Goal: Task Accomplishment & Management: Use online tool/utility

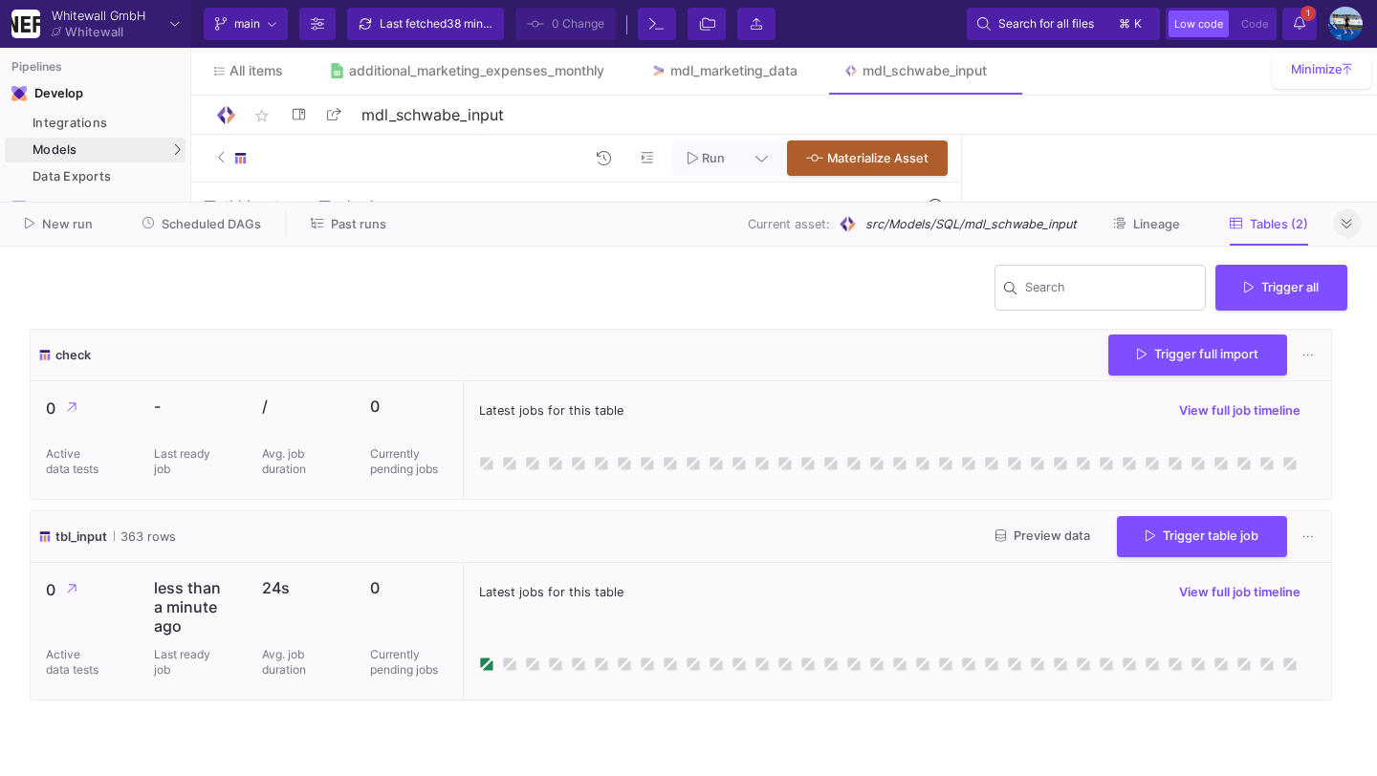
click at [1353, 227] on button at bounding box center [1347, 223] width 29 height 29
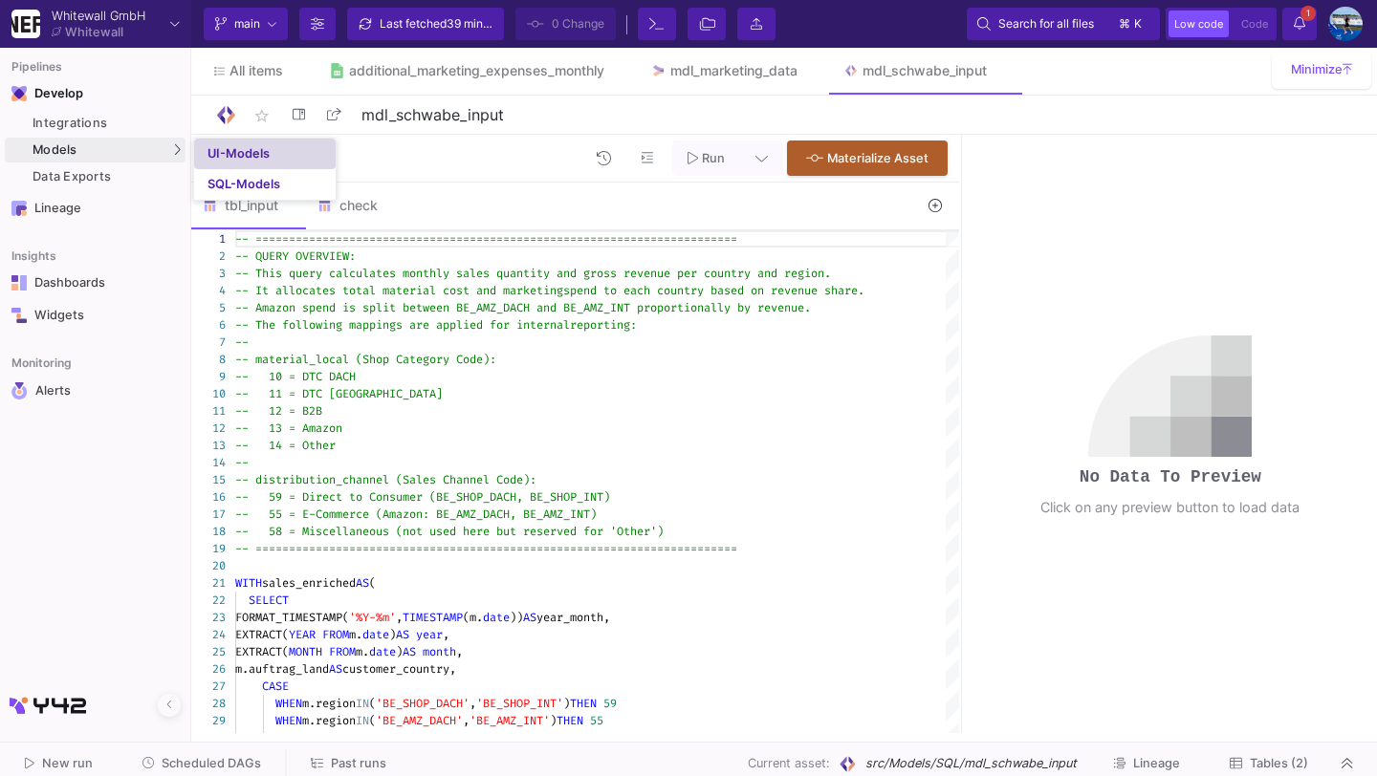
click at [220, 155] on div "UI-Models" at bounding box center [239, 153] width 62 height 15
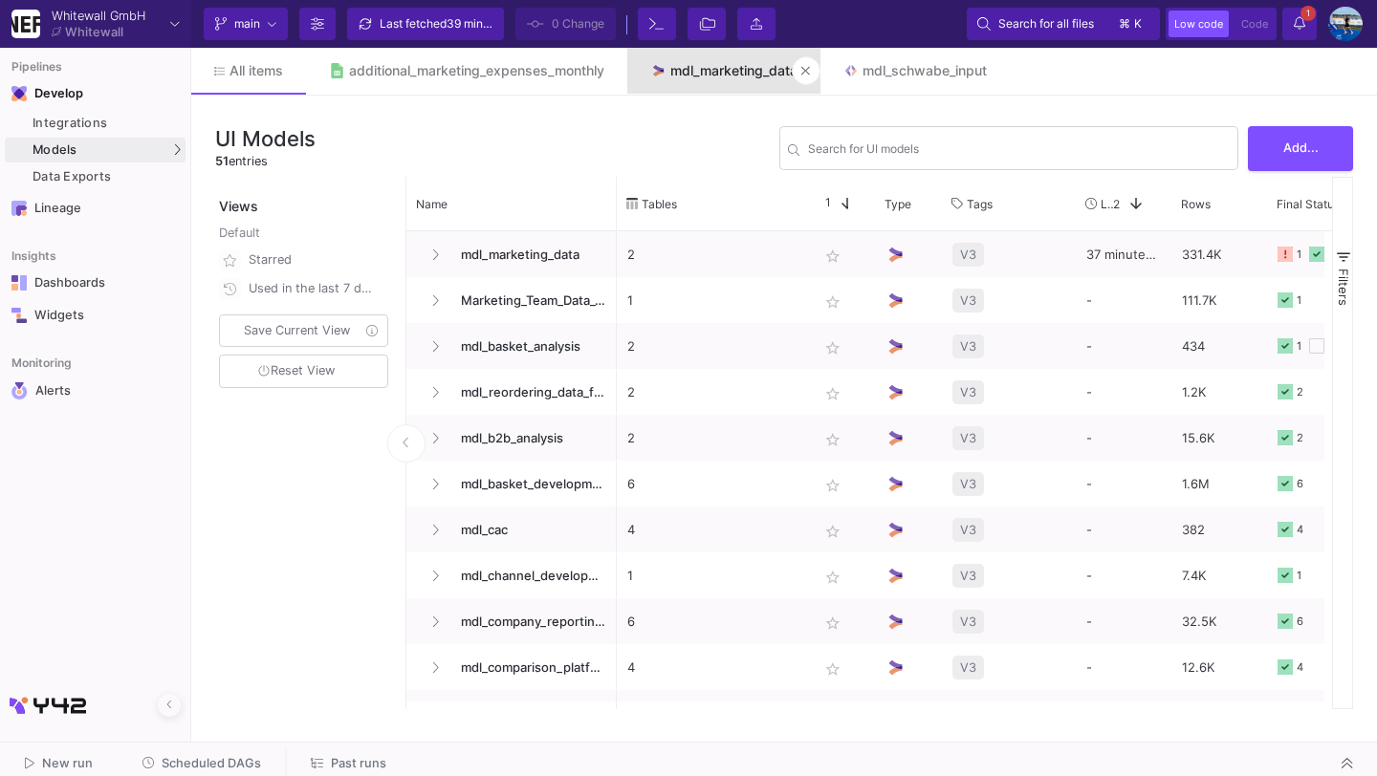
click at [723, 74] on div "mdl_marketing_data" at bounding box center [733, 70] width 127 height 15
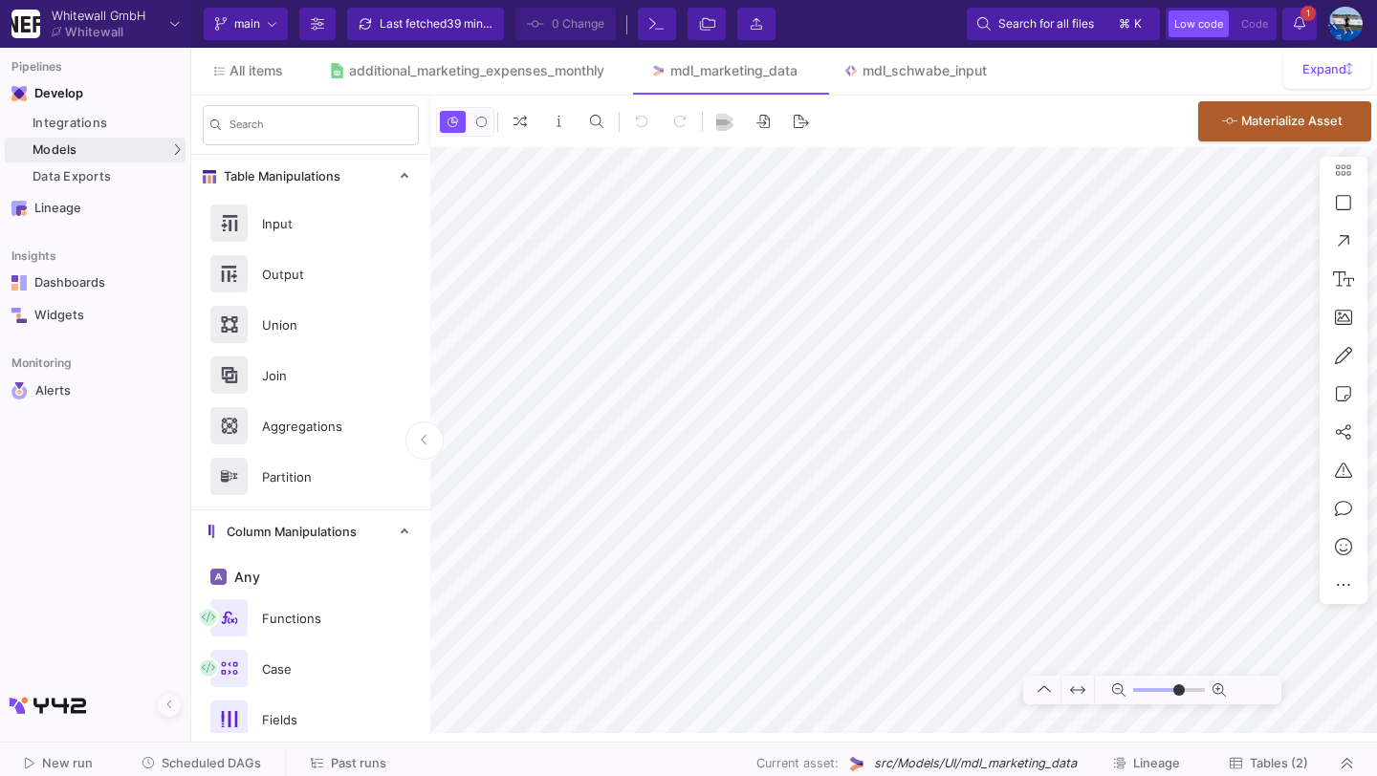
click at [1274, 756] on span "Tables (2)" at bounding box center [1269, 763] width 78 height 14
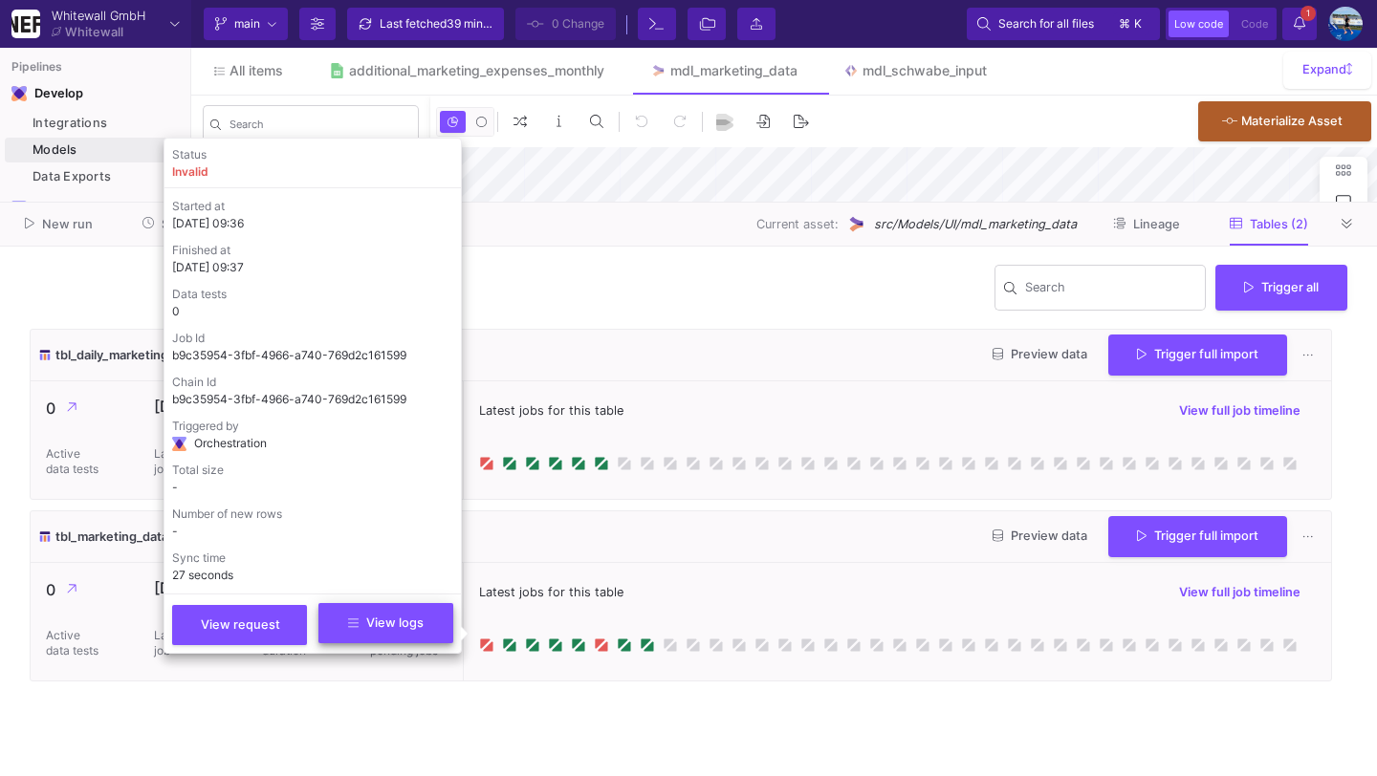
click at [404, 626] on span "View logs" at bounding box center [386, 623] width 76 height 14
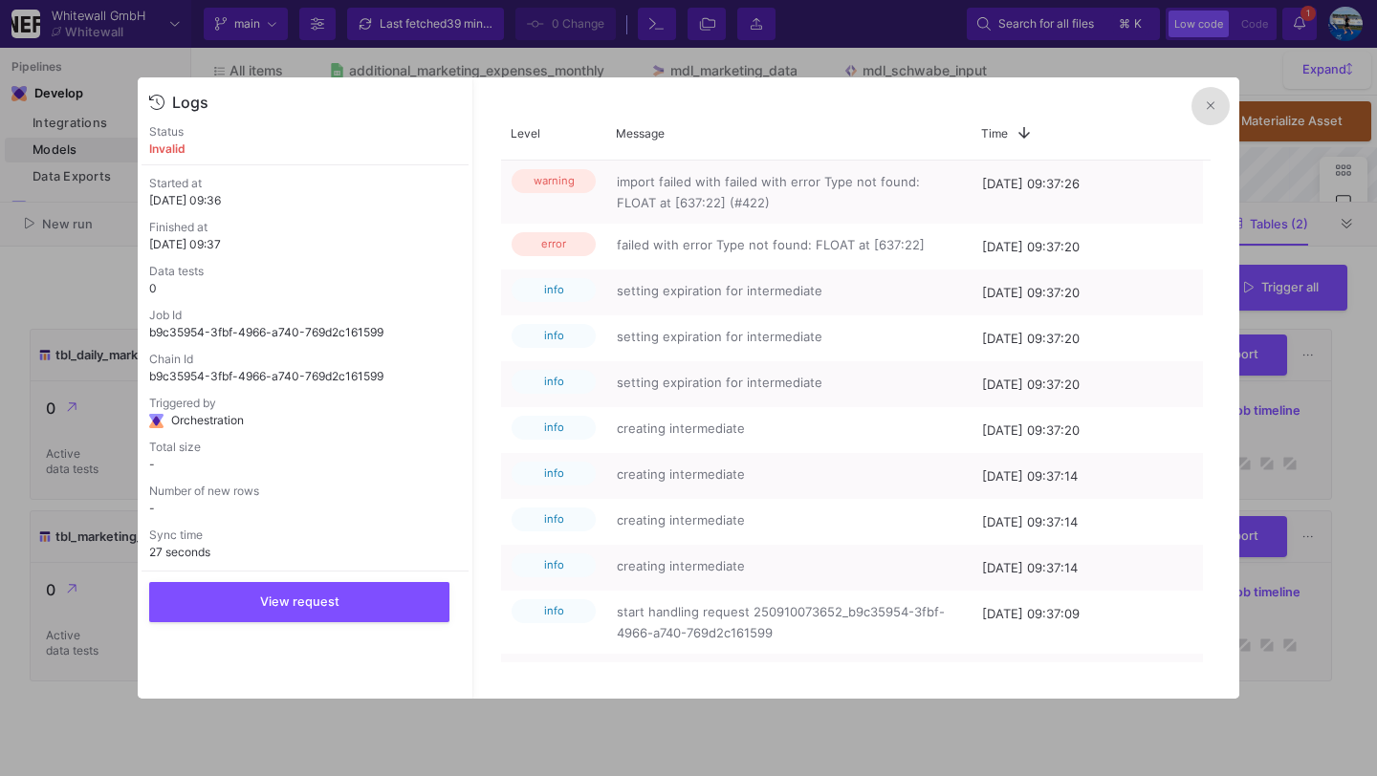
click at [1208, 119] on button at bounding box center [1210, 106] width 38 height 38
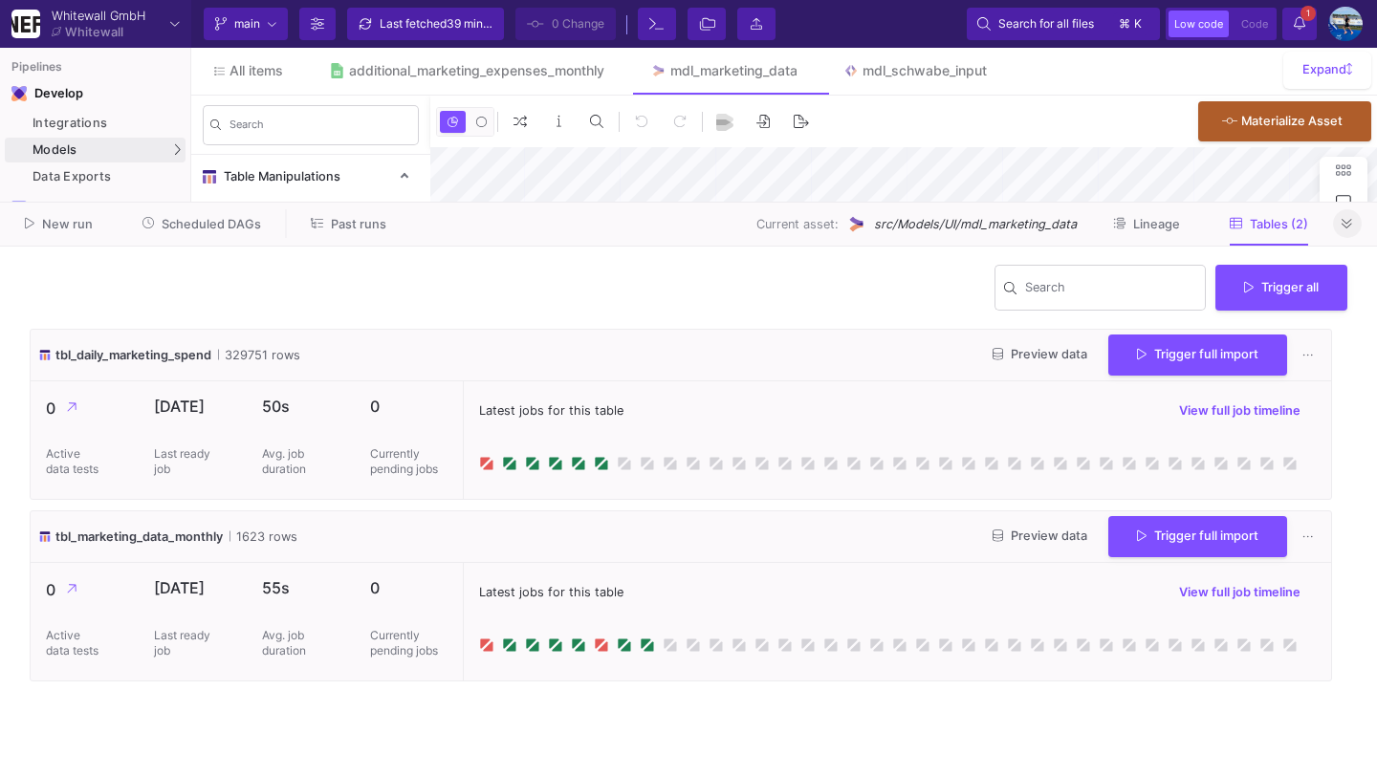
click at [1343, 222] on icon at bounding box center [1347, 224] width 11 height 12
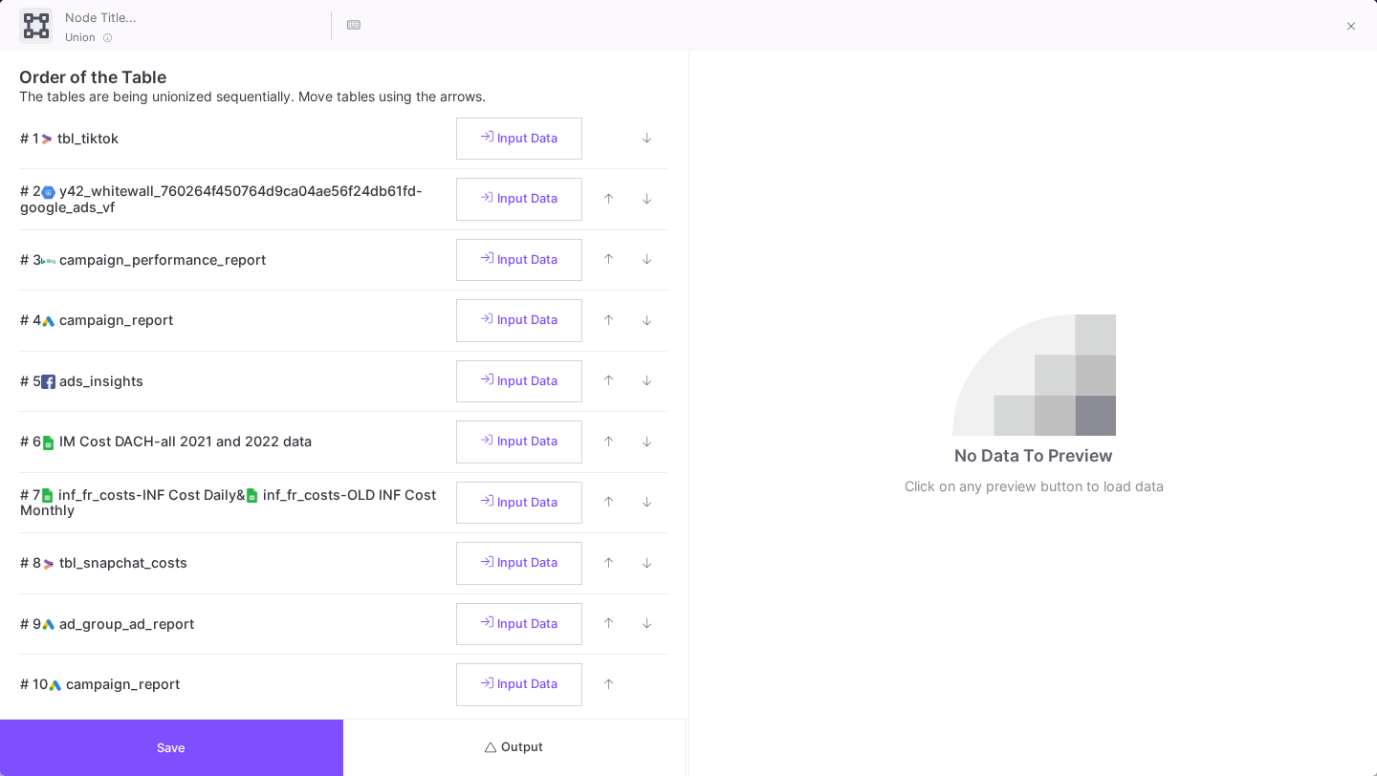
click at [481, 762] on button "Output" at bounding box center [514, 748] width 343 height 56
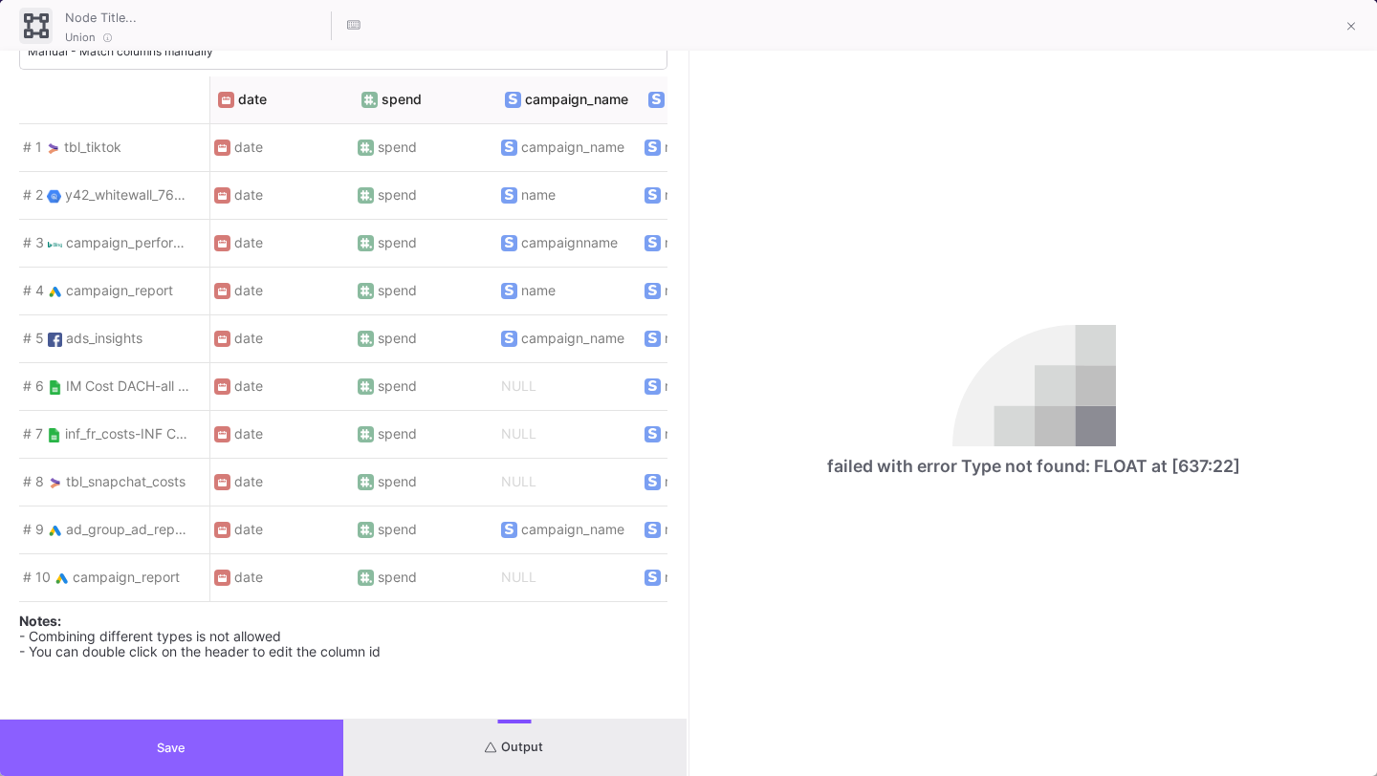
click at [265, 757] on button "Save" at bounding box center [171, 748] width 343 height 56
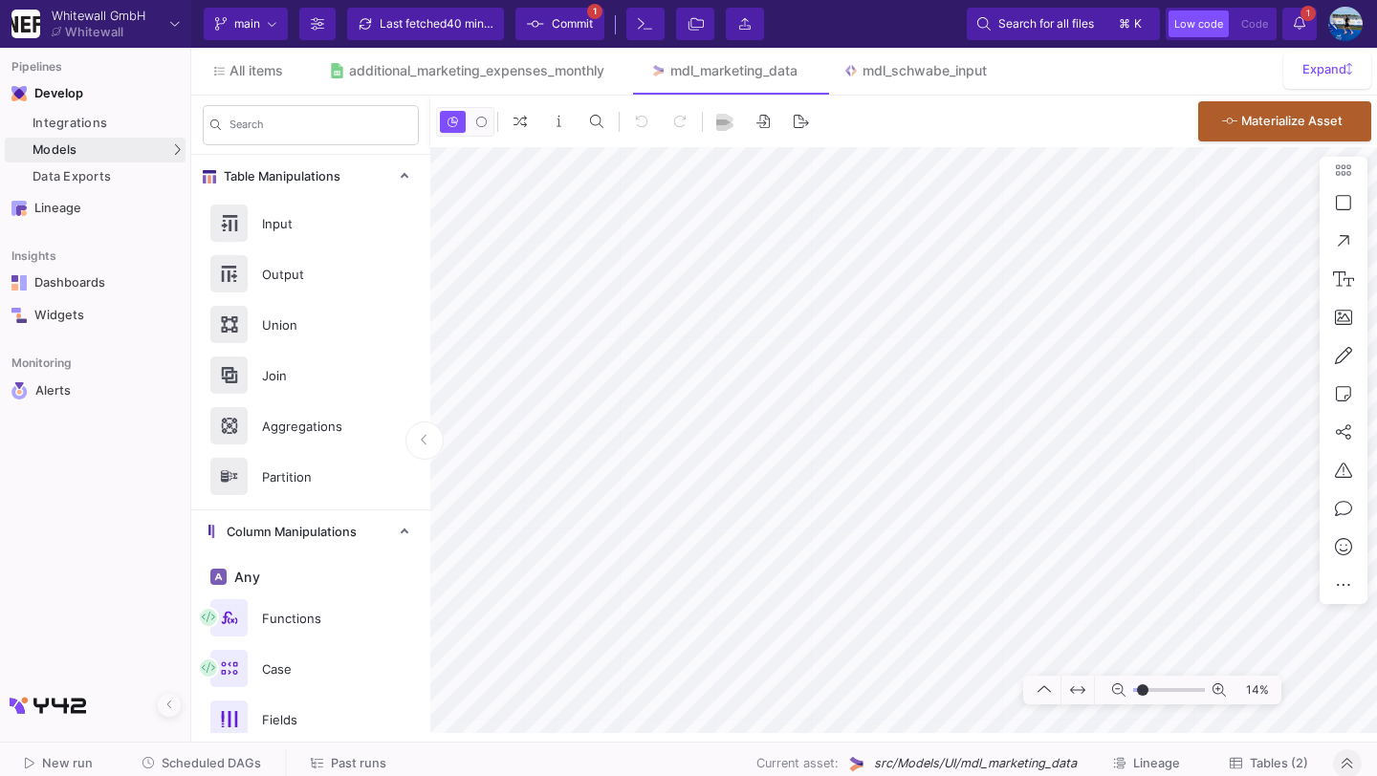
type input "-11"
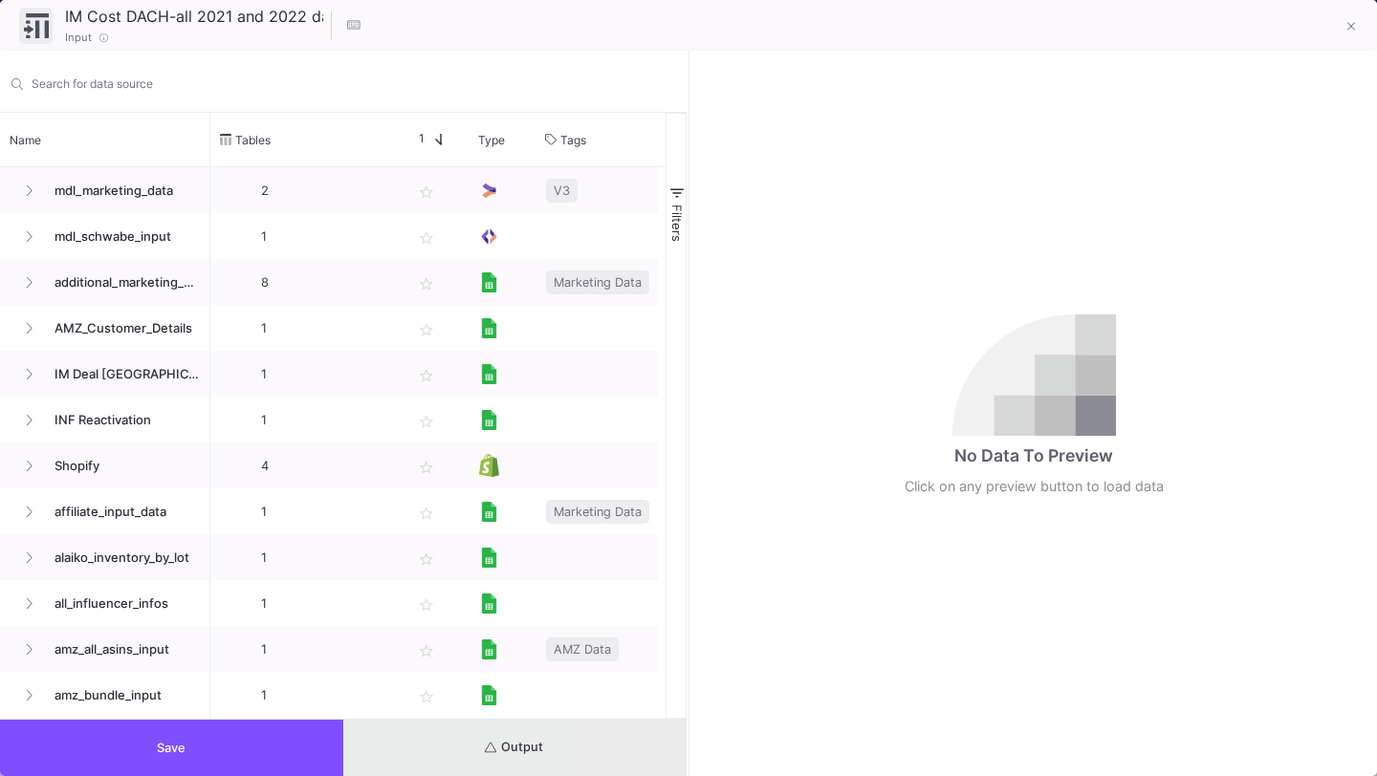
click at [629, 750] on button "Output" at bounding box center [514, 748] width 343 height 56
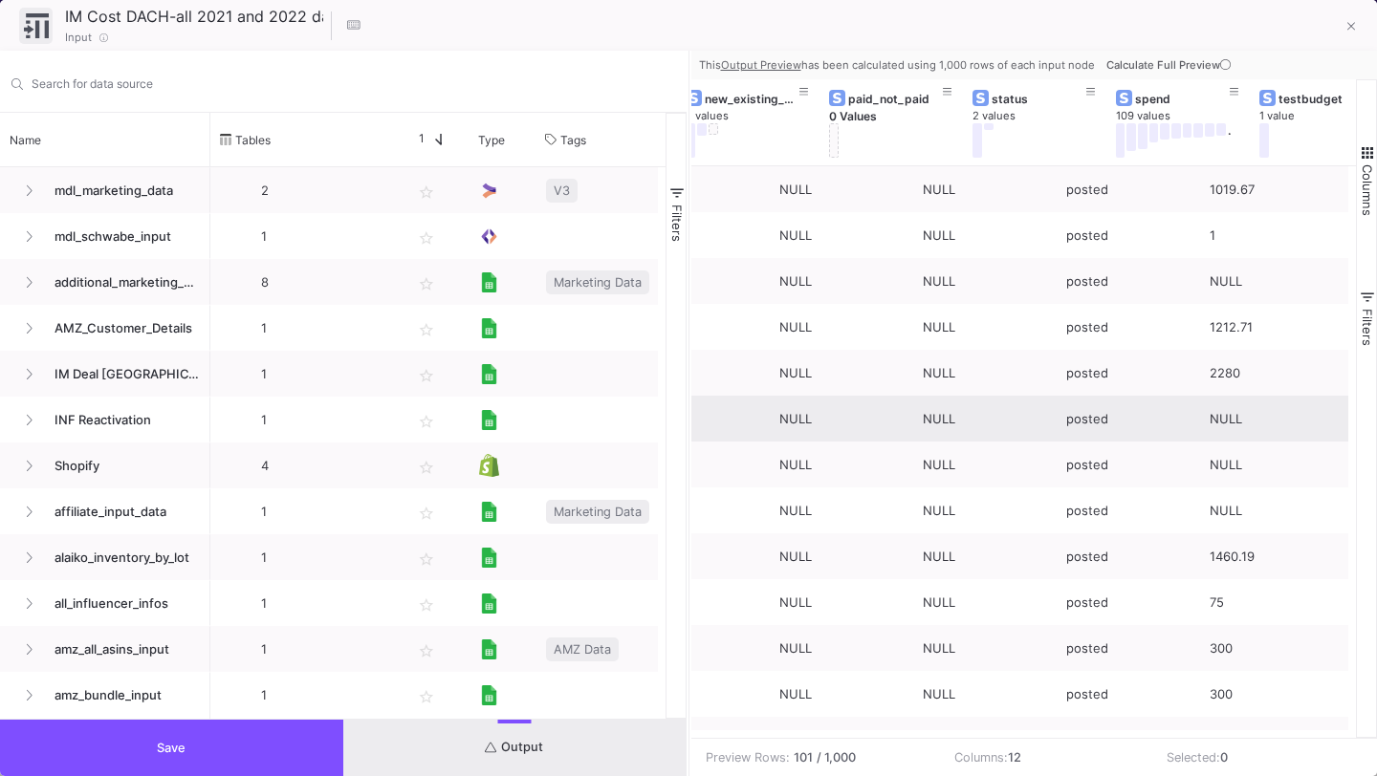
scroll to position [0, 1063]
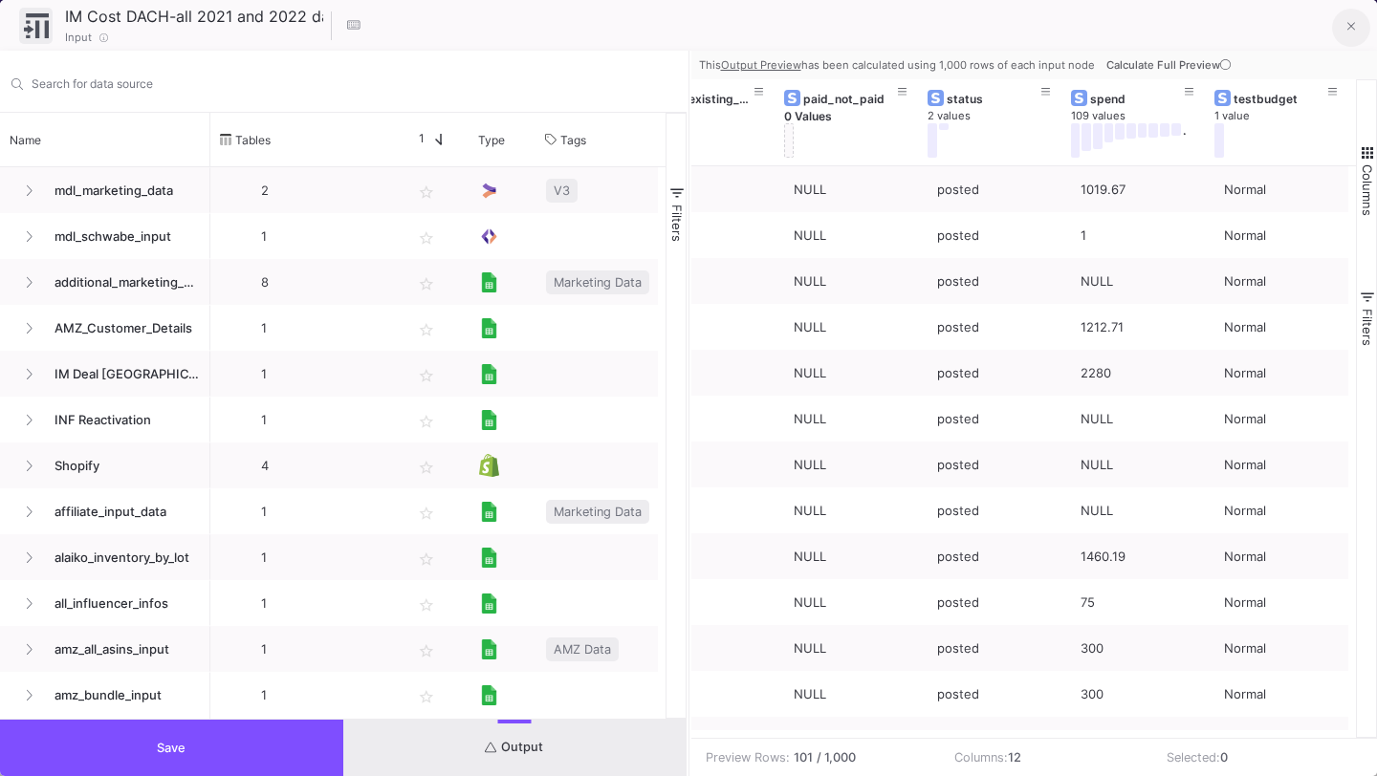
click at [1342, 13] on button at bounding box center [1351, 28] width 38 height 38
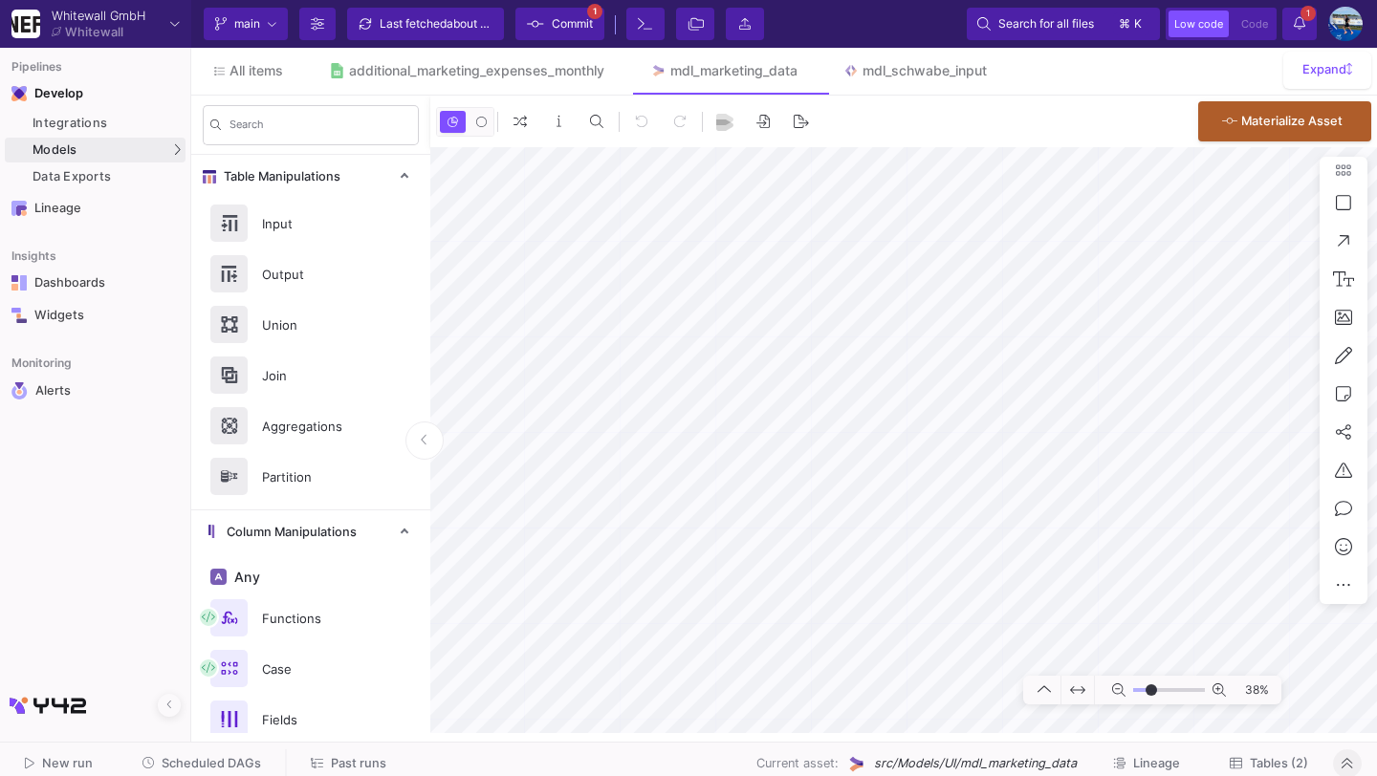
type input "-27"
click at [229, 769] on span "Scheduled DAGs" at bounding box center [211, 763] width 99 height 14
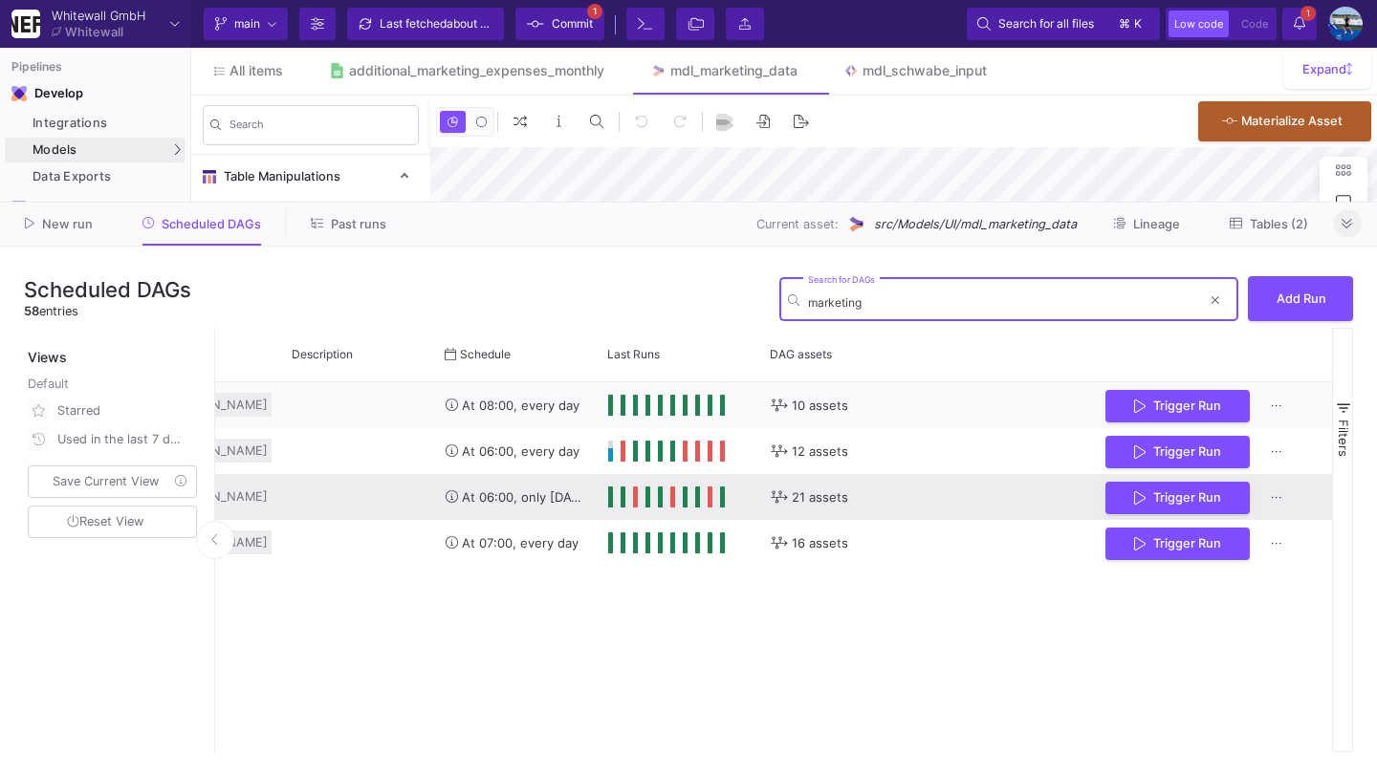
scroll to position [0, 370]
type input "marketing"
click at [1167, 503] on span "Trigger Run" at bounding box center [1185, 496] width 68 height 14
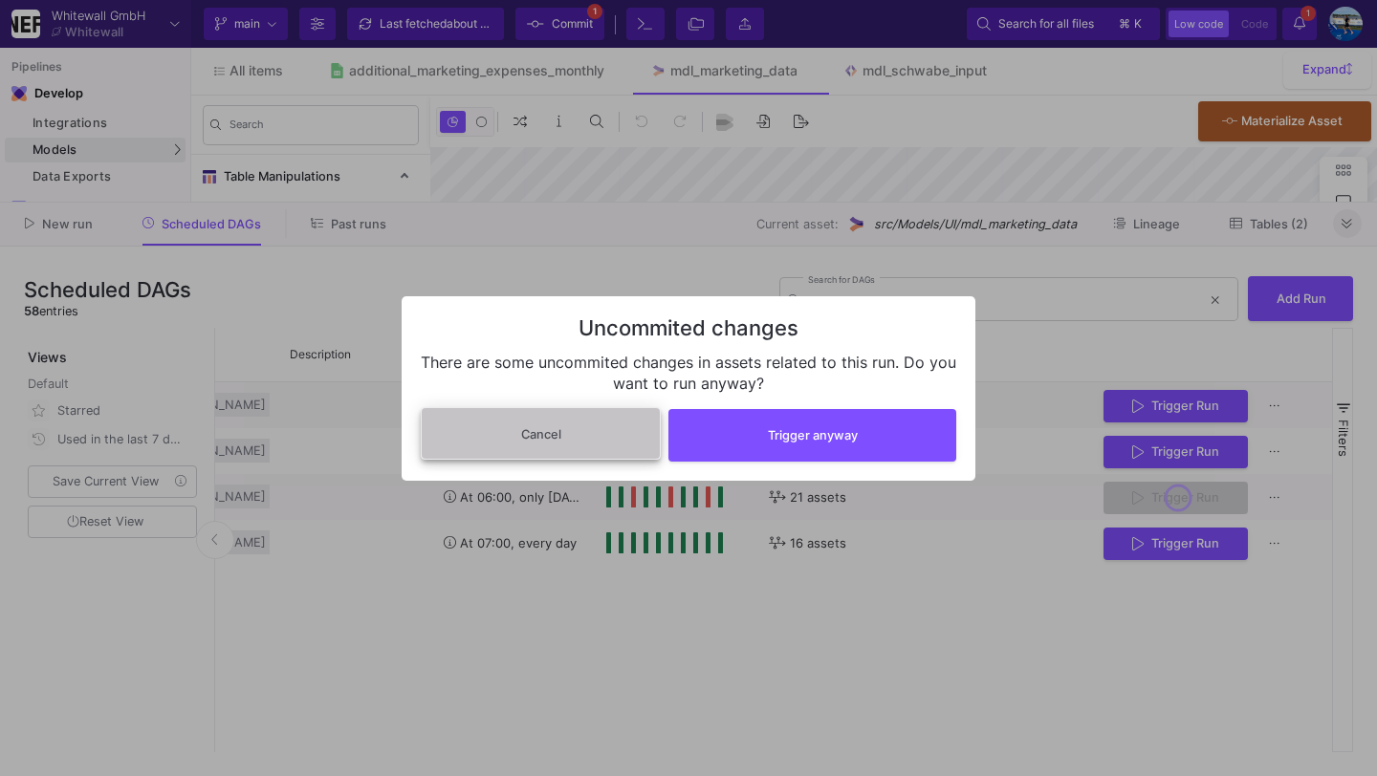
click at [577, 442] on button "Cancel" at bounding box center [541, 433] width 240 height 53
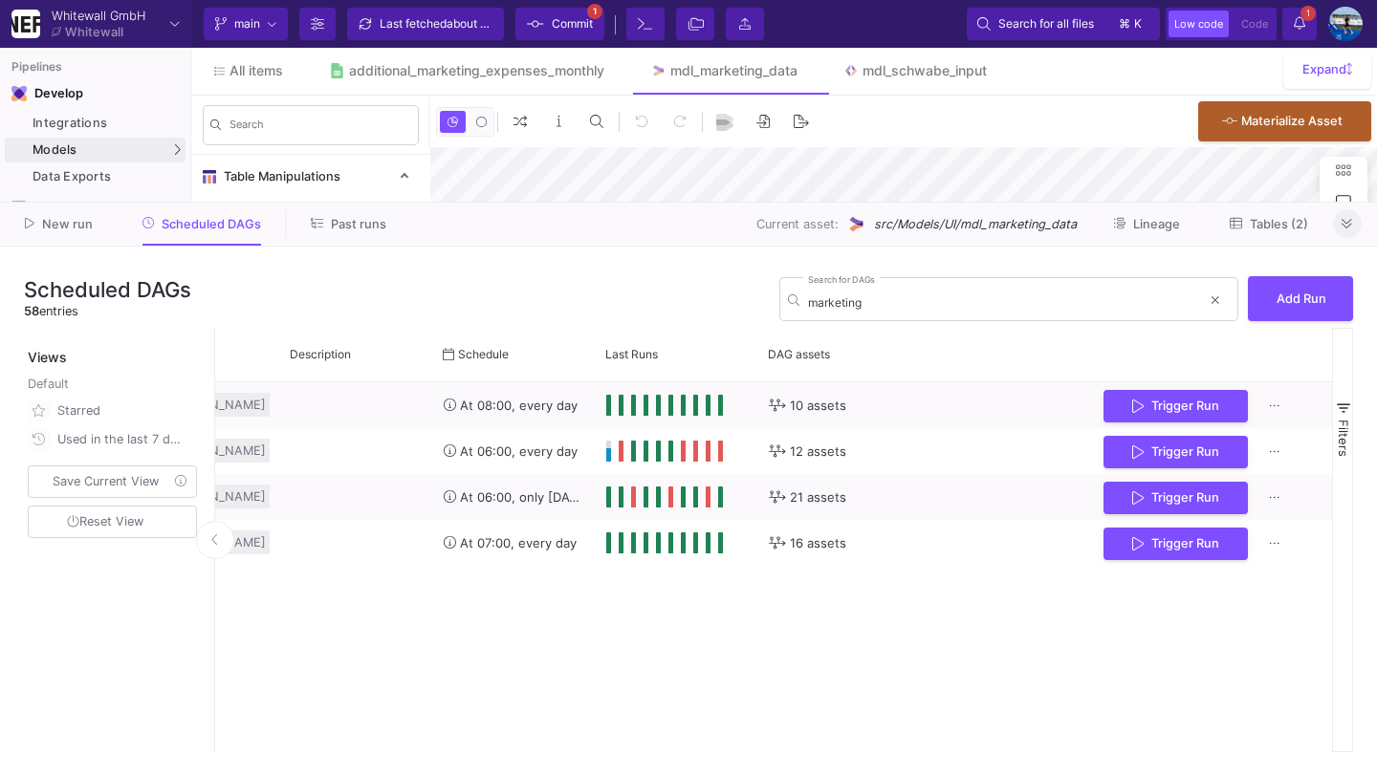
click at [476, 23] on span "about 1 hour ago" at bounding box center [491, 23] width 89 height 14
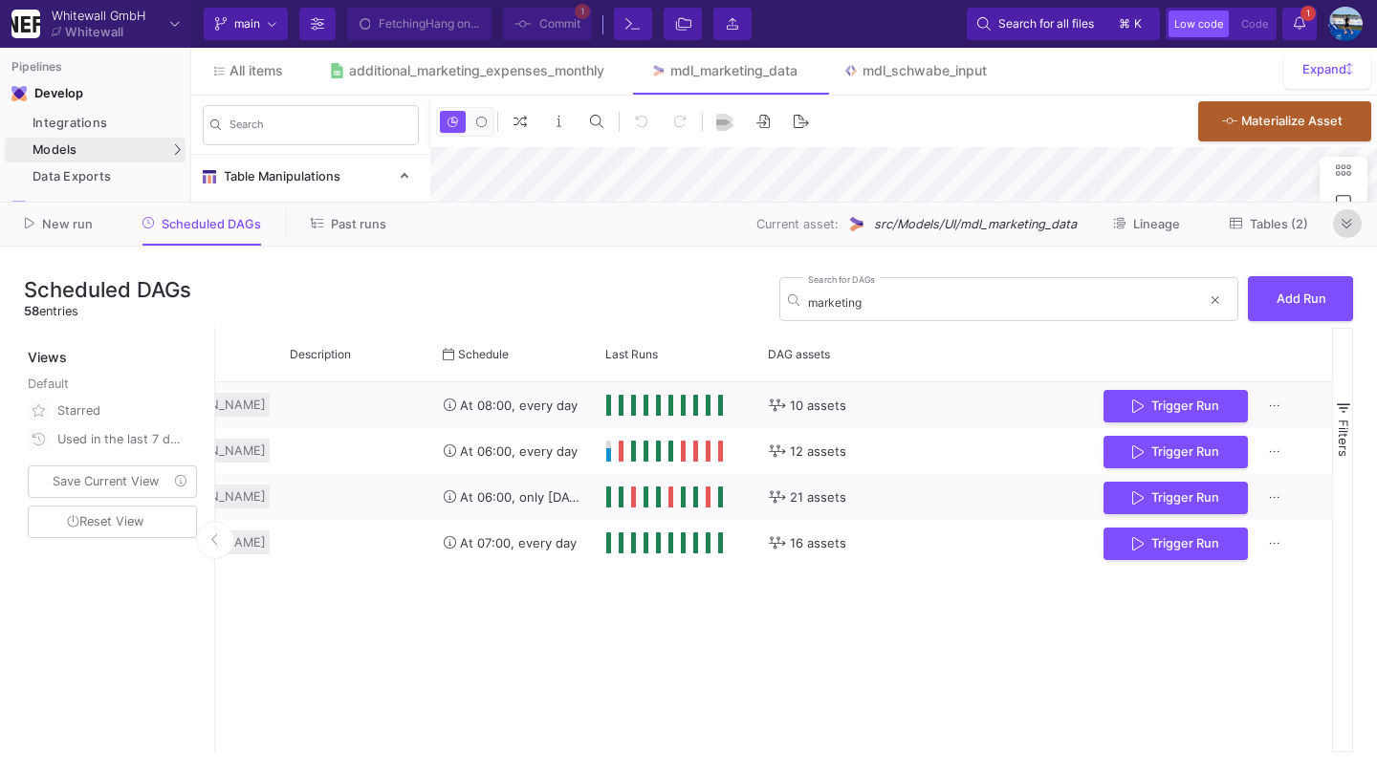
click at [1359, 223] on button at bounding box center [1347, 223] width 29 height 29
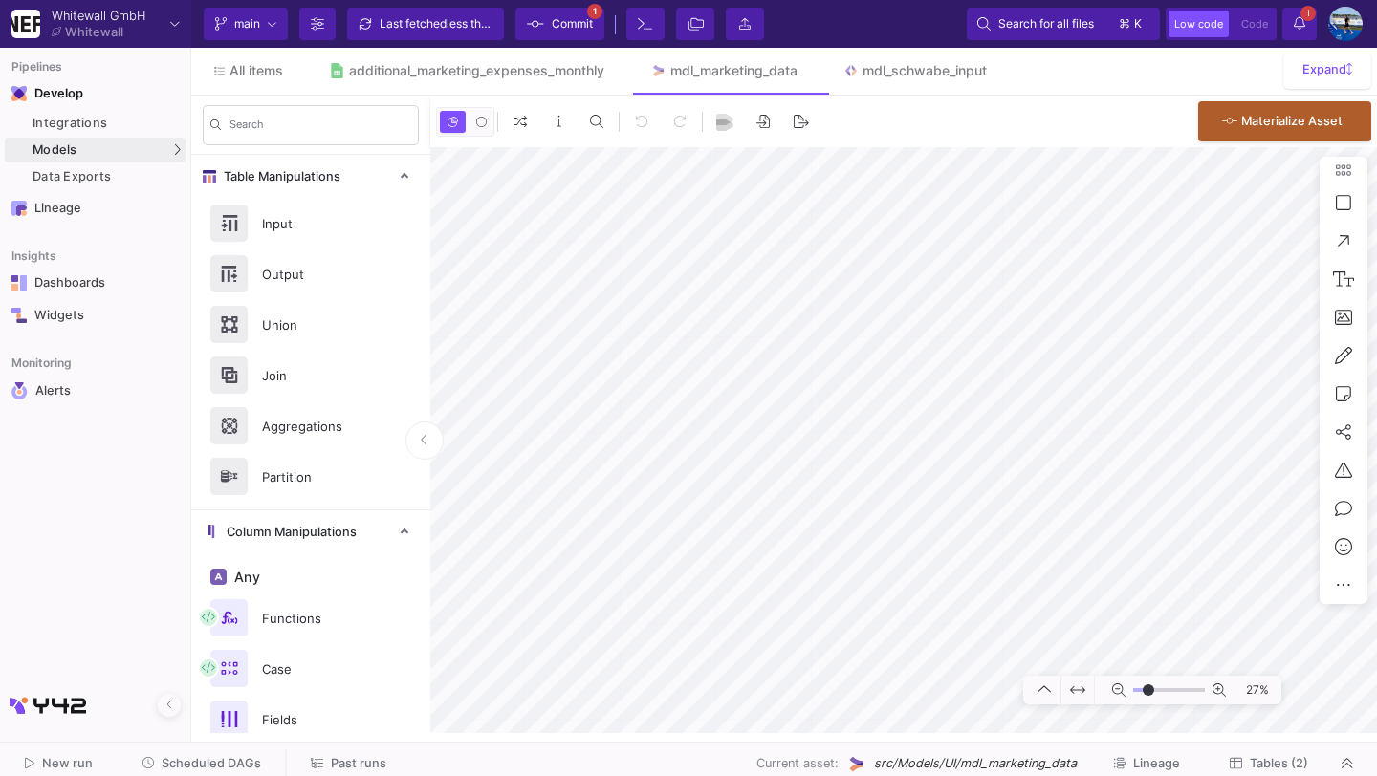
click at [568, 16] on span "Commit" at bounding box center [572, 24] width 41 height 29
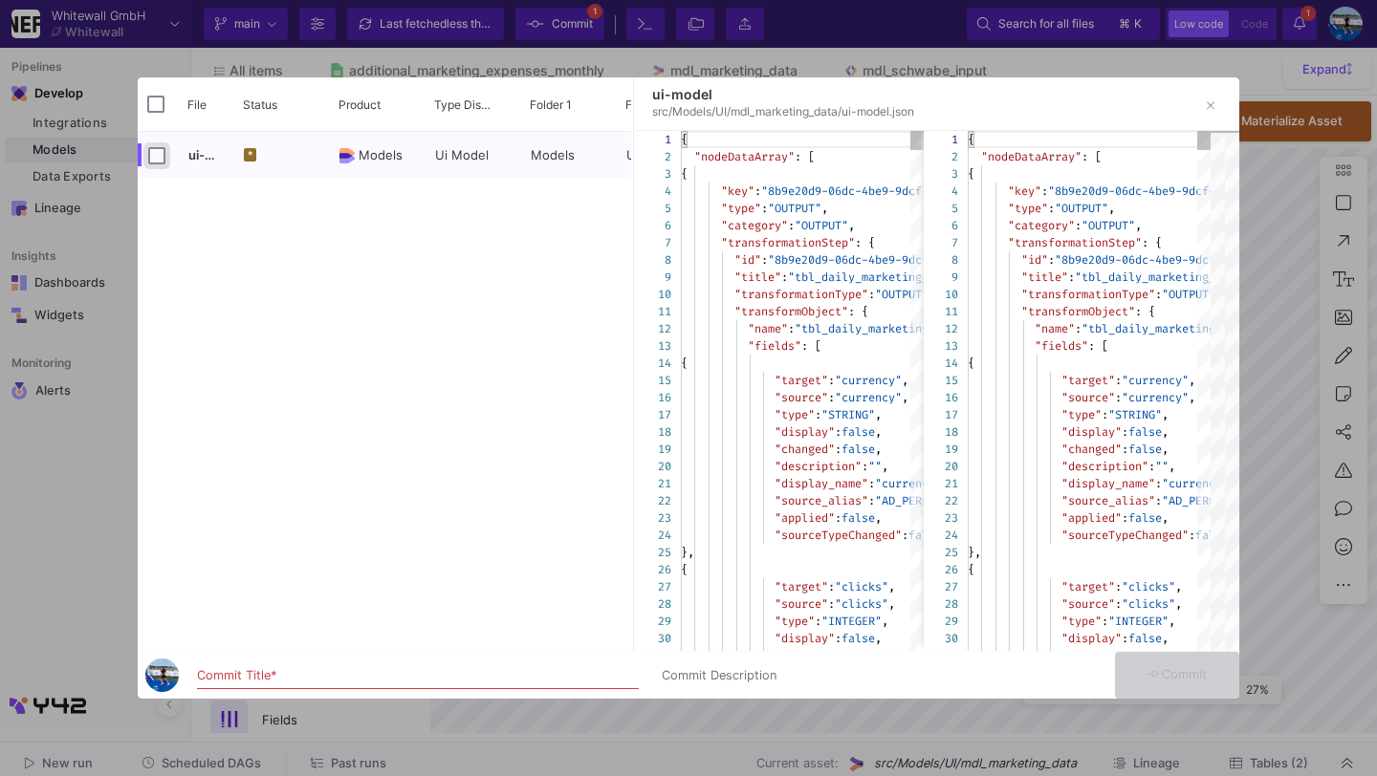
click at [164, 151] on input "Press Space to toggle row selection (unchecked)" at bounding box center [156, 155] width 17 height 17
checkbox input "true"
click at [301, 673] on input "Commit Title *" at bounding box center [418, 675] width 442 height 15
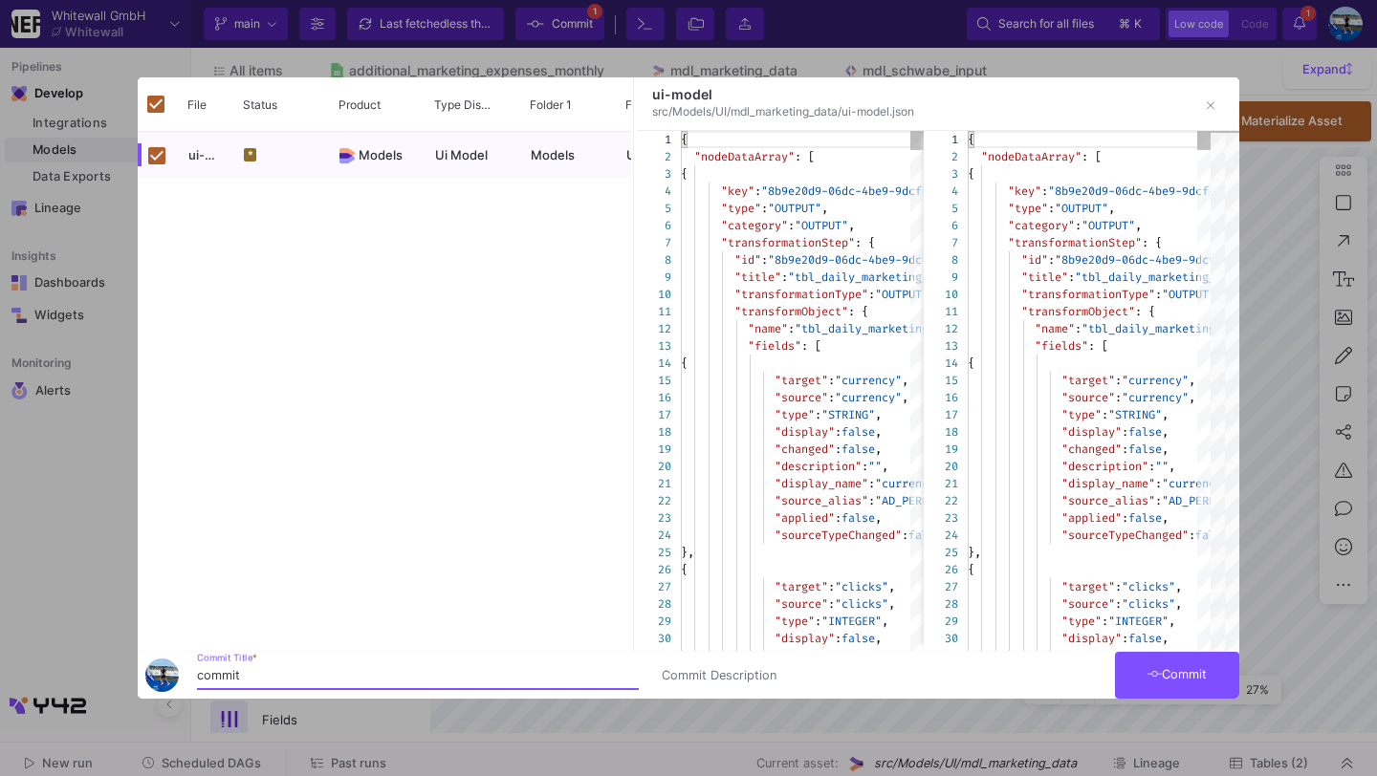
type input "commit"
click at [1176, 679] on span "Commit" at bounding box center [1177, 674] width 60 height 14
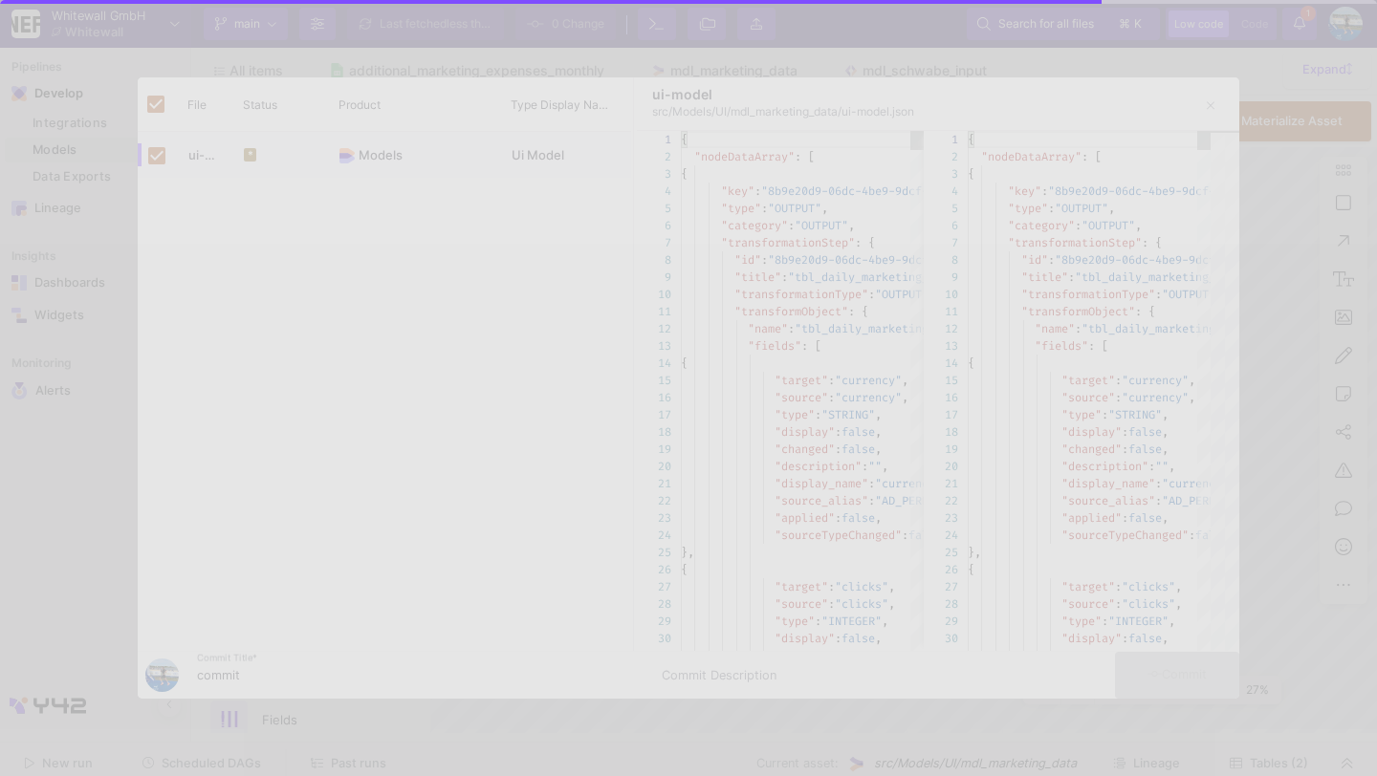
checkbox input "false"
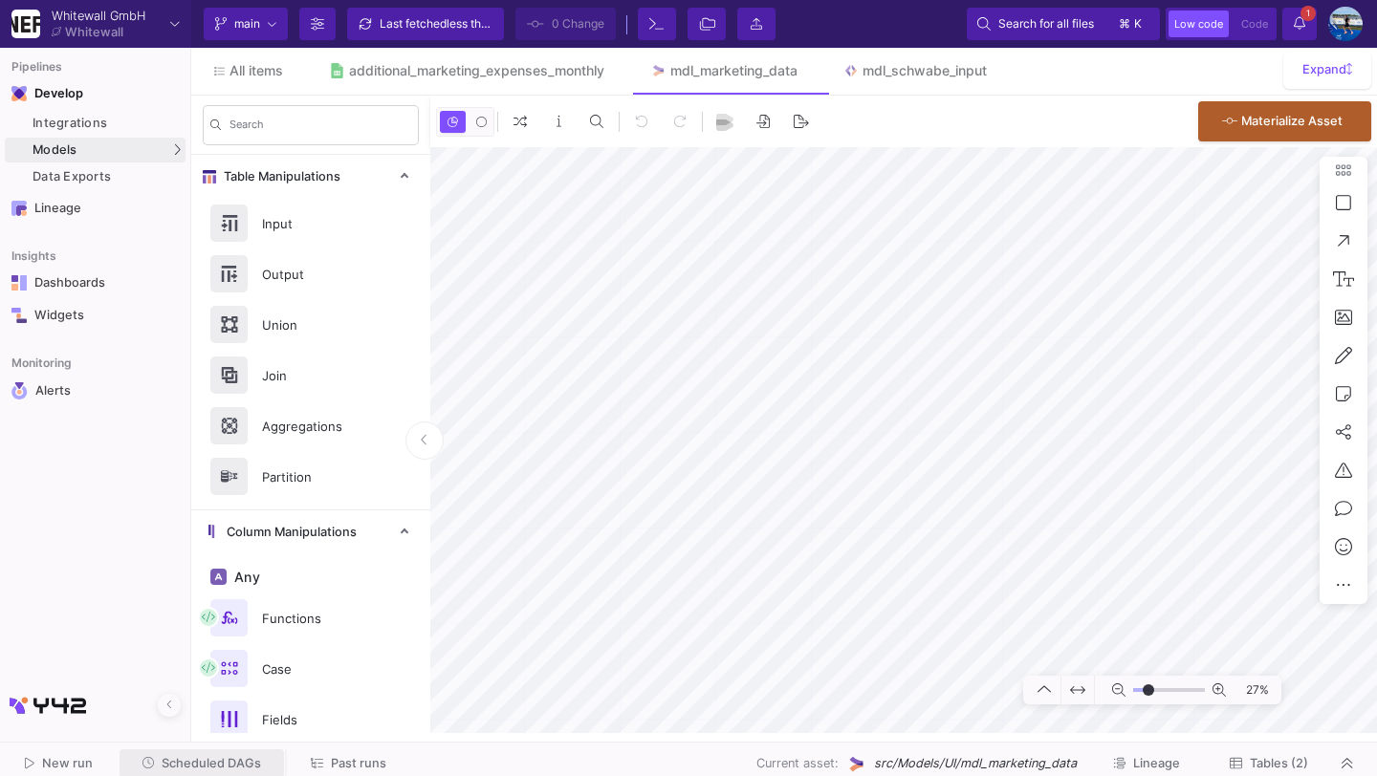
click at [270, 760] on button "Scheduled DAGs" at bounding box center [202, 765] width 165 height 30
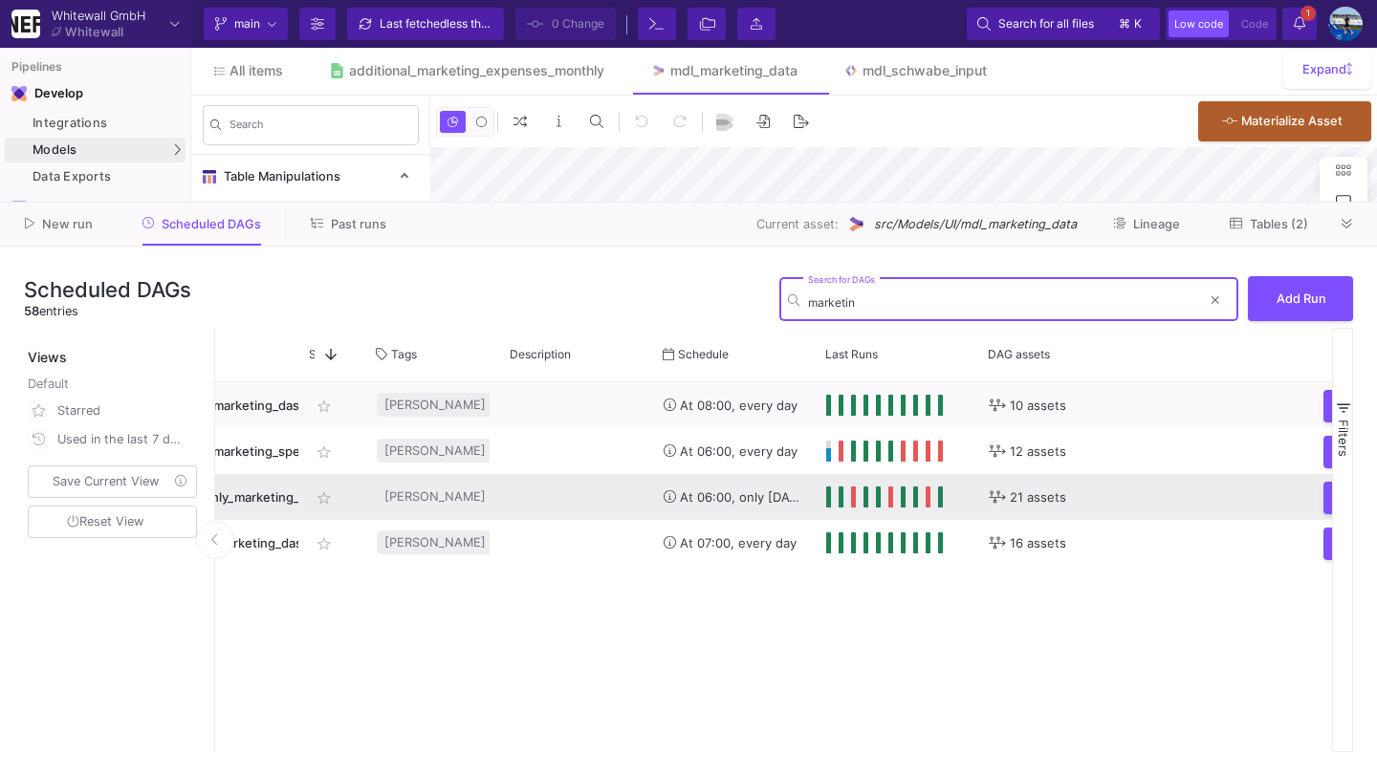
scroll to position [0, 370]
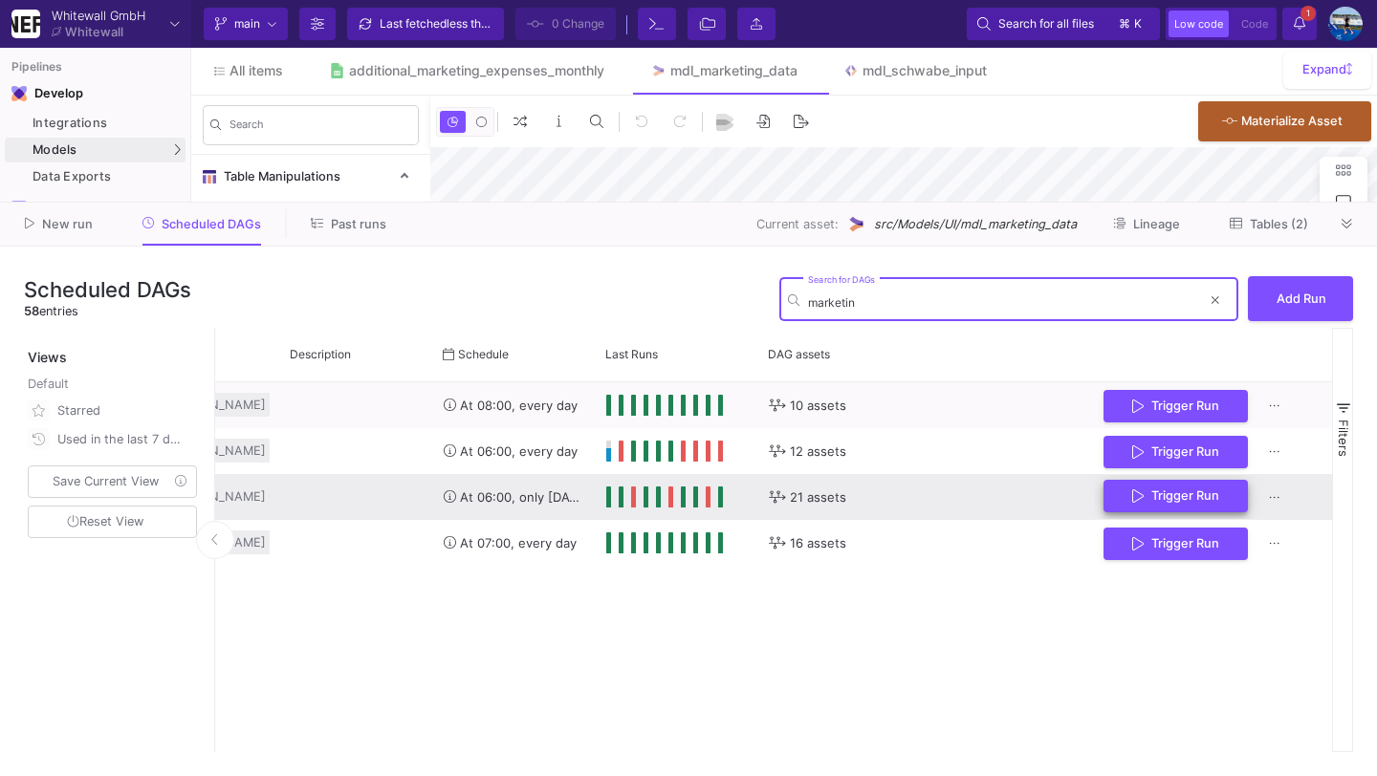
type input "marketin"
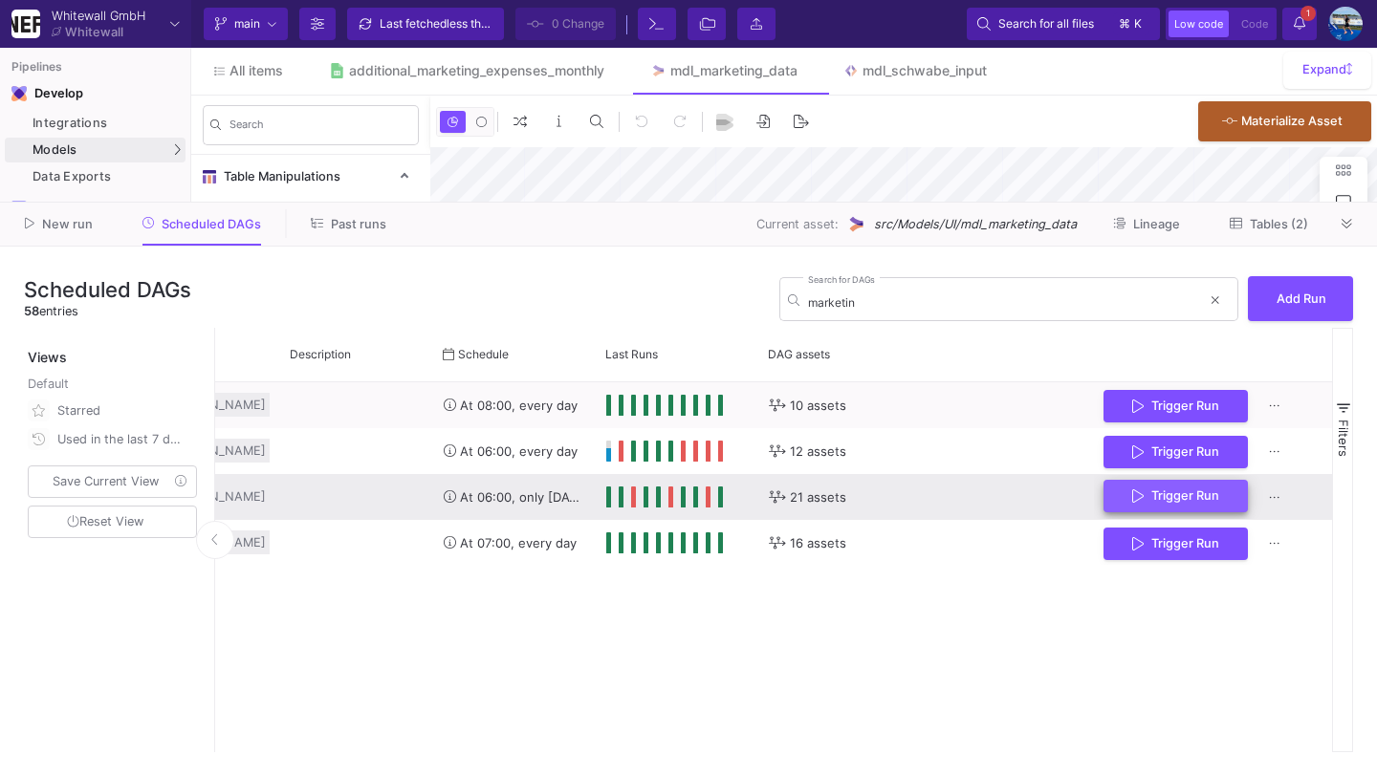
click at [1206, 489] on span "Trigger Run" at bounding box center [1185, 496] width 68 height 14
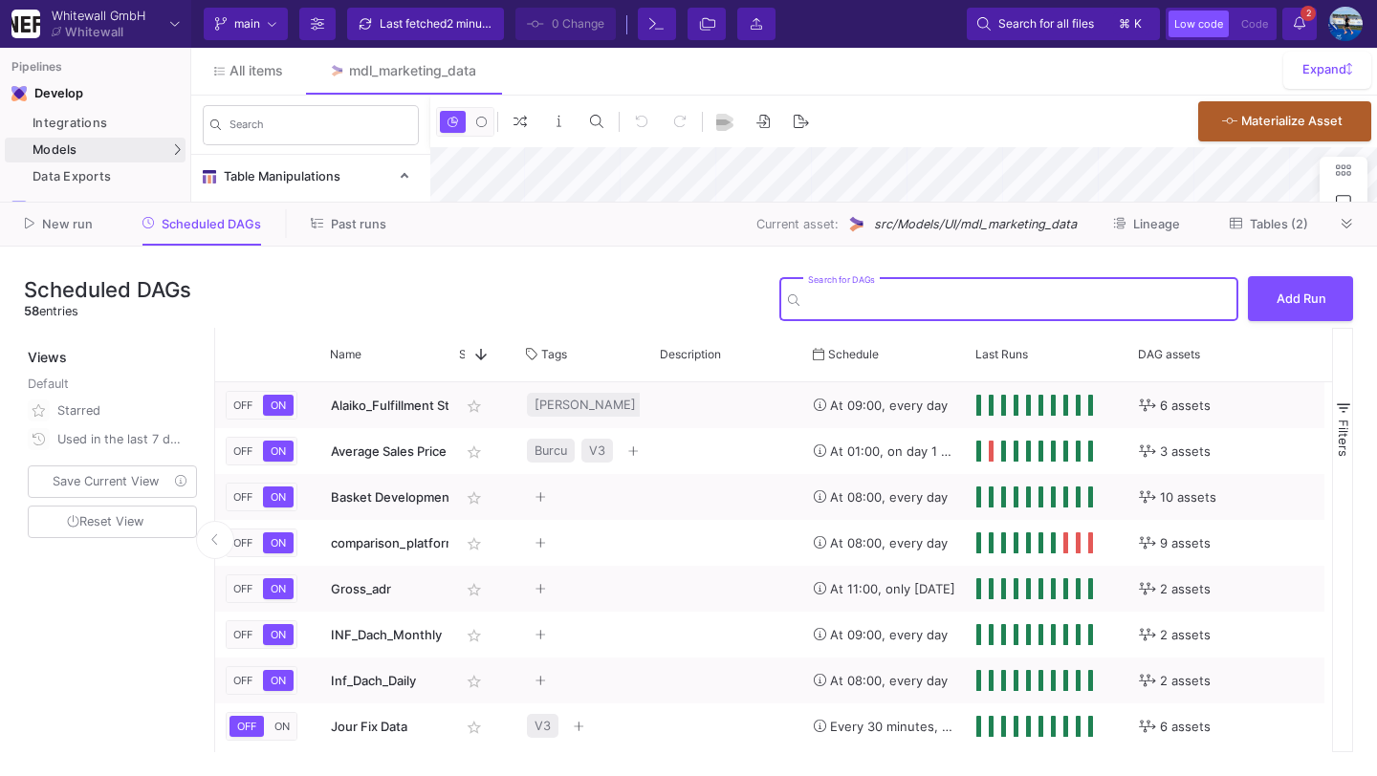
type input "-40"
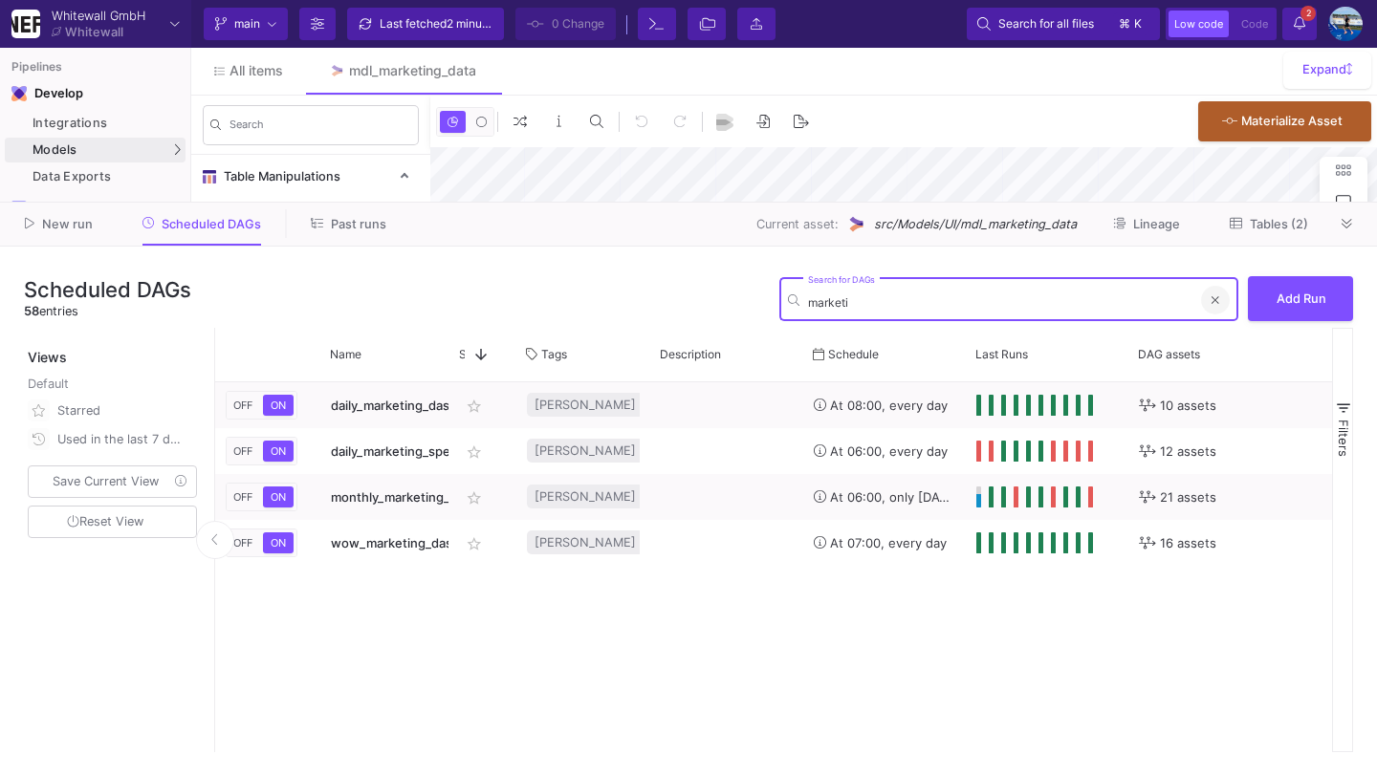
type input "marketi"
click at [1216, 300] on icon at bounding box center [1216, 300] width 8 height 11
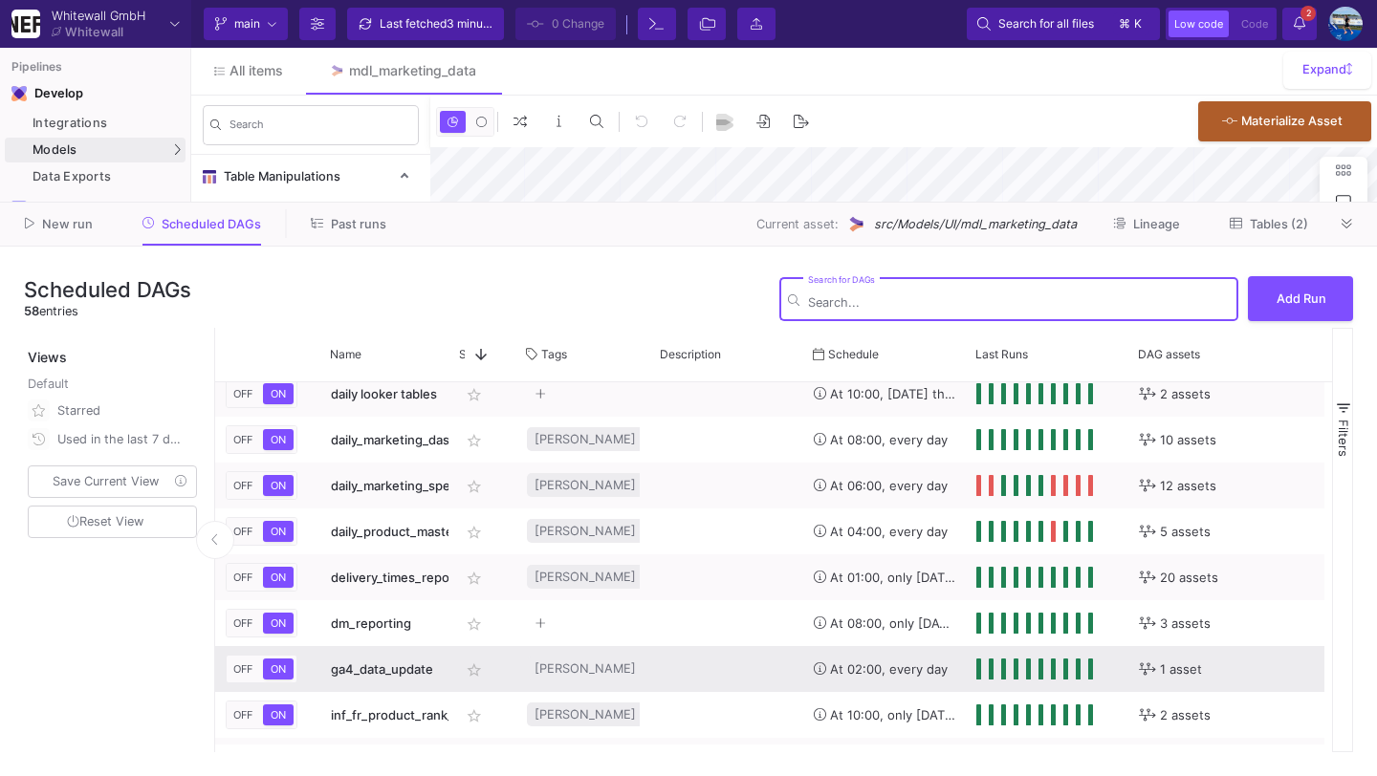
scroll to position [752, 0]
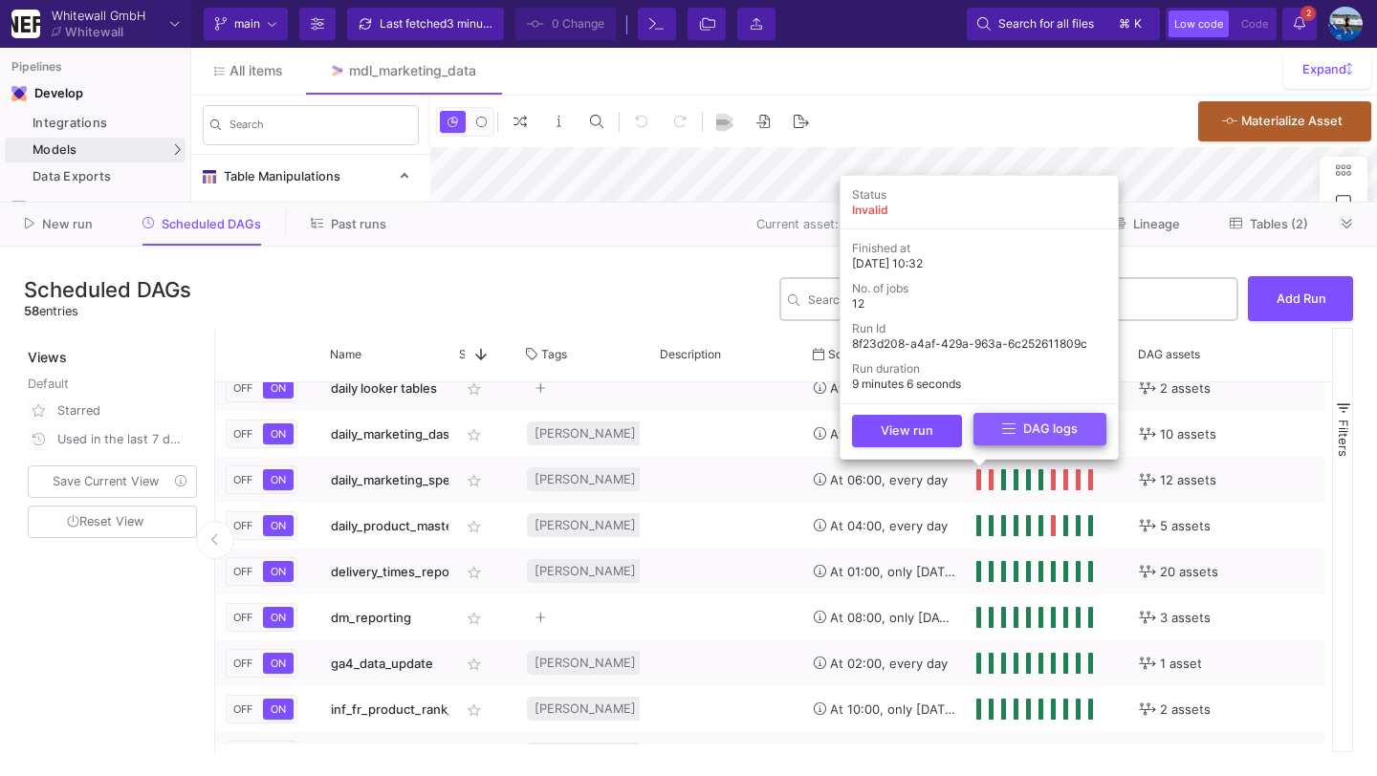
click at [1006, 439] on button "DAG logs" at bounding box center [1039, 429] width 133 height 33
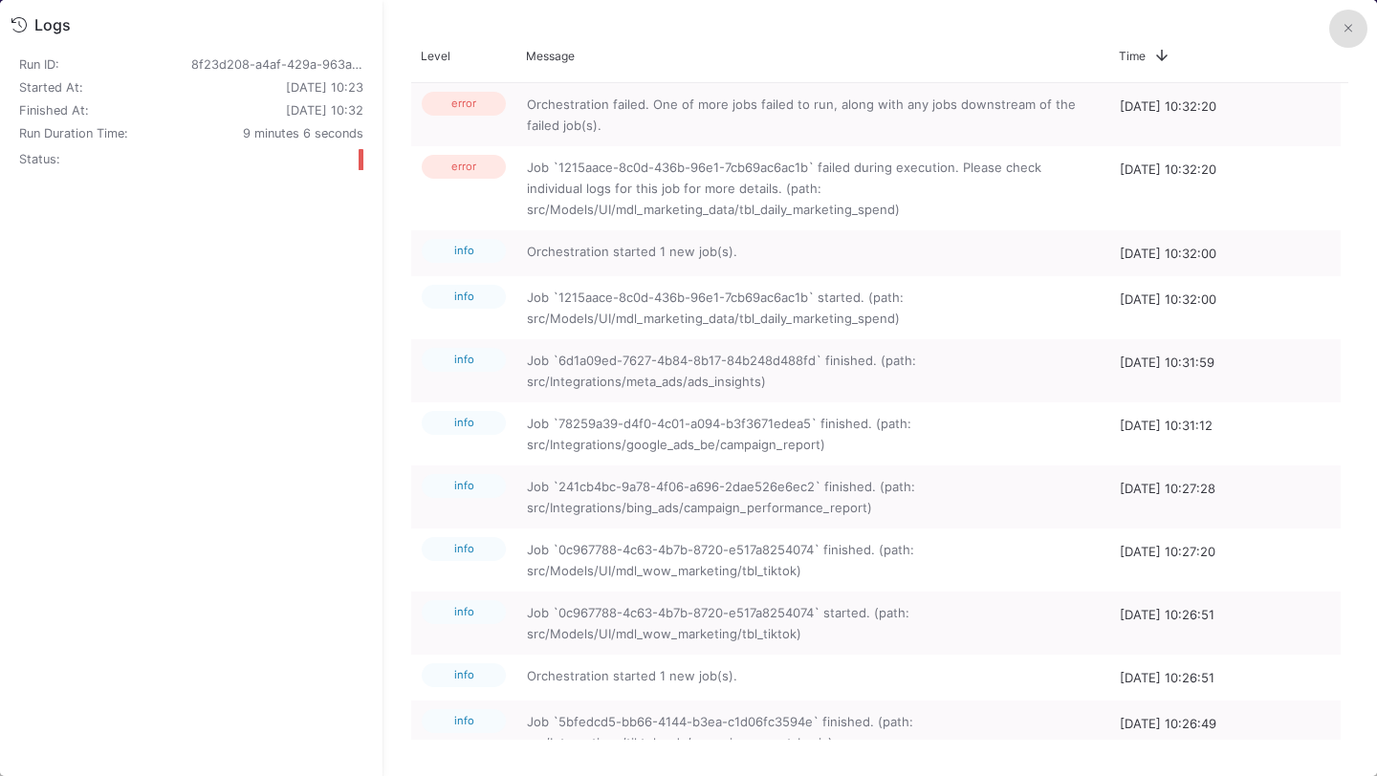
click at [1350, 36] on button at bounding box center [1348, 29] width 38 height 38
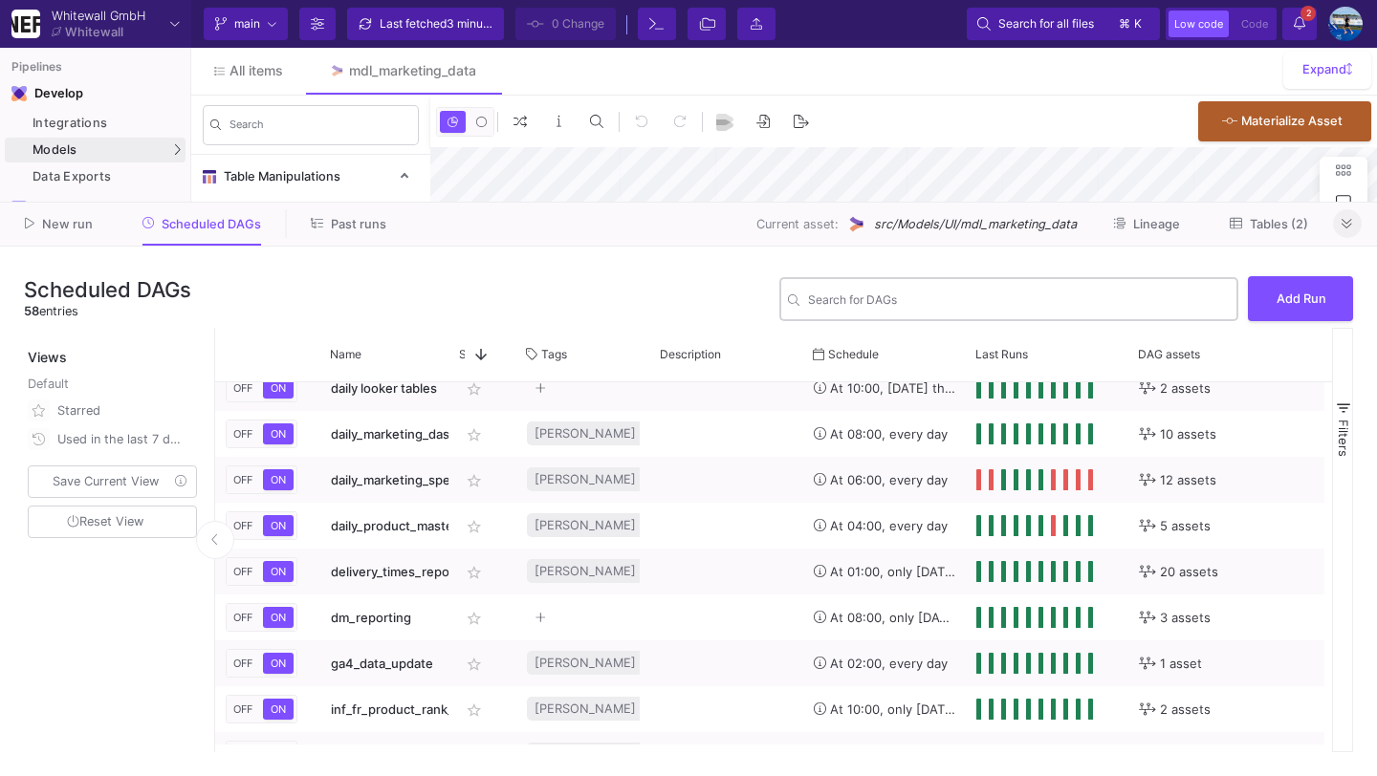
click at [1344, 218] on fa-icon at bounding box center [1347, 224] width 11 height 14
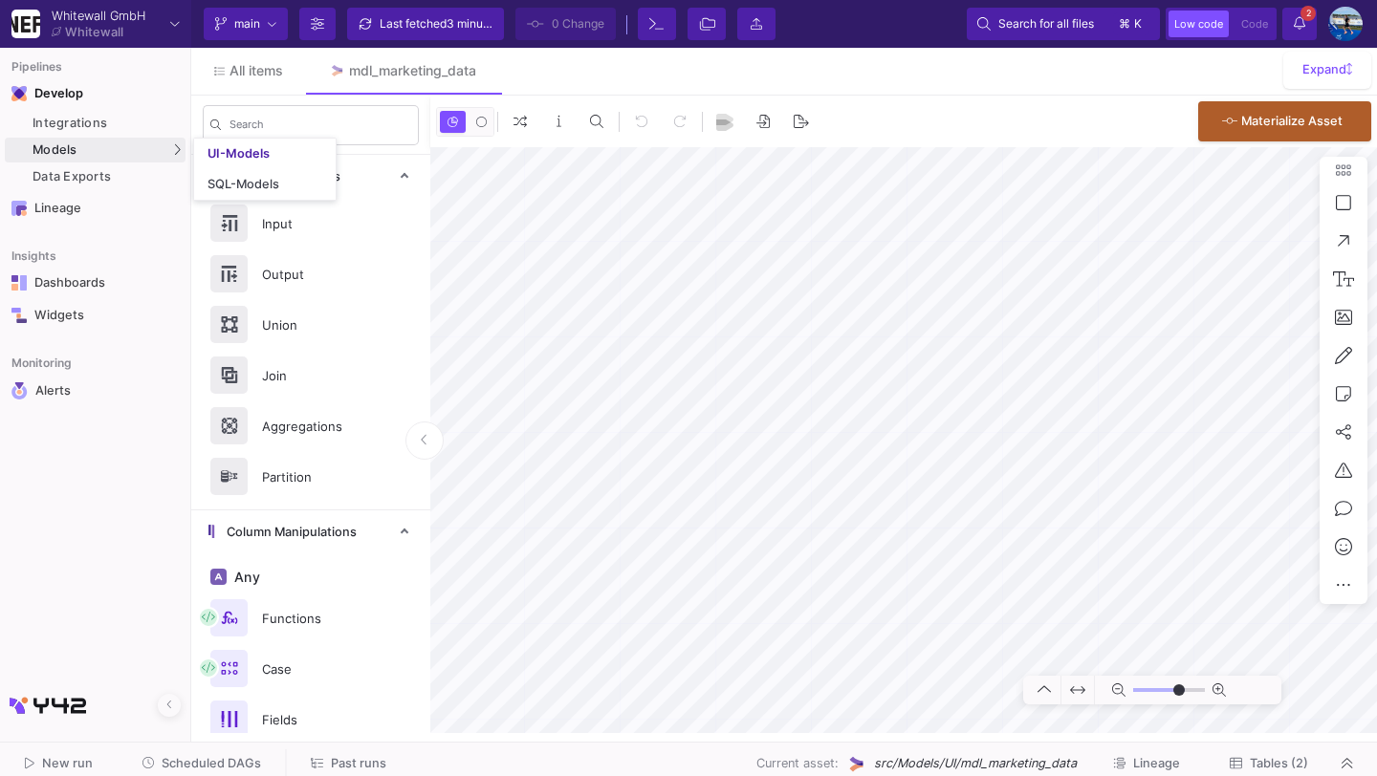
type input "-40"
click at [247, 143] on link "UI-Models" at bounding box center [265, 154] width 142 height 31
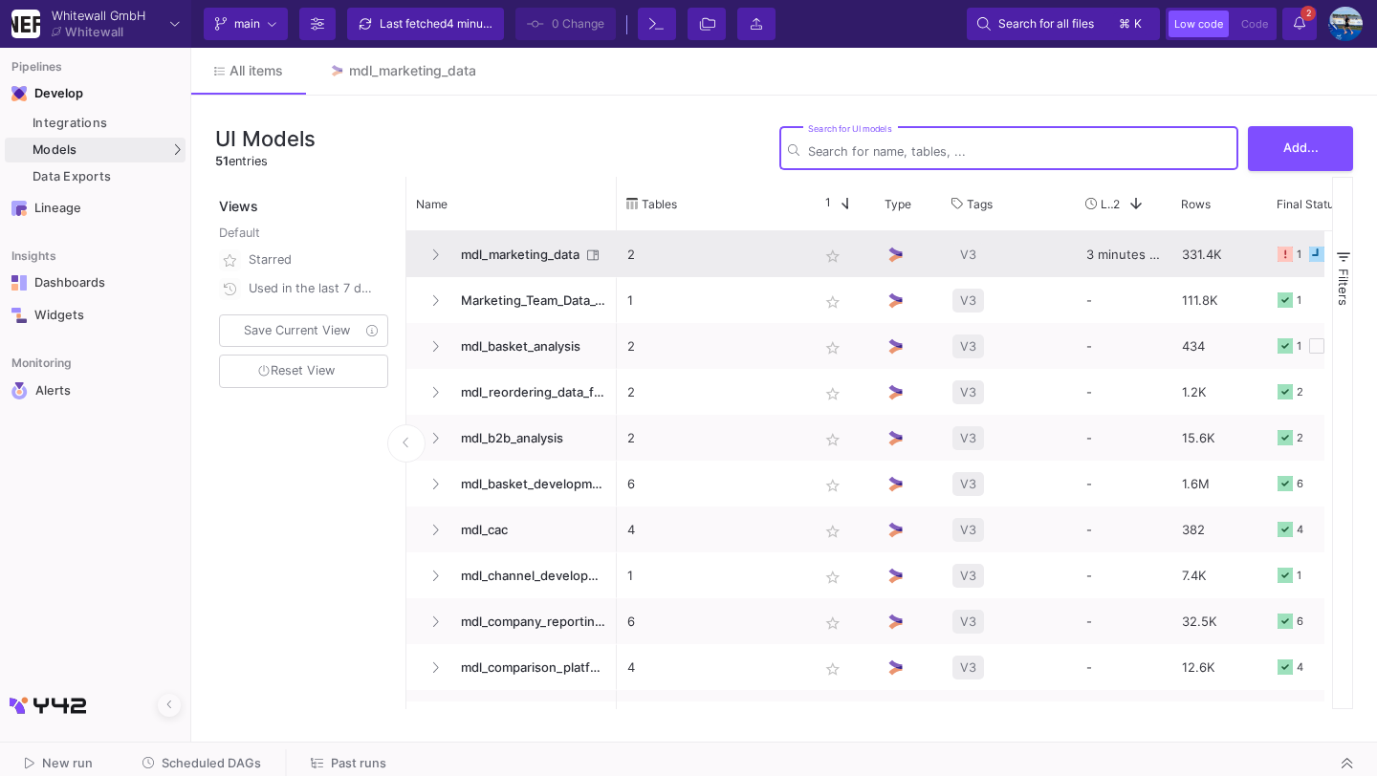
click at [538, 260] on span "mdl_marketing_data" at bounding box center [514, 254] width 131 height 45
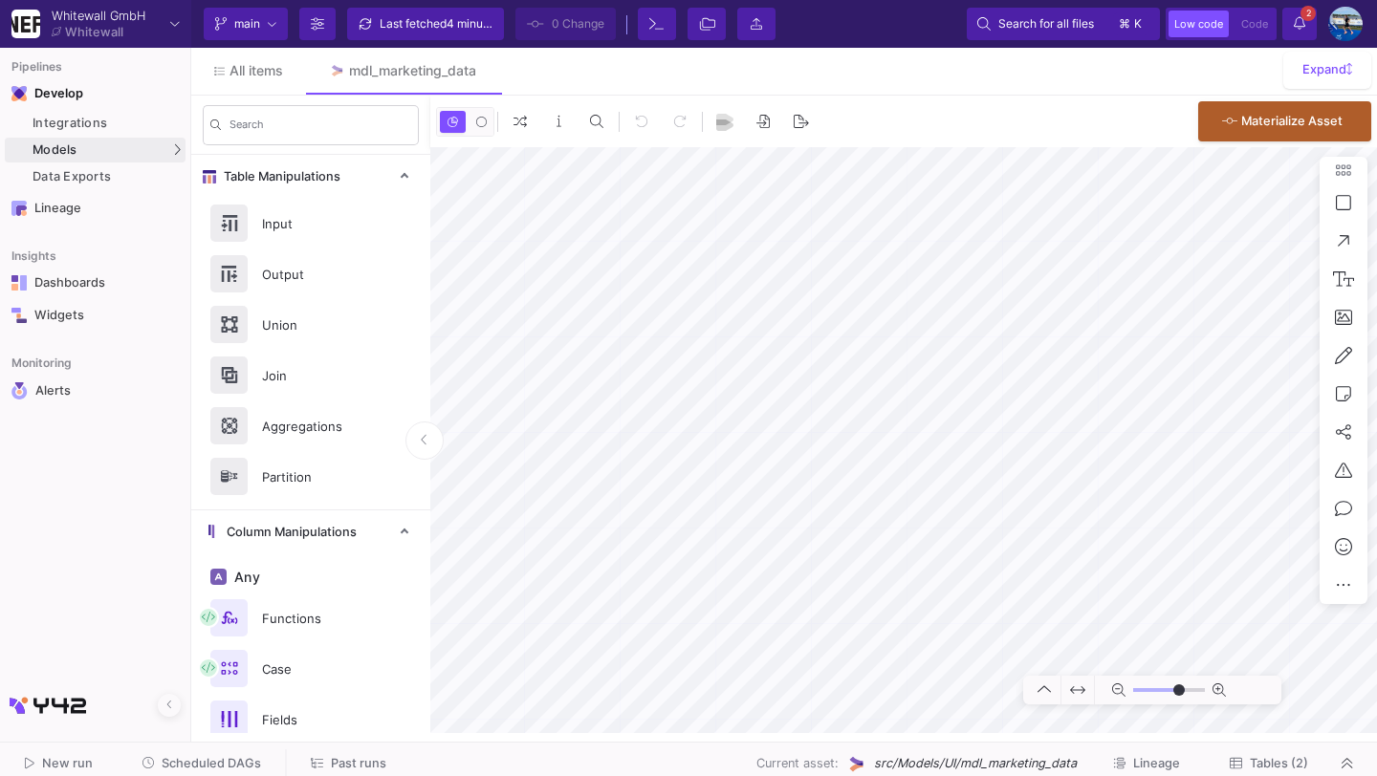
click at [1272, 752] on button "Tables (2)" at bounding box center [1269, 765] width 124 height 30
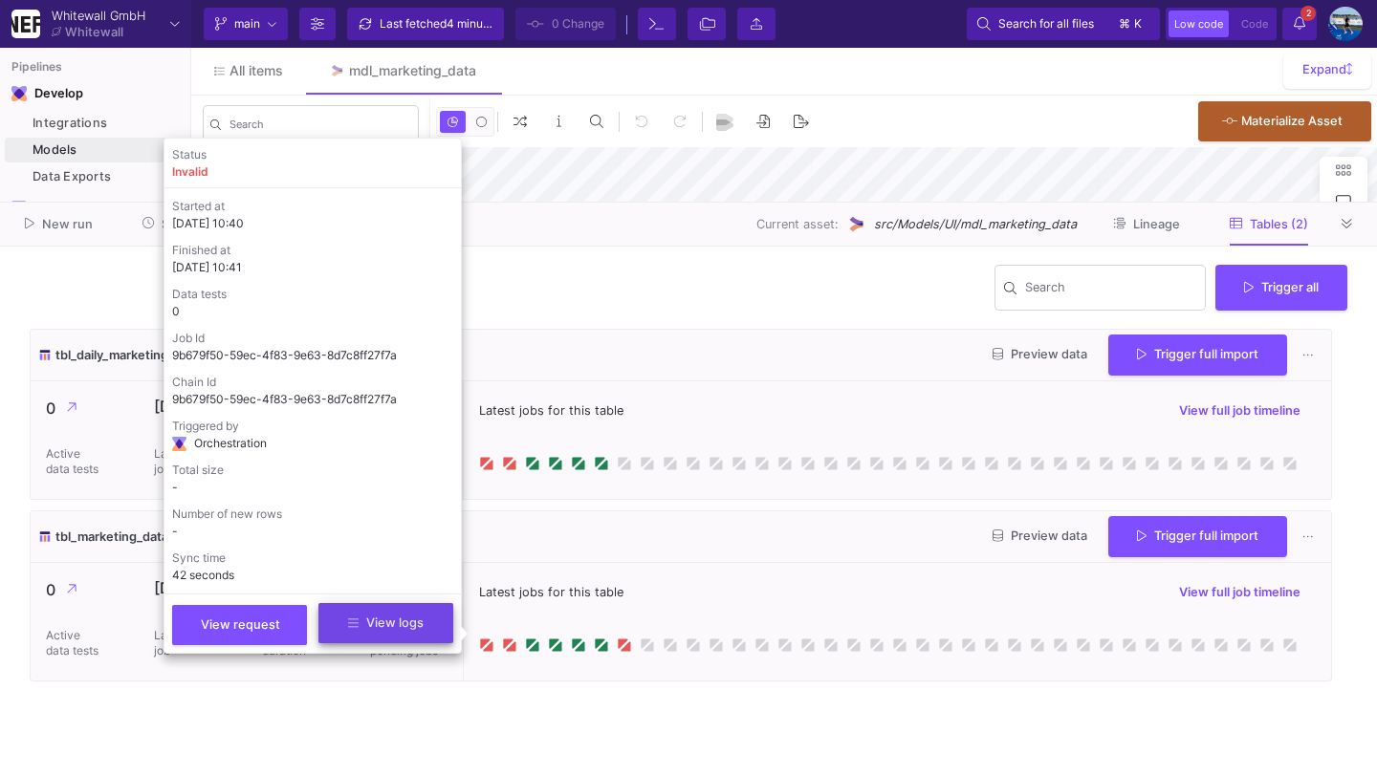
click at [379, 634] on button "View logs" at bounding box center [385, 623] width 135 height 40
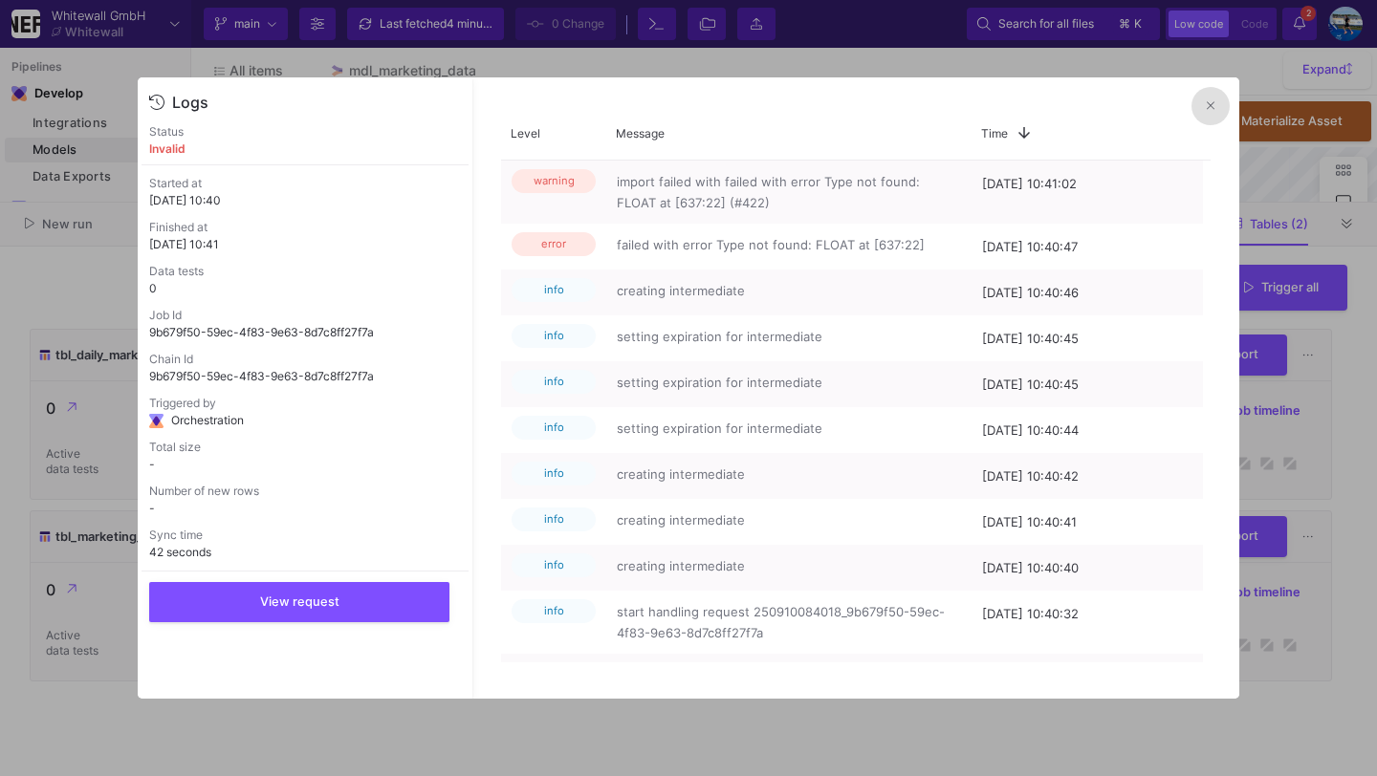
click at [1203, 112] on button at bounding box center [1210, 106] width 38 height 38
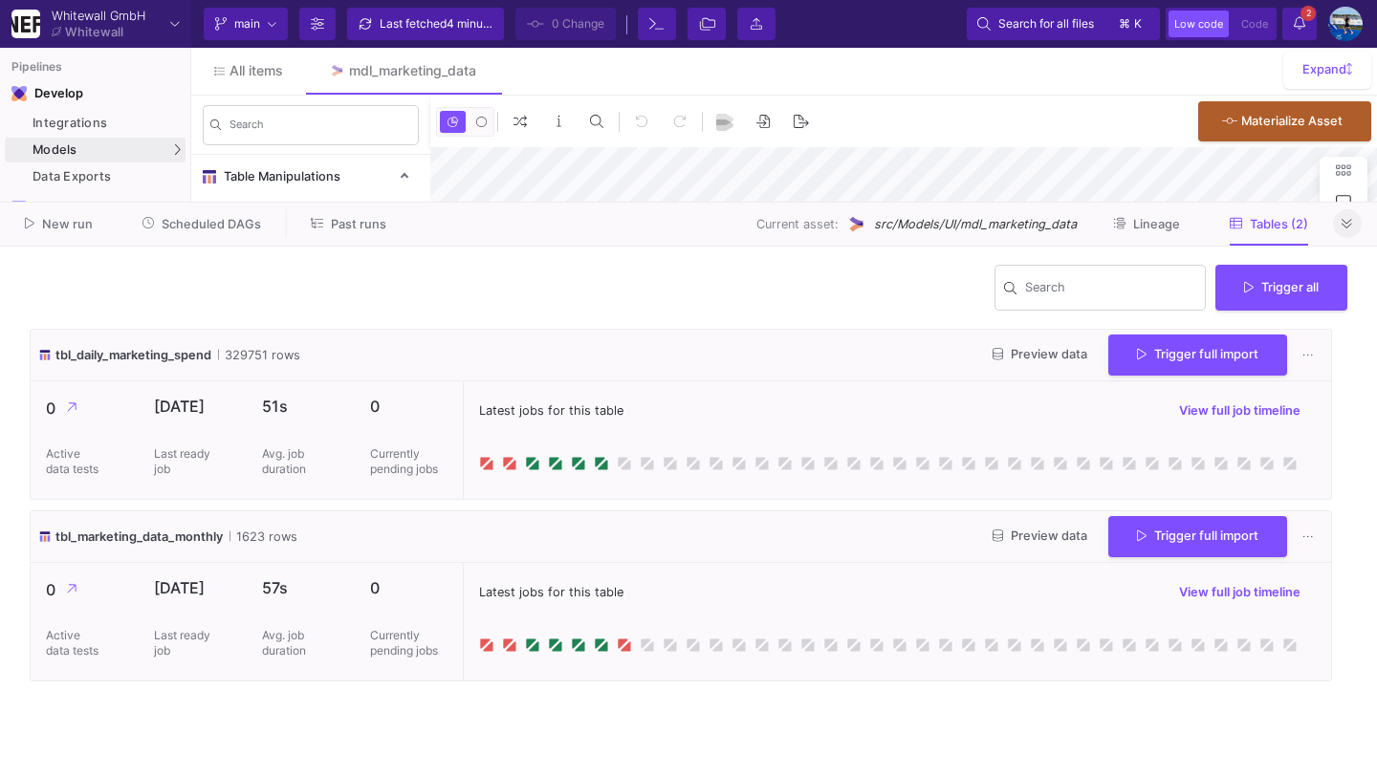
click at [1344, 224] on icon at bounding box center [1347, 224] width 11 height 12
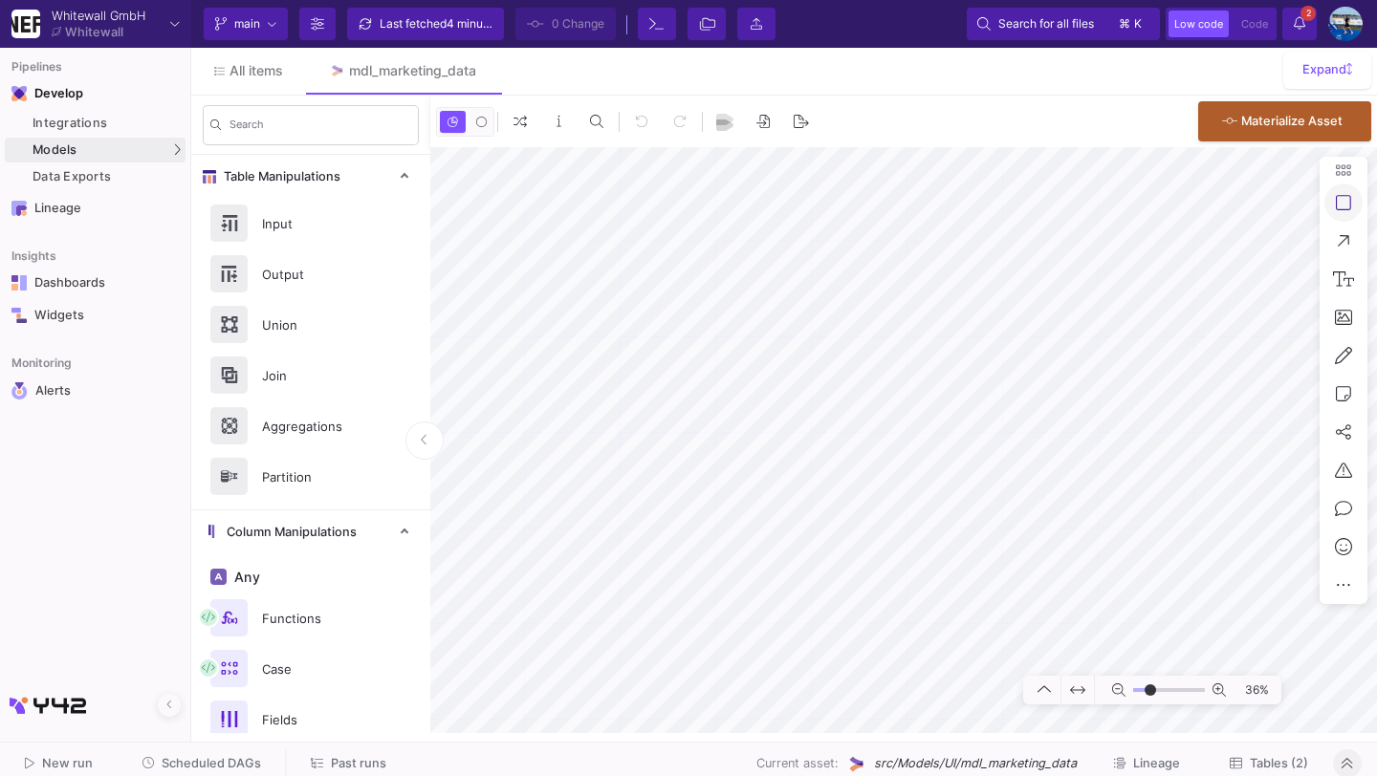
type input "-14"
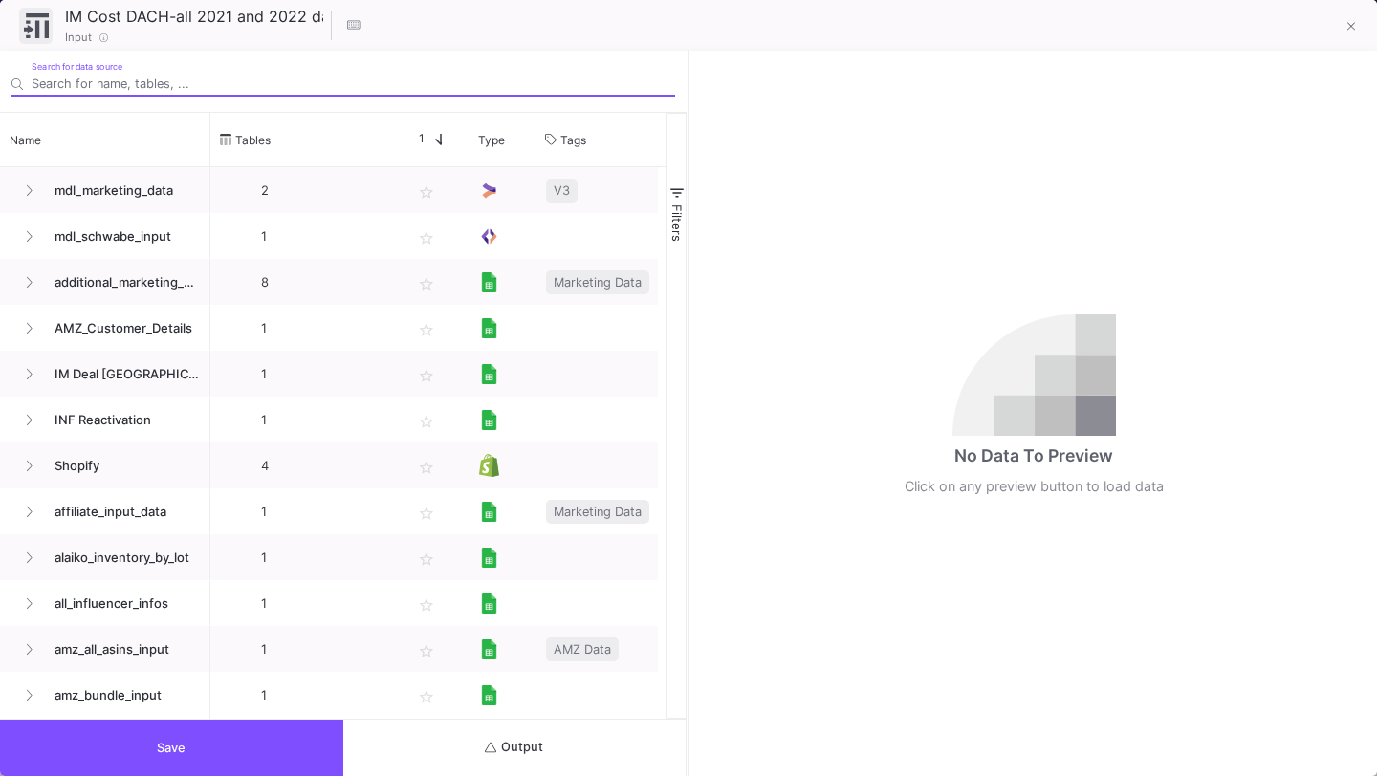
click at [538, 740] on span "Output" at bounding box center [514, 747] width 58 height 14
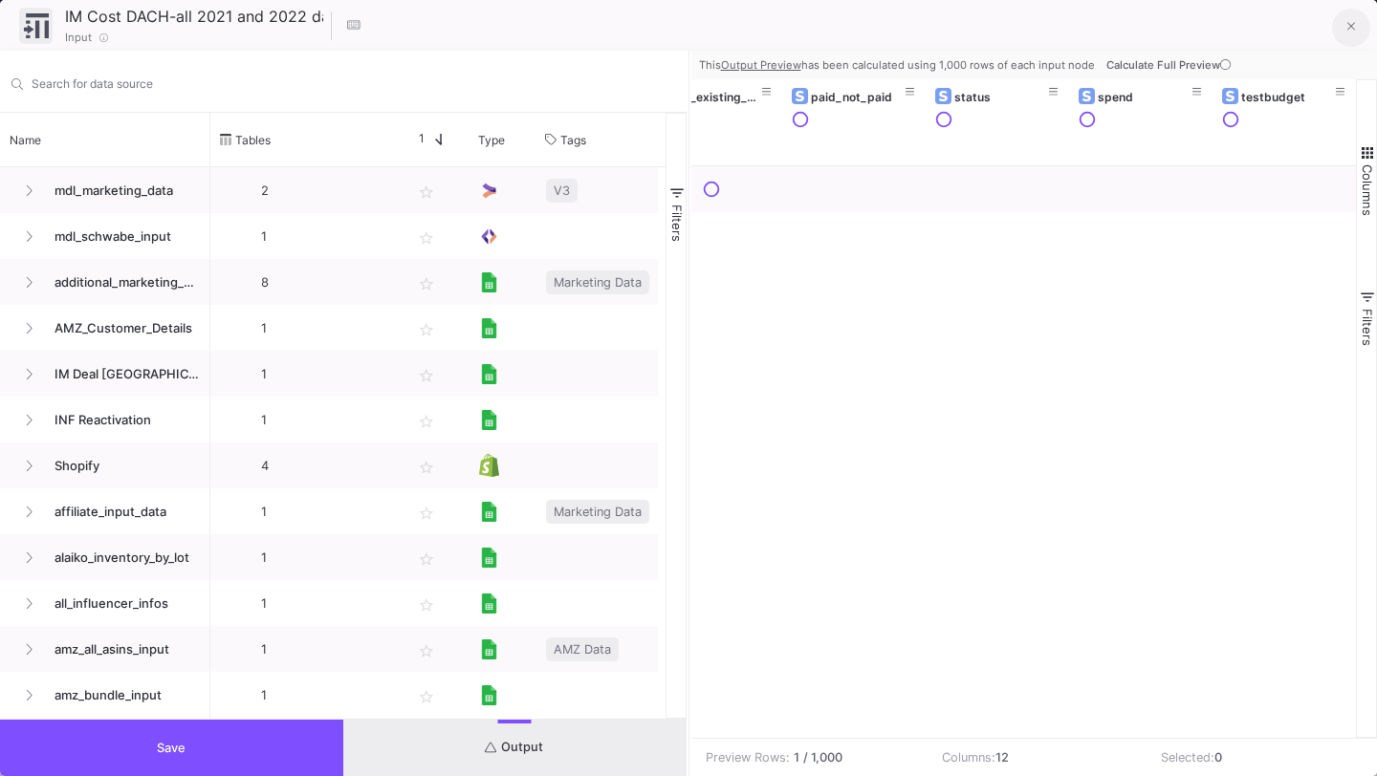
click at [1351, 31] on icon at bounding box center [1351, 26] width 9 height 13
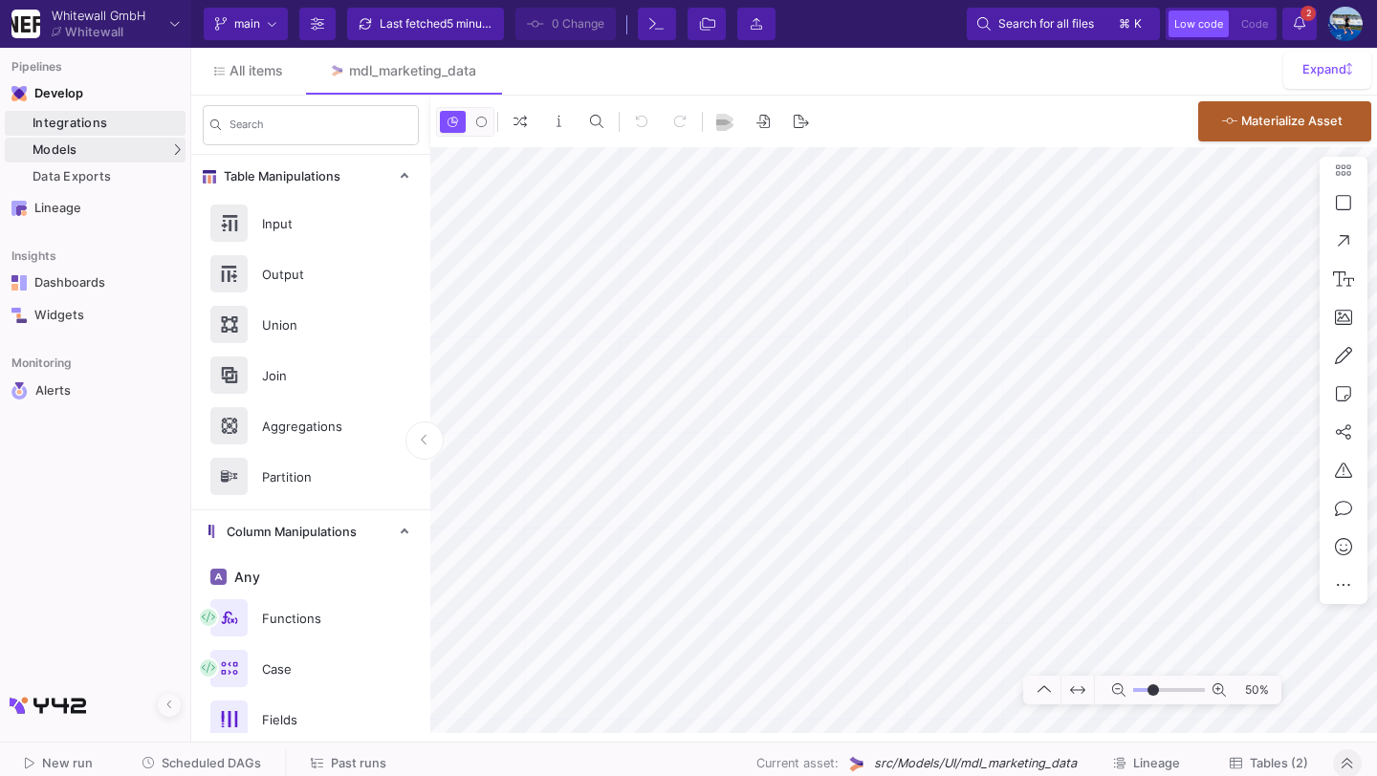
click at [139, 127] on div "Integrations" at bounding box center [107, 123] width 148 height 15
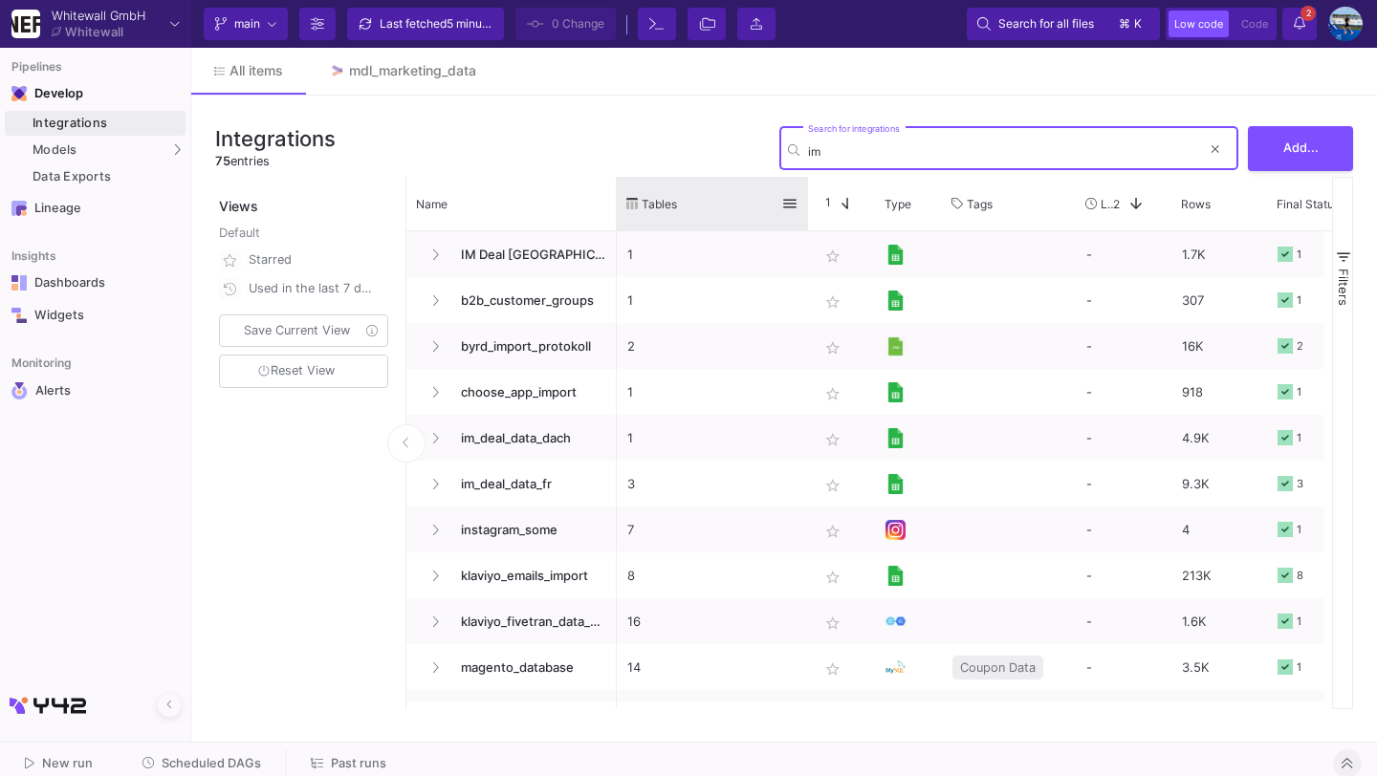
type input "i"
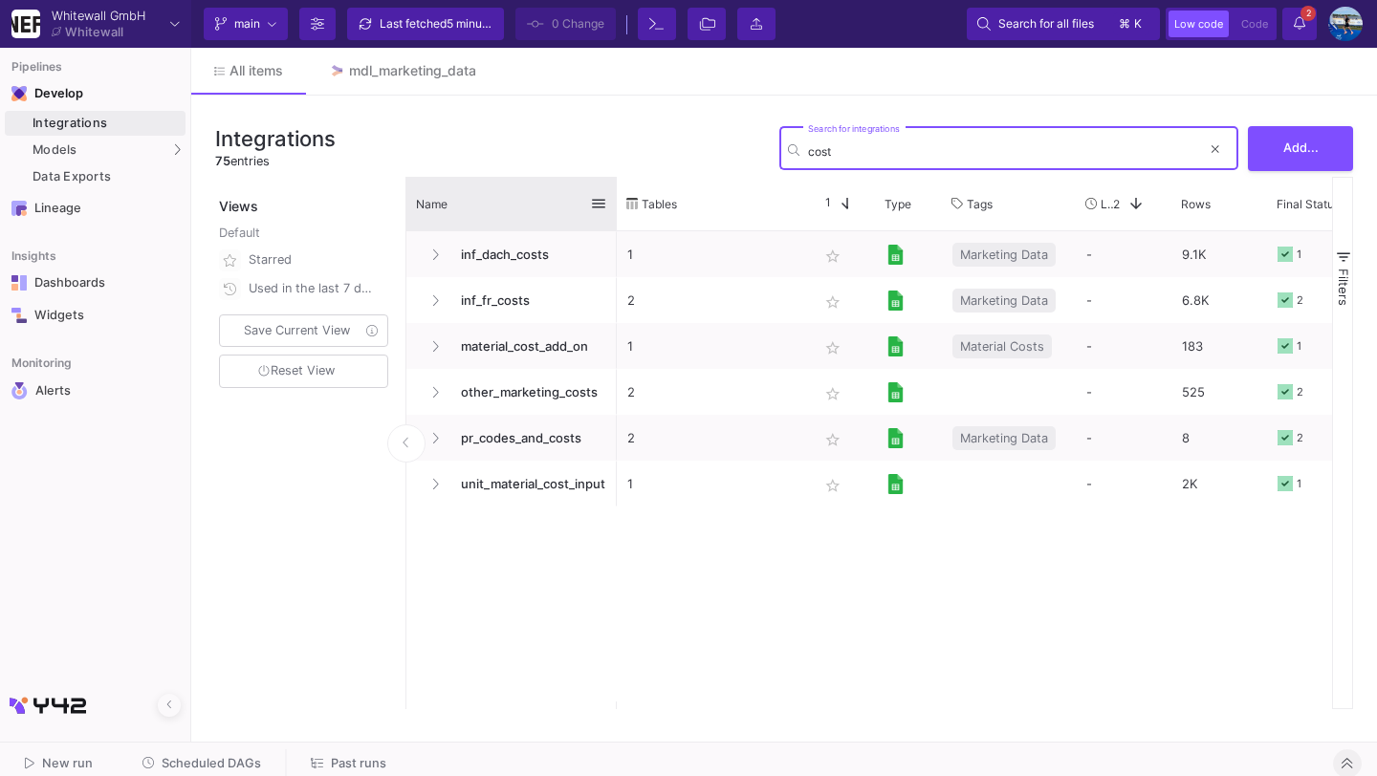
type input "cost"
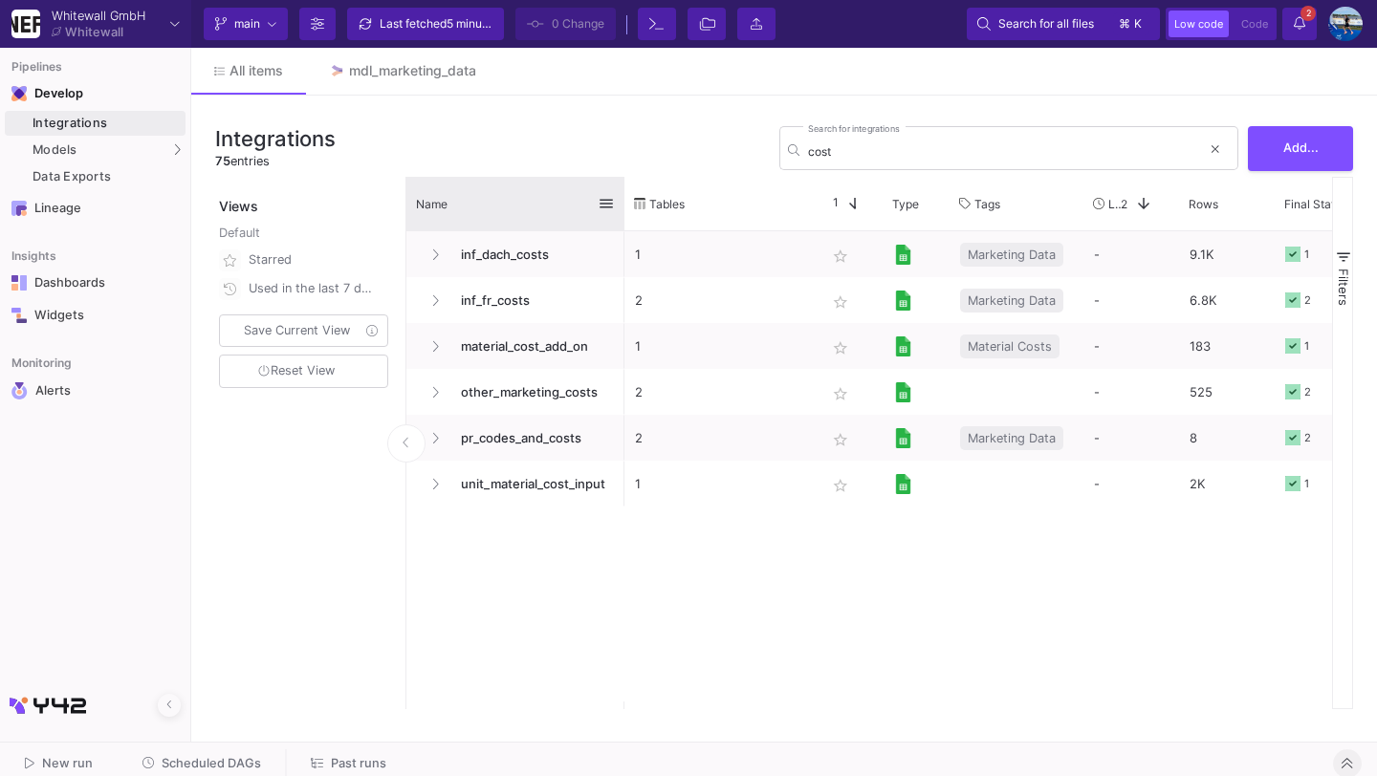
drag, startPoint x: 614, startPoint y: 193, endPoint x: 630, endPoint y: 193, distance: 16.3
click at [628, 193] on div at bounding box center [625, 204] width 8 height 54
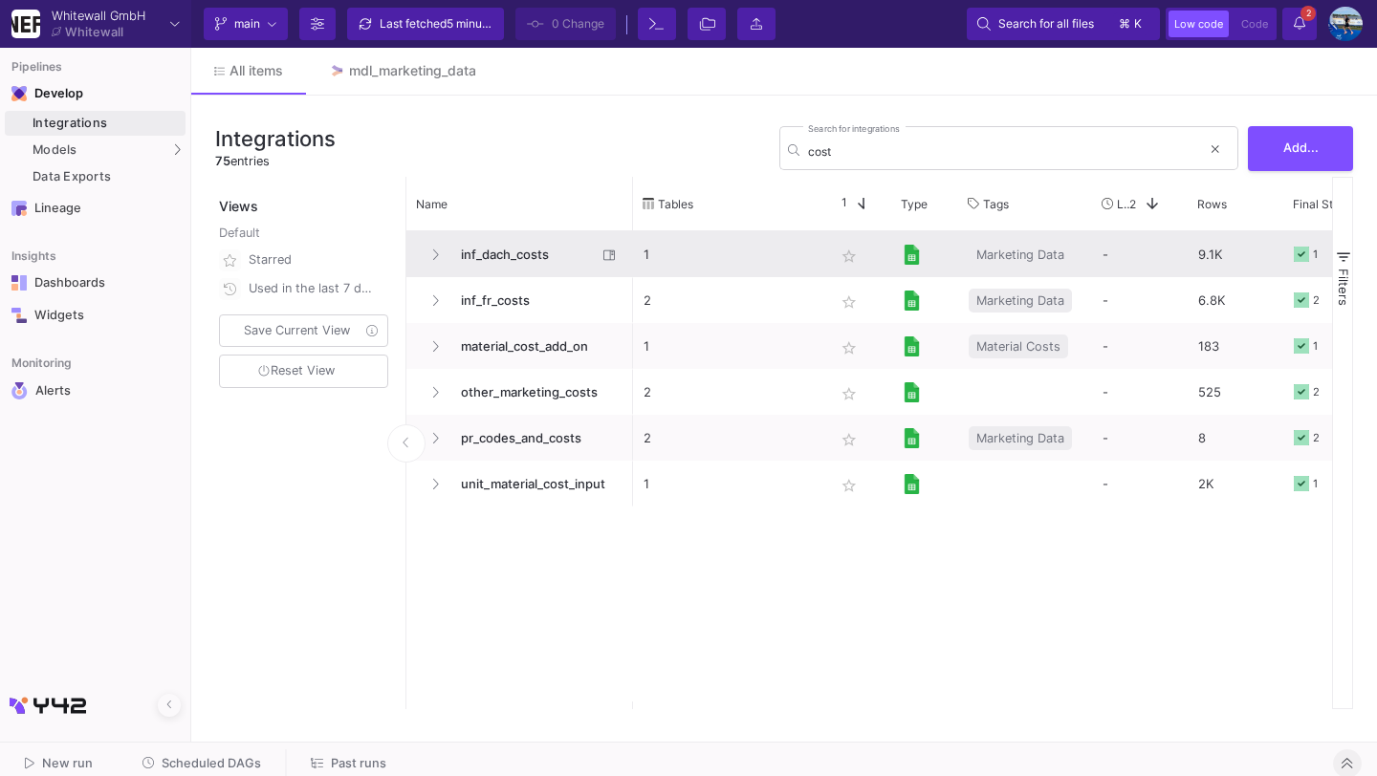
click at [513, 253] on span "inf_dach_costs" at bounding box center [522, 254] width 147 height 45
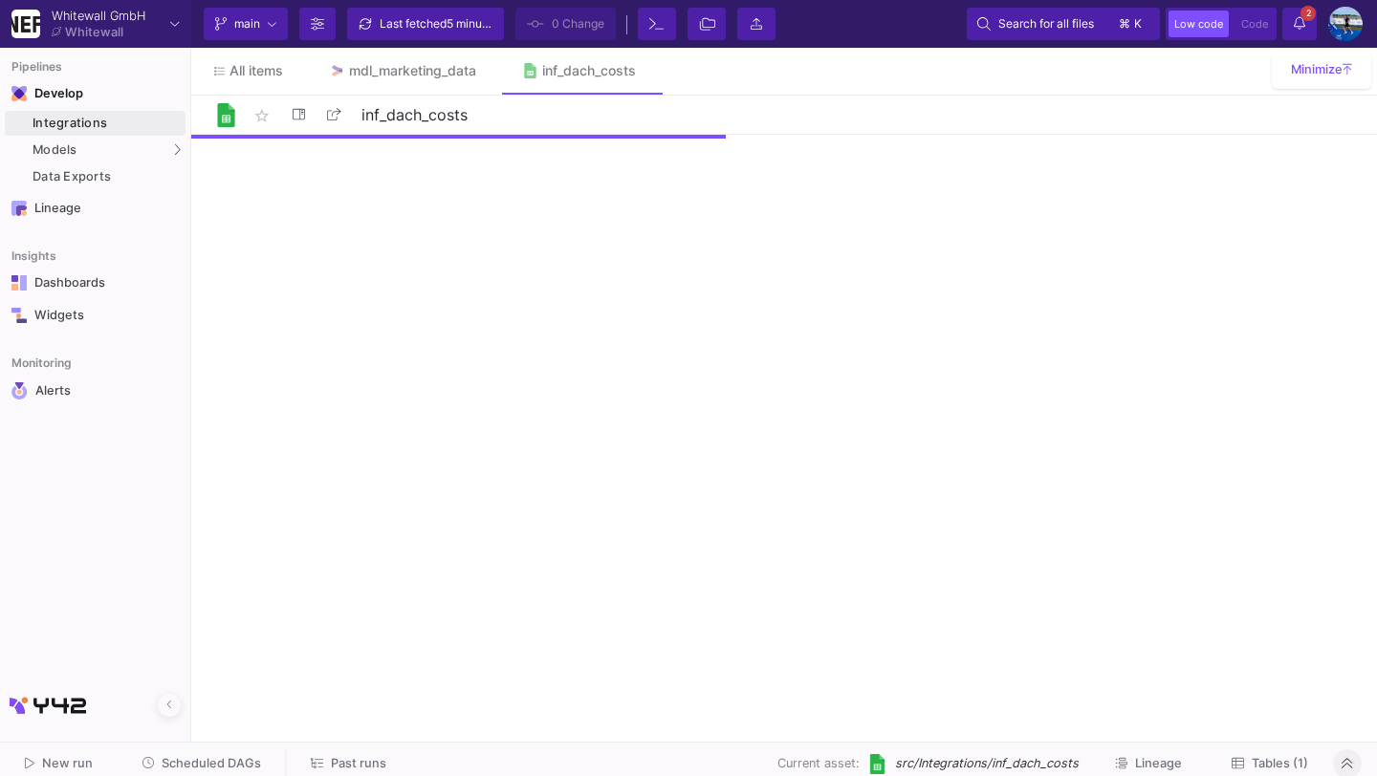
click at [1275, 769] on span "Tables (1)" at bounding box center [1280, 763] width 56 height 14
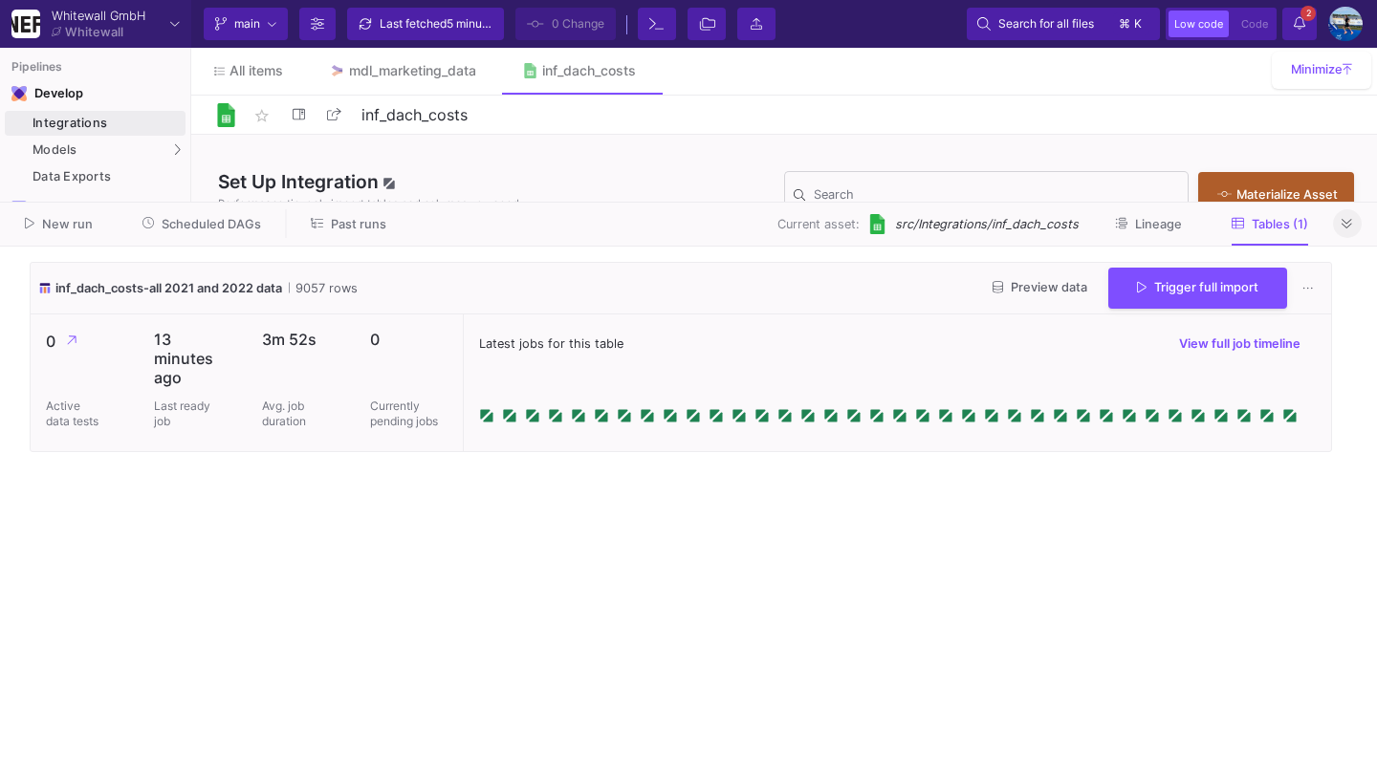
click at [1156, 309] on div "inf_dach_costs-all 2021 and 2022 data 9057 rows Preview data Trigger full import" at bounding box center [681, 289] width 1300 height 52
click at [1009, 289] on span "Preview data" at bounding box center [1040, 287] width 95 height 14
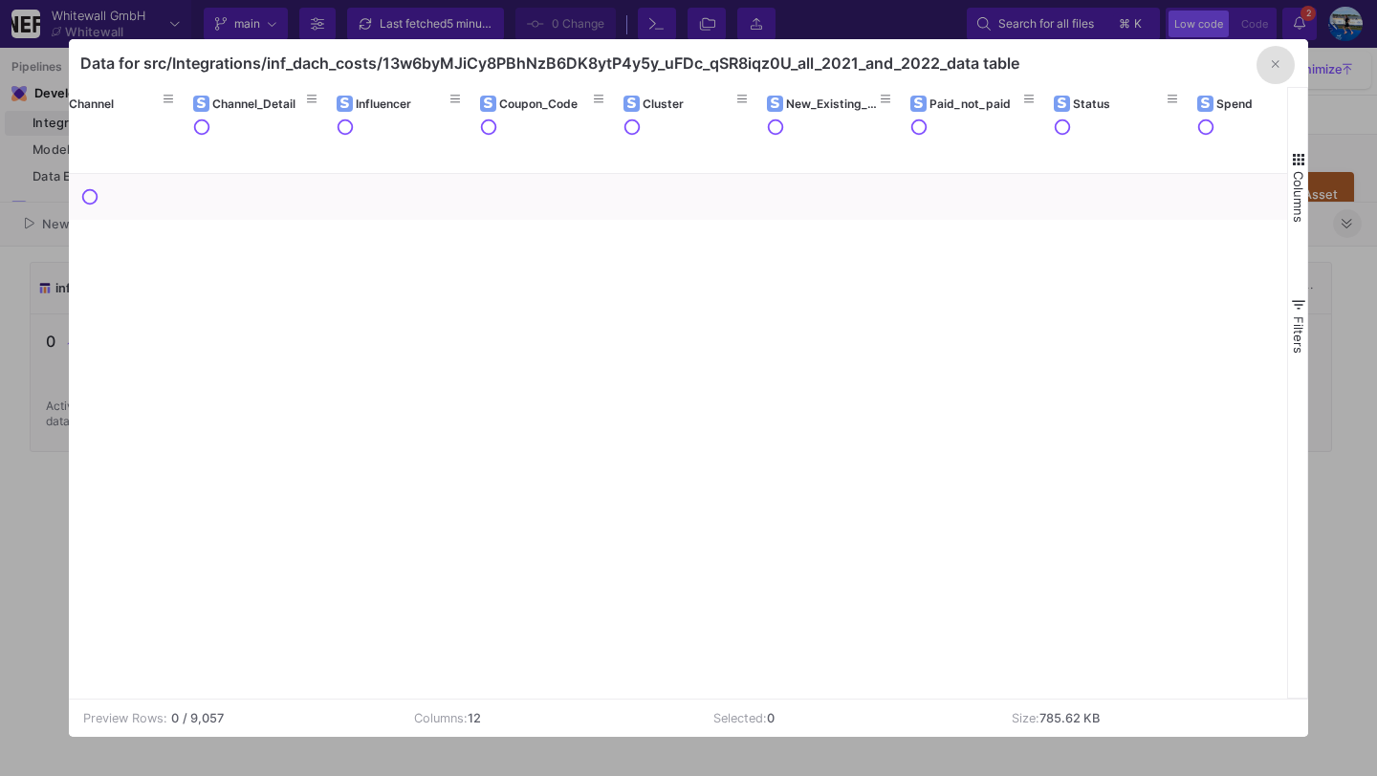
scroll to position [0, 390]
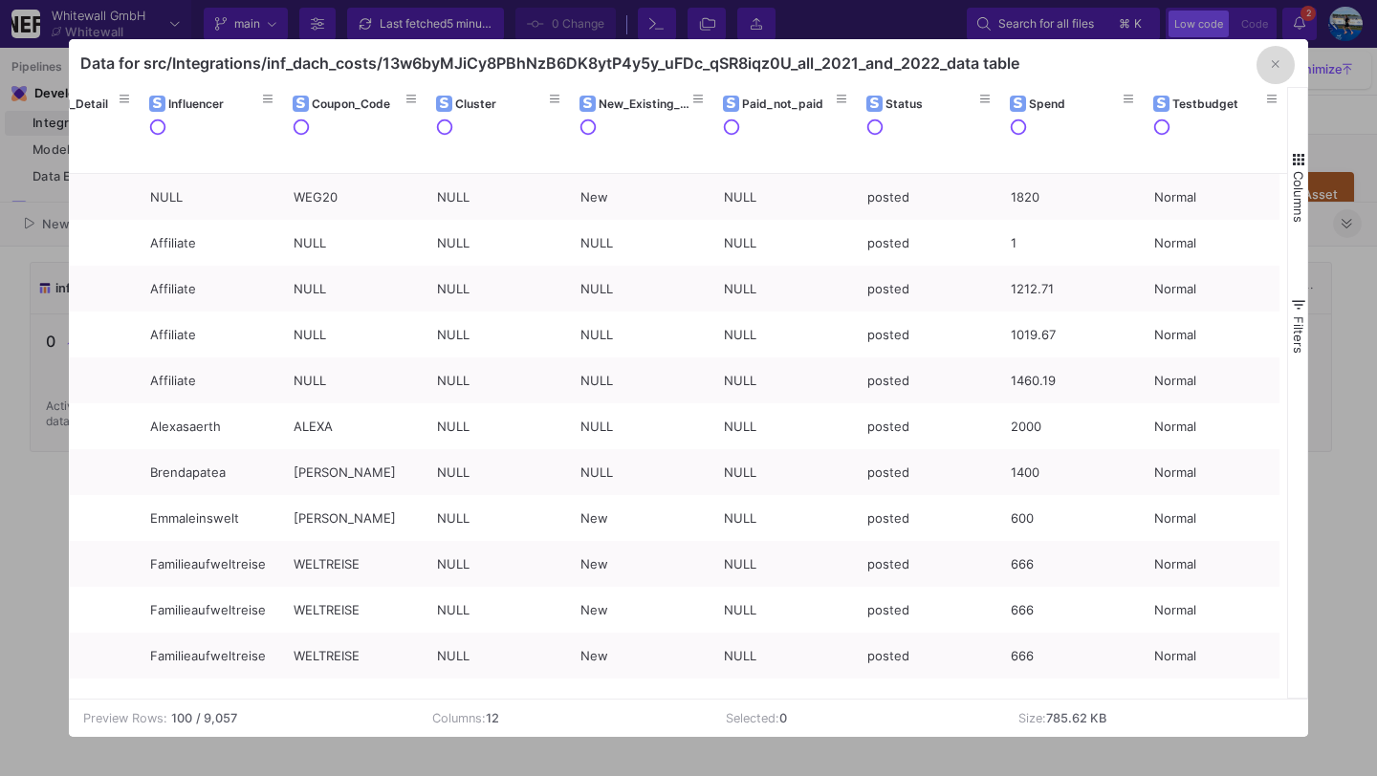
click at [1275, 56] on span "button" at bounding box center [1276, 63] width 8 height 14
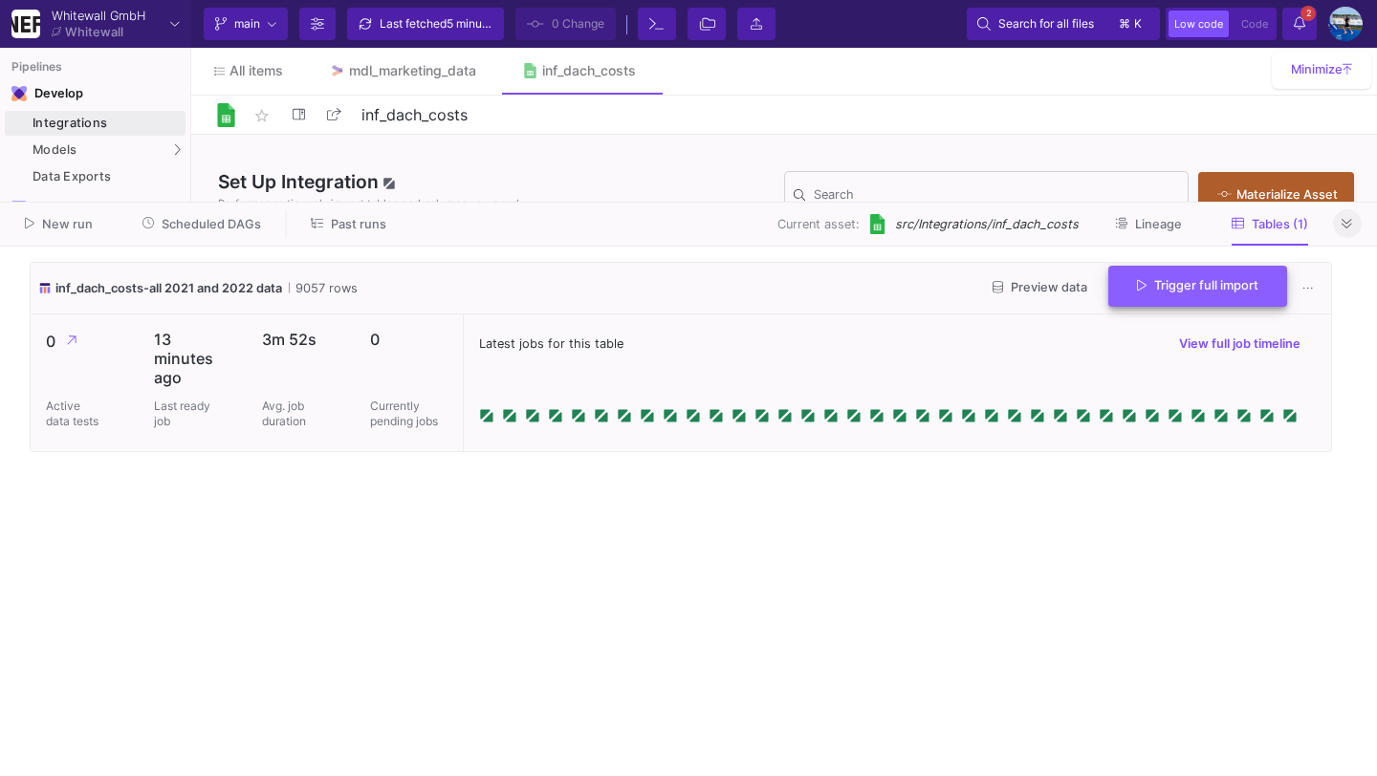
click at [1220, 289] on span "Trigger full import" at bounding box center [1197, 285] width 121 height 14
click at [1292, 17] on button "2 2 Notifications" at bounding box center [1299, 24] width 34 height 33
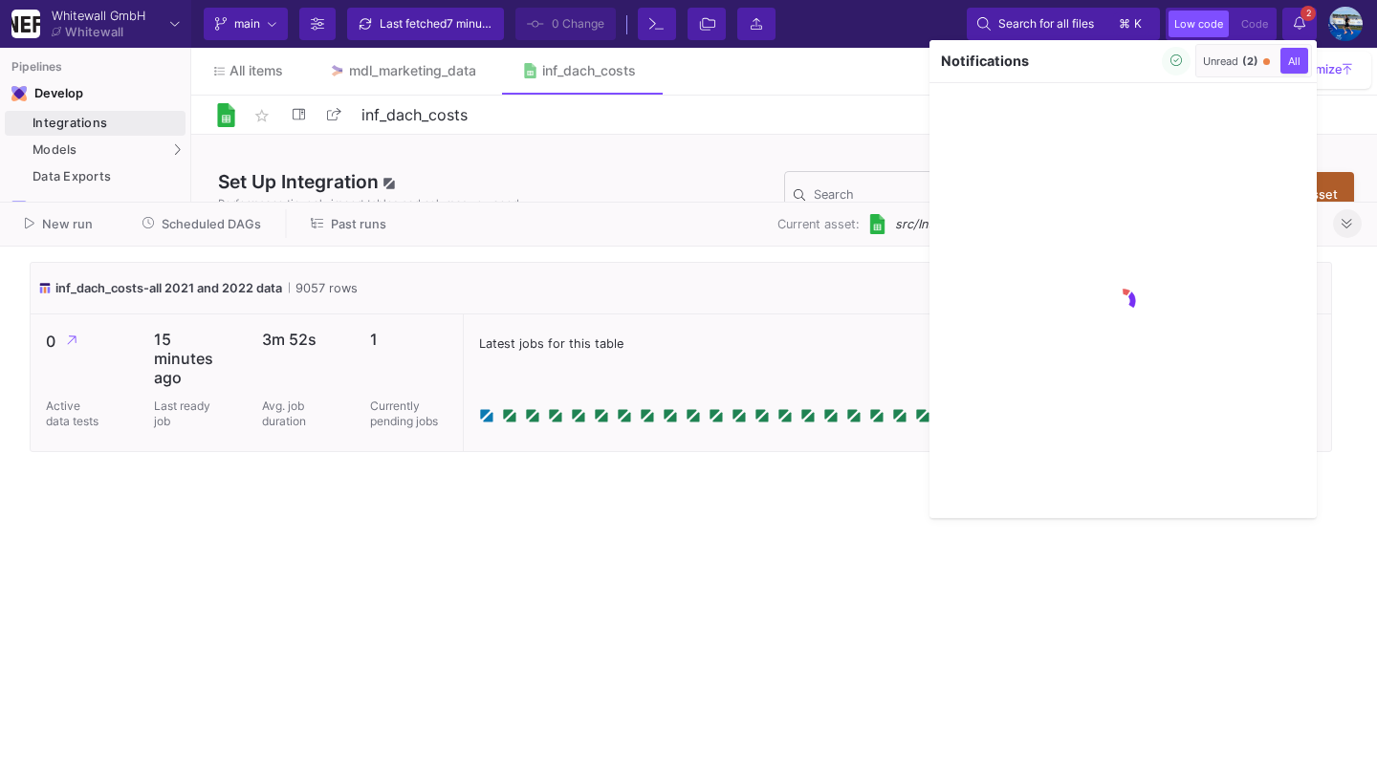
click at [1231, 58] on div "Unread (2)" at bounding box center [1230, 61] width 55 height 13
click at [1173, 59] on icon "button" at bounding box center [1176, 61] width 12 height 12
click at [1308, 25] on div at bounding box center [688, 388] width 1377 height 776
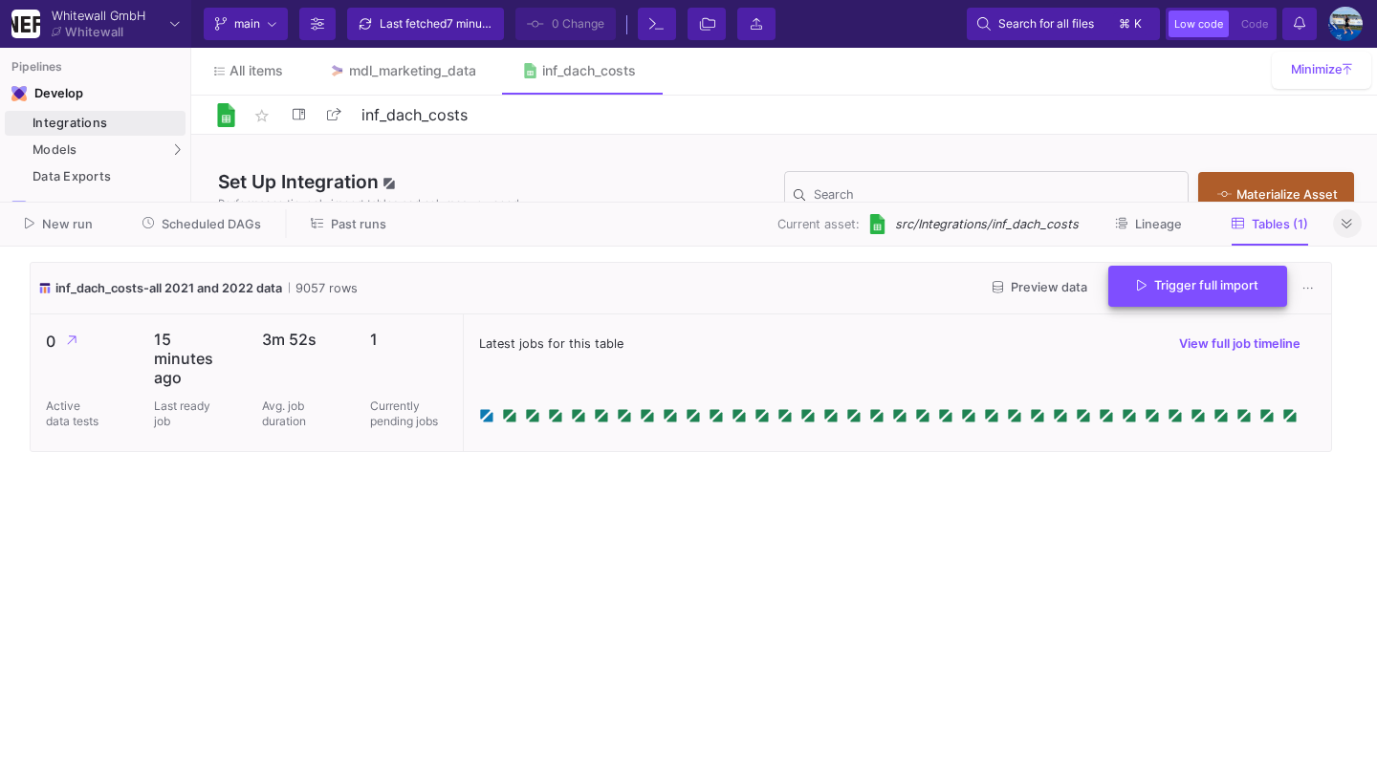
click at [1153, 288] on span "Trigger full import" at bounding box center [1197, 285] width 121 height 14
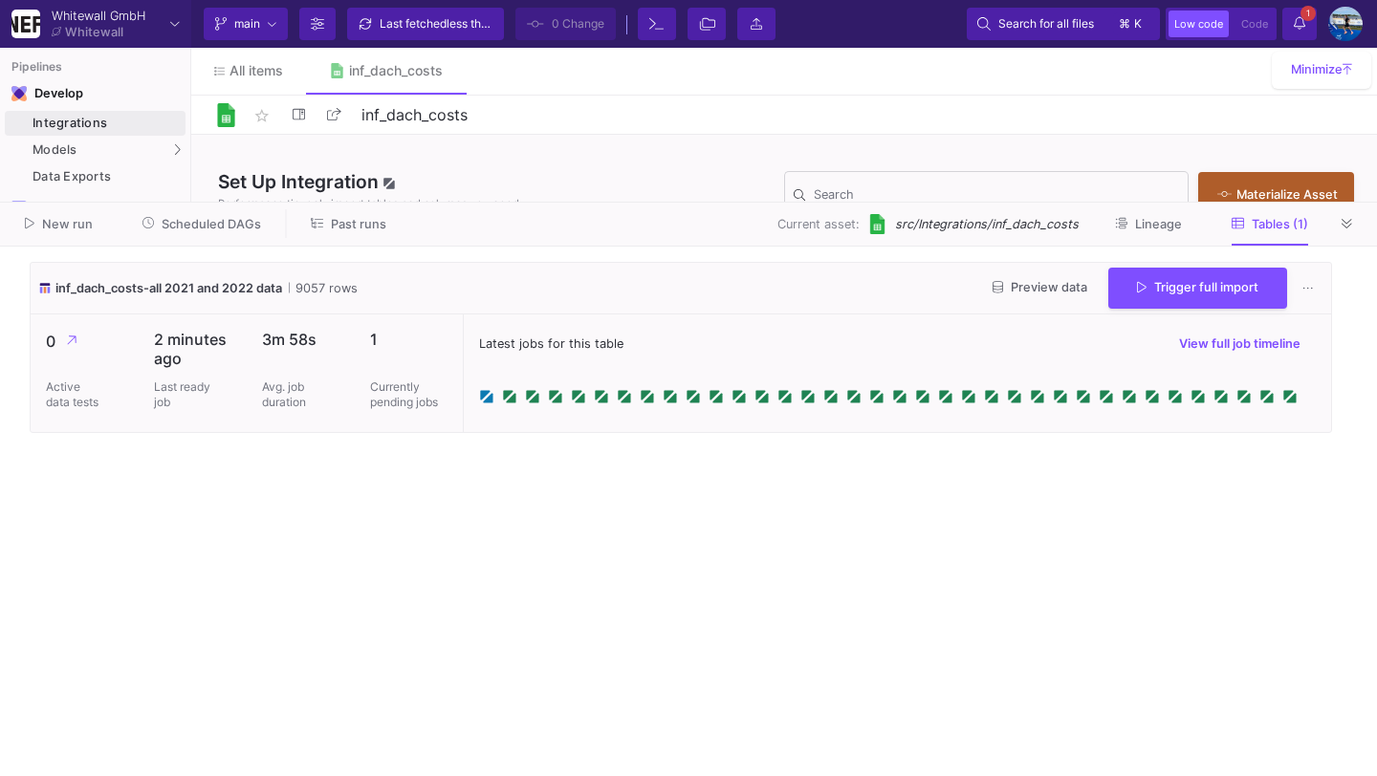
click at [1297, 23] on icon at bounding box center [1299, 22] width 11 height 13
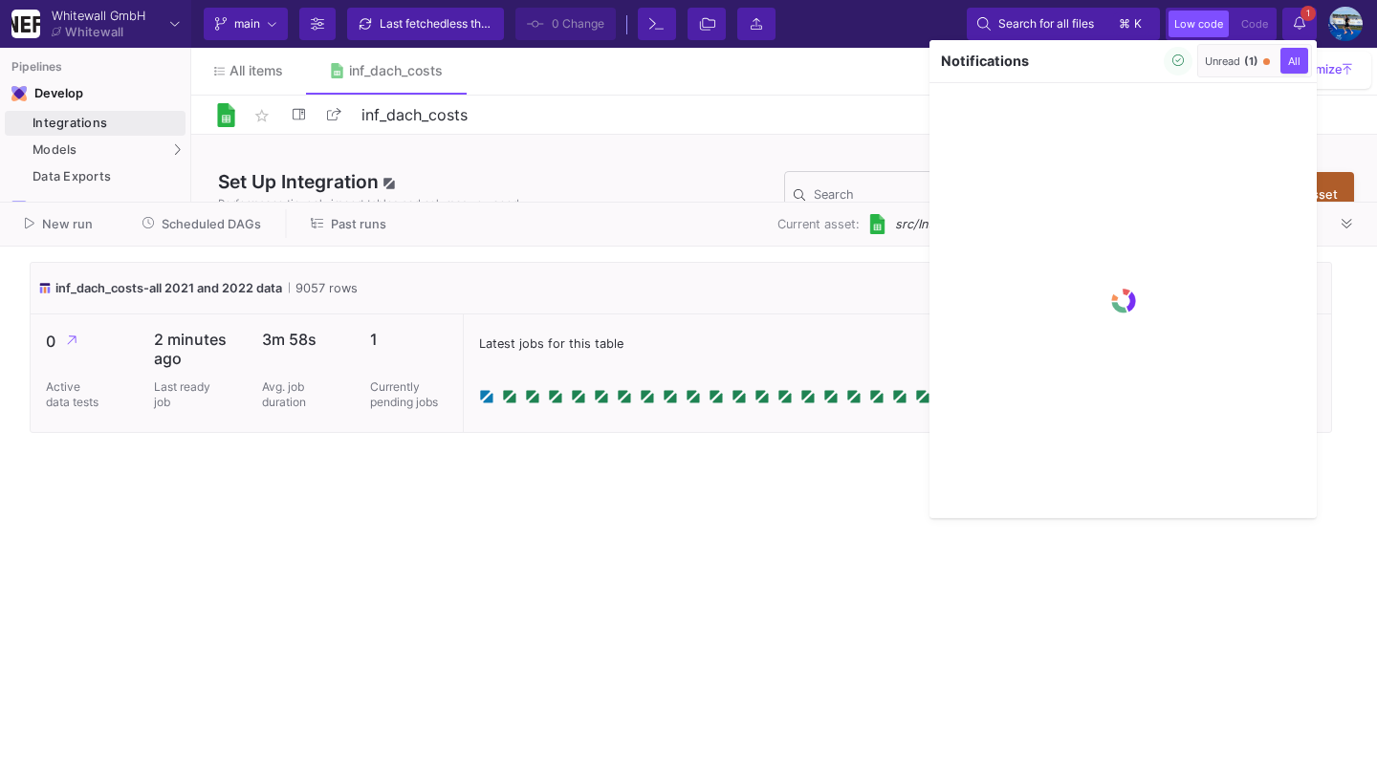
click at [1236, 61] on div "Unread (1)" at bounding box center [1232, 61] width 54 height 13
click at [1176, 67] on icon "button" at bounding box center [1178, 61] width 12 height 12
click at [1315, 17] on div at bounding box center [688, 388] width 1377 height 776
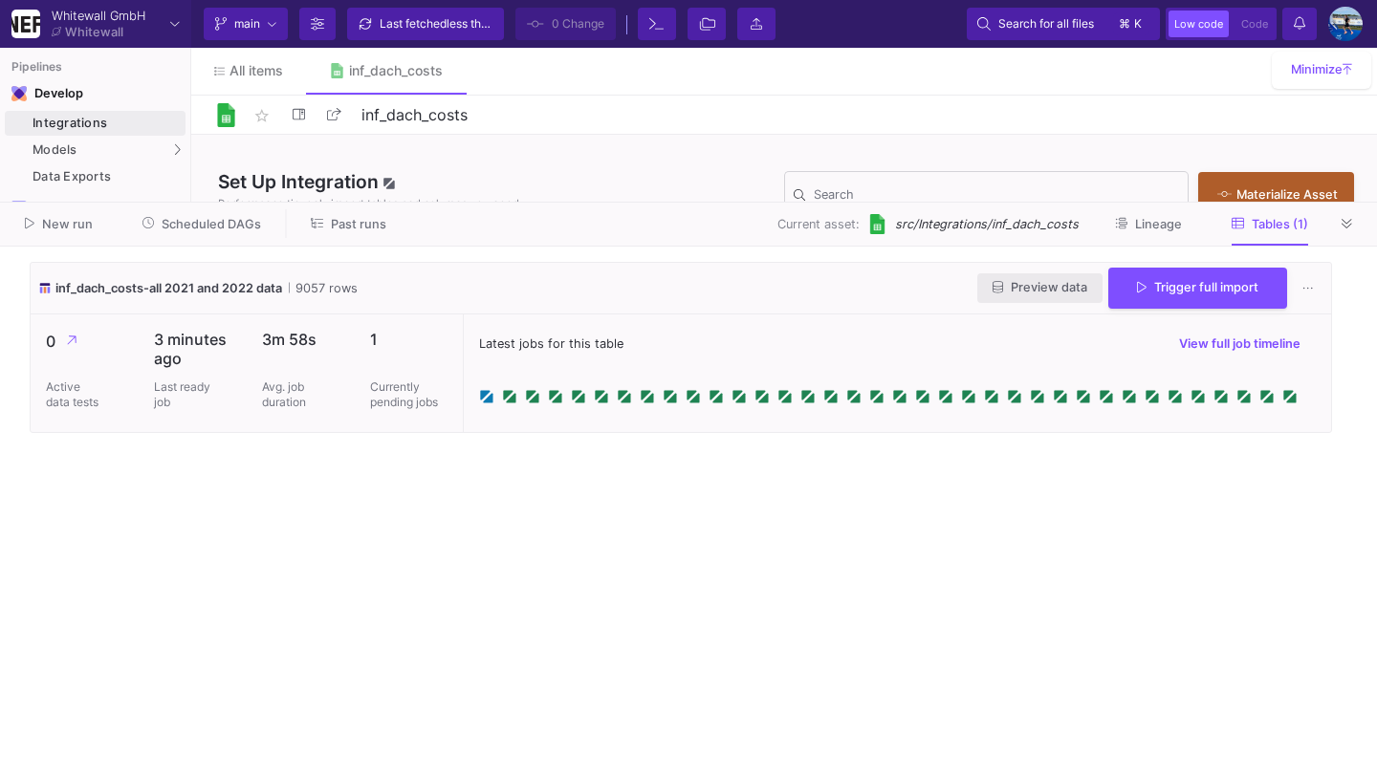
click at [1008, 274] on button "Preview data" at bounding box center [1039, 288] width 125 height 30
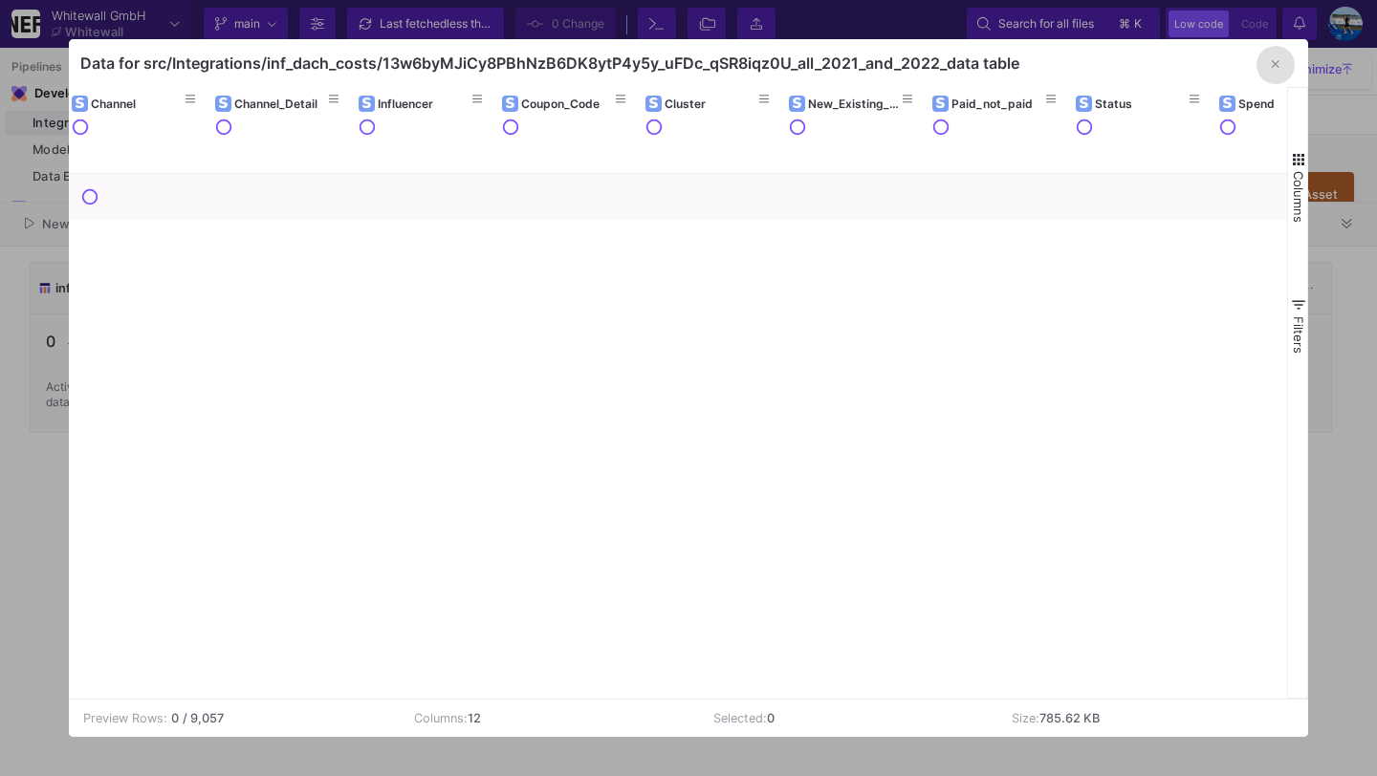
scroll to position [0, 503]
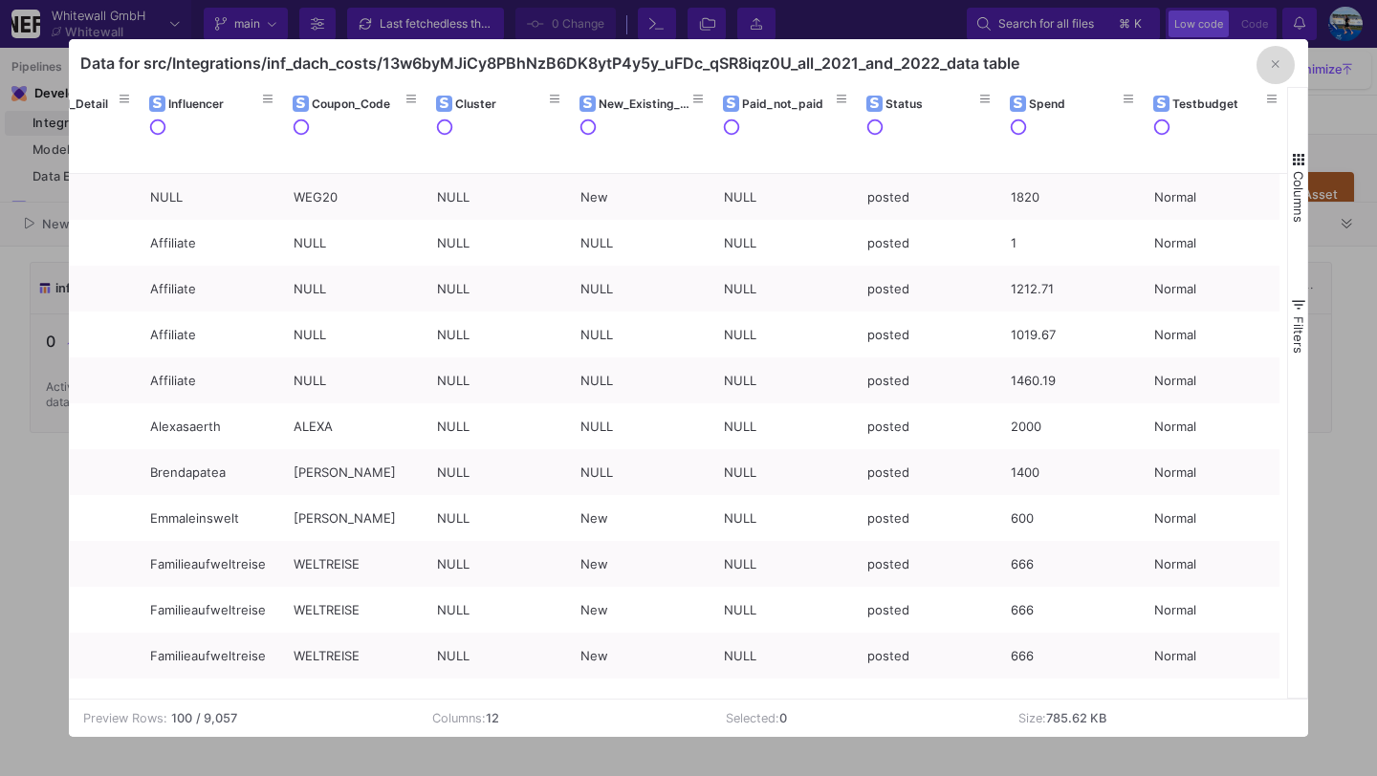
click at [1269, 76] on button "button" at bounding box center [1275, 65] width 38 height 38
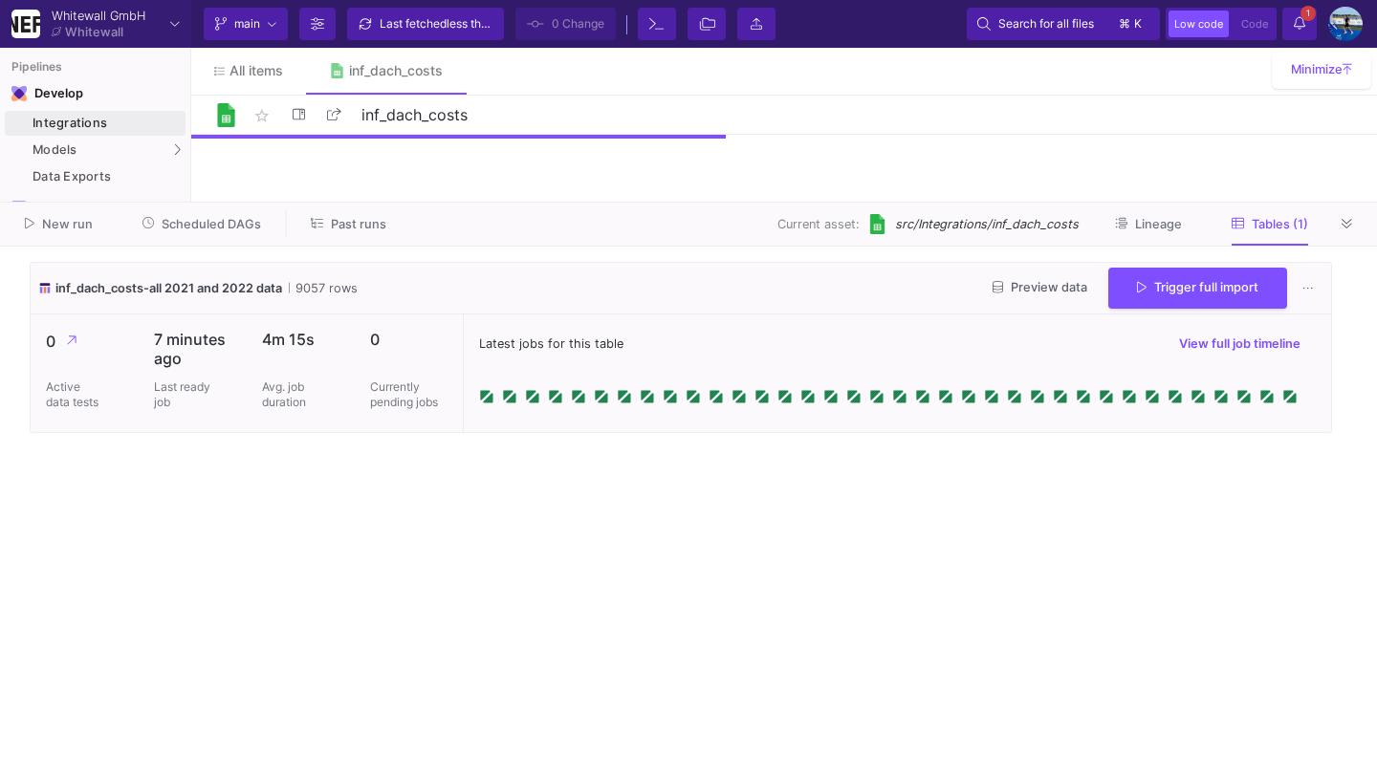
click at [1059, 280] on span "Preview data" at bounding box center [1040, 287] width 95 height 14
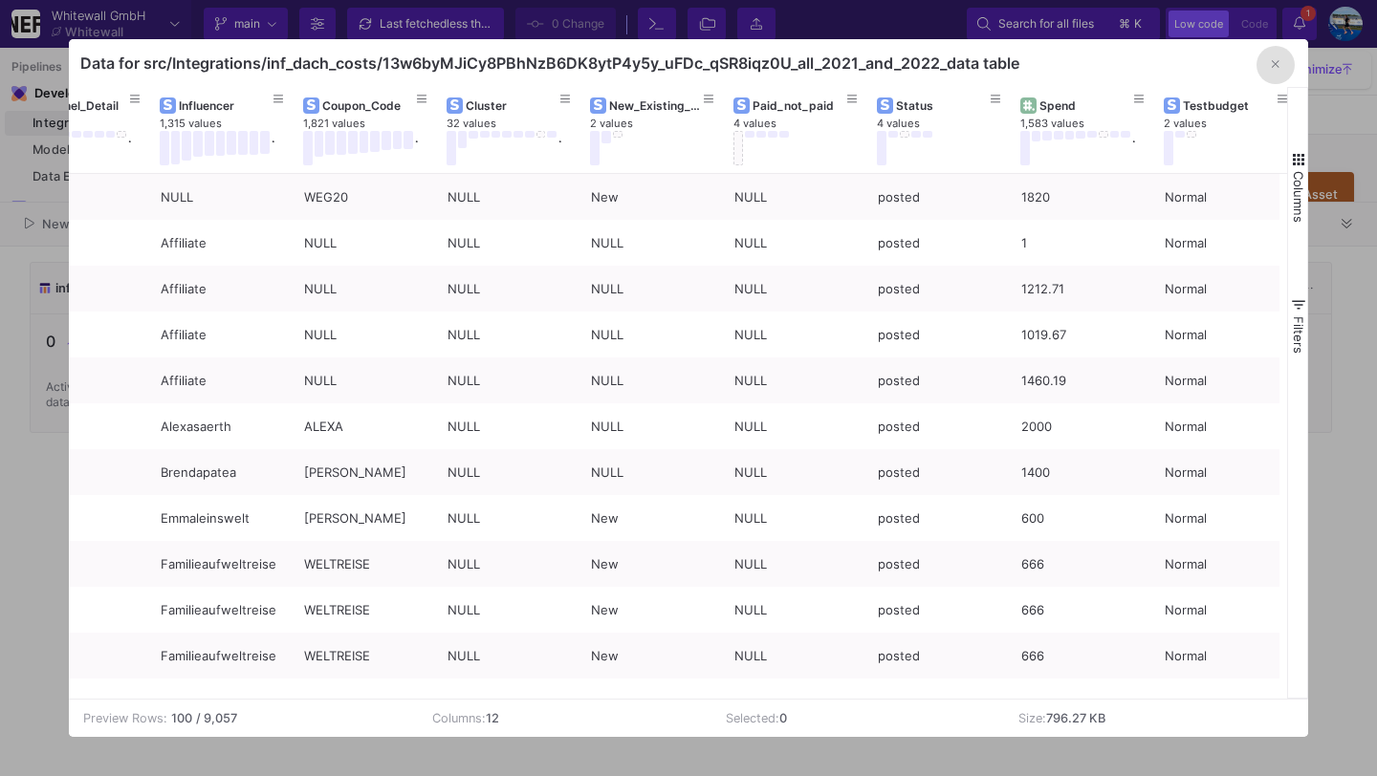
click at [1273, 72] on button "button" at bounding box center [1275, 65] width 38 height 38
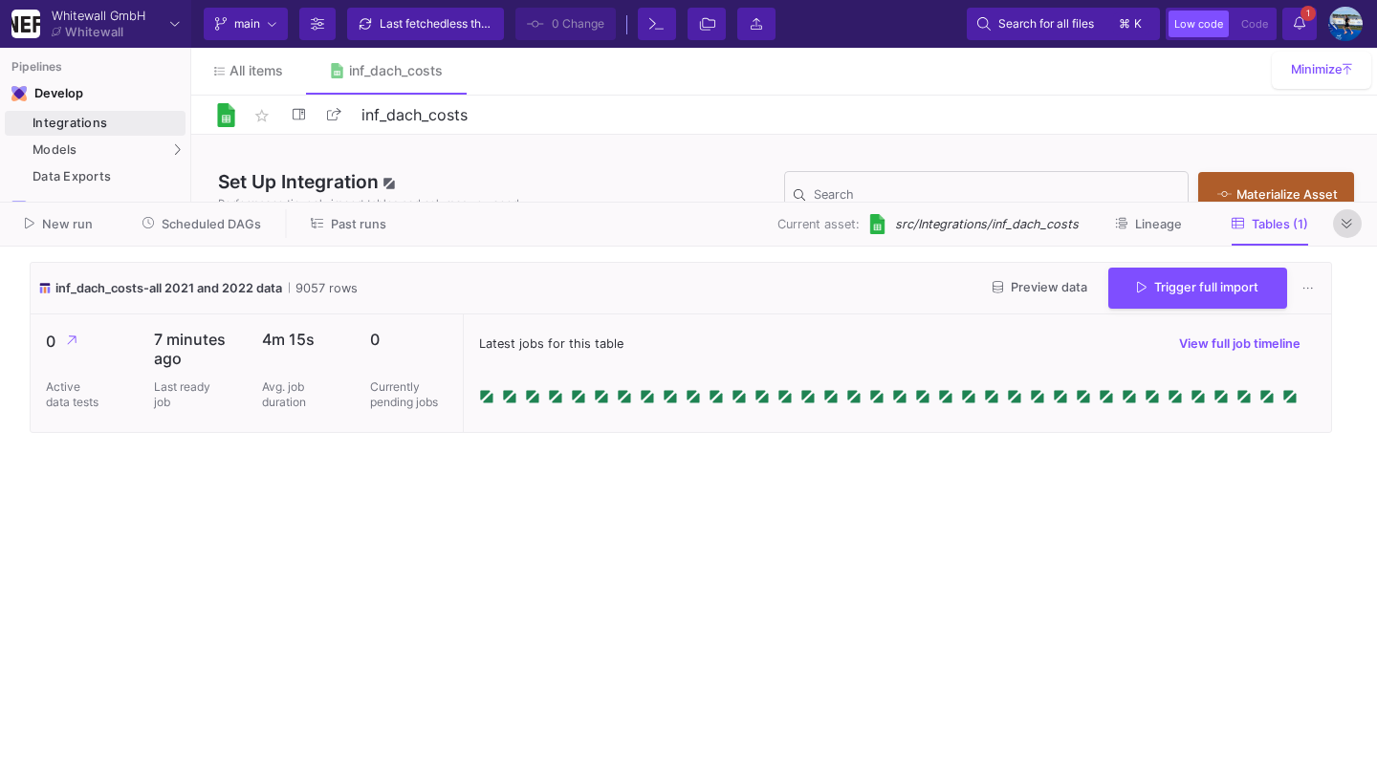
click at [1353, 236] on button at bounding box center [1347, 223] width 29 height 29
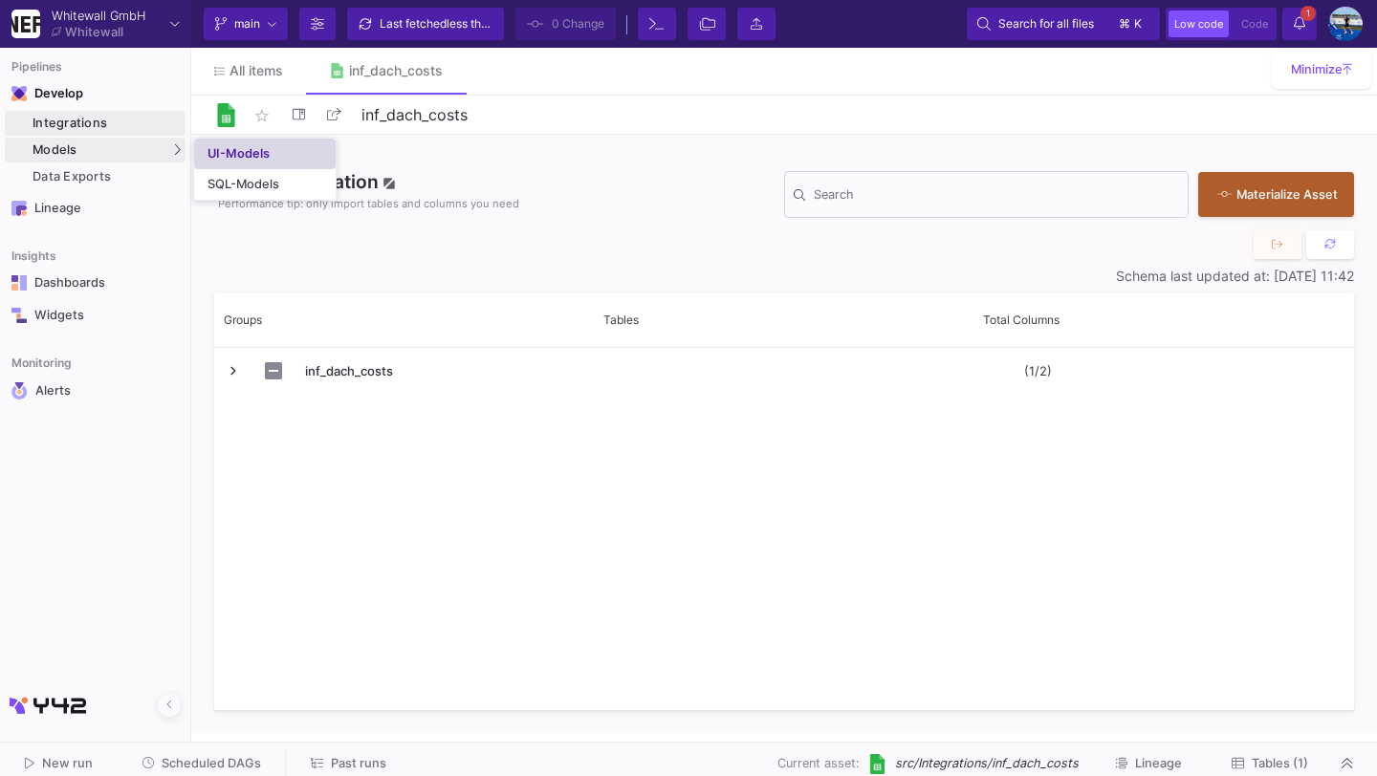
click at [251, 146] on div "UI-Models" at bounding box center [239, 153] width 62 height 15
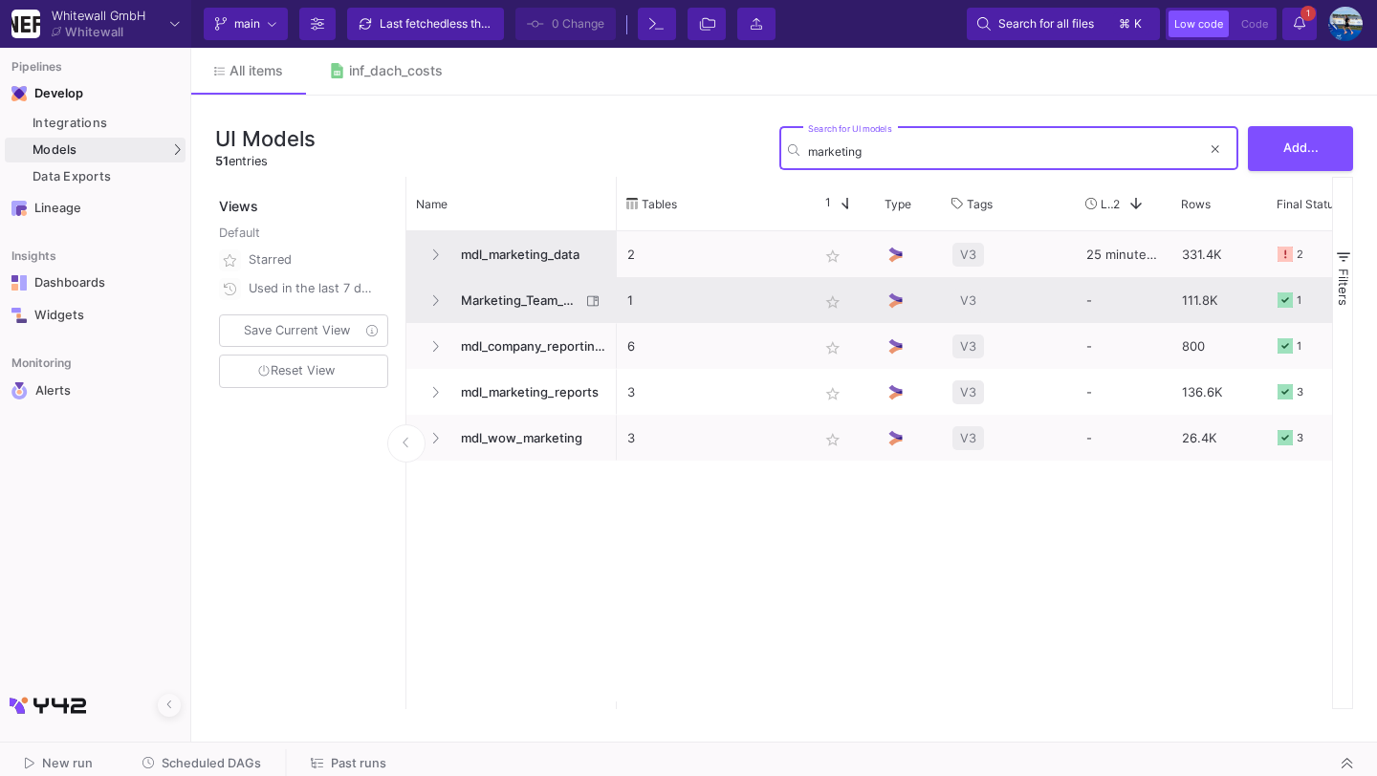
type input "marketing"
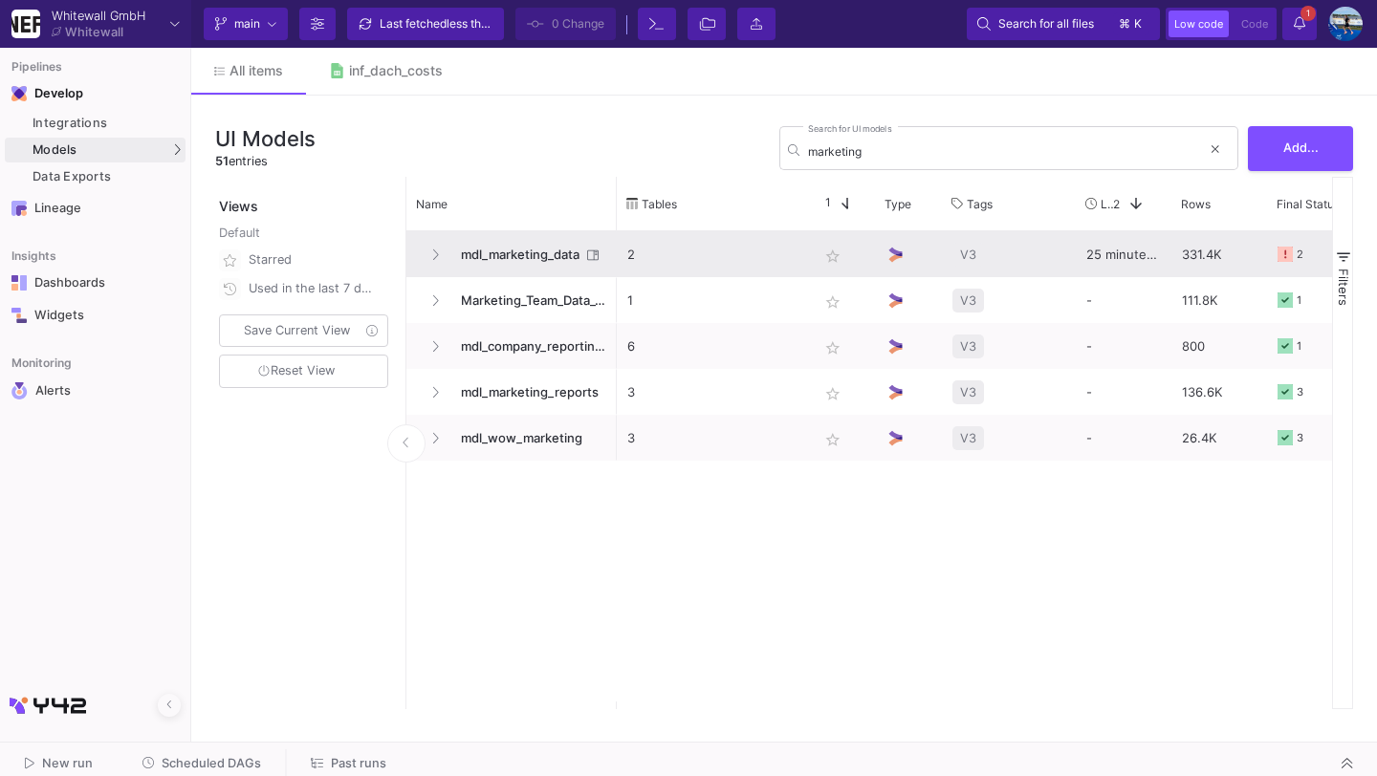
click at [504, 255] on span "mdl_marketing_data" at bounding box center [514, 254] width 131 height 45
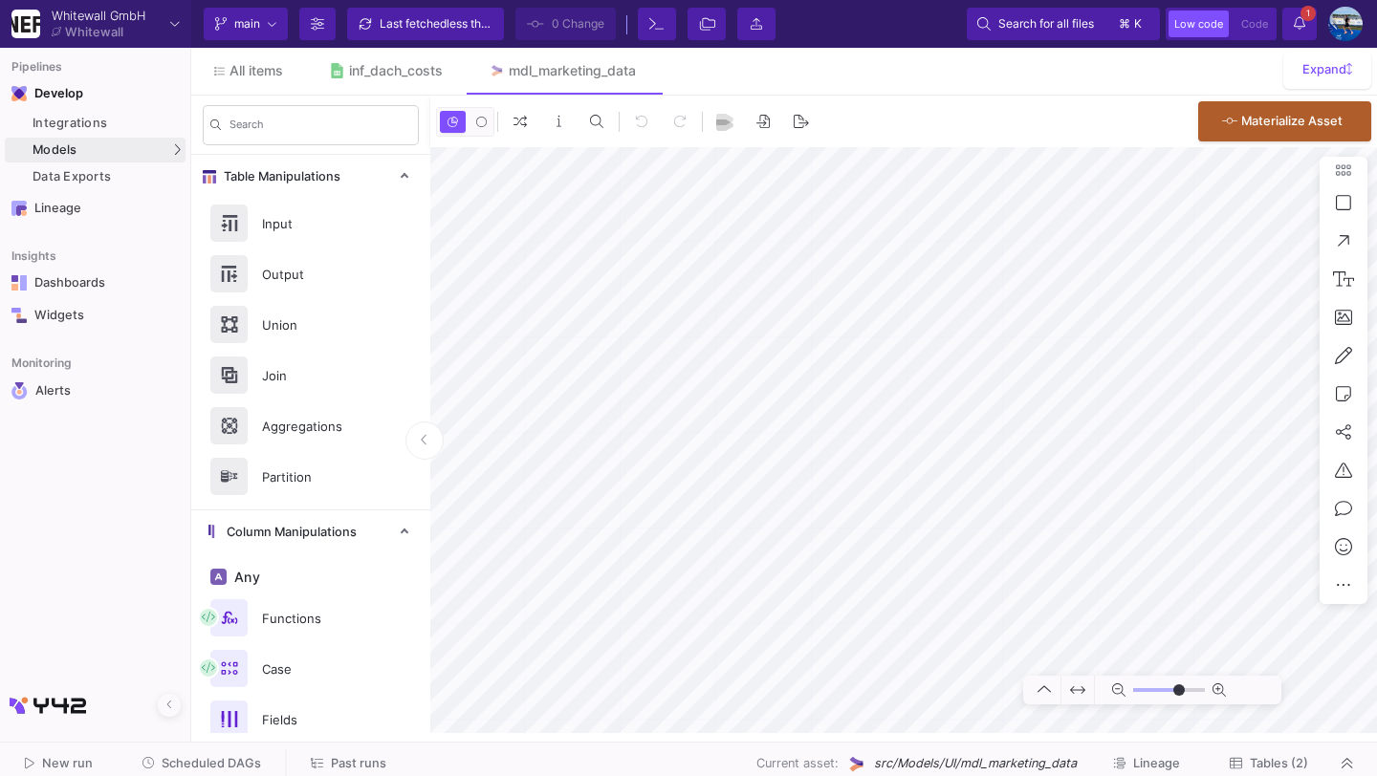
type input "-40"
click at [1280, 769] on span "Tables (2)" at bounding box center [1279, 763] width 58 height 14
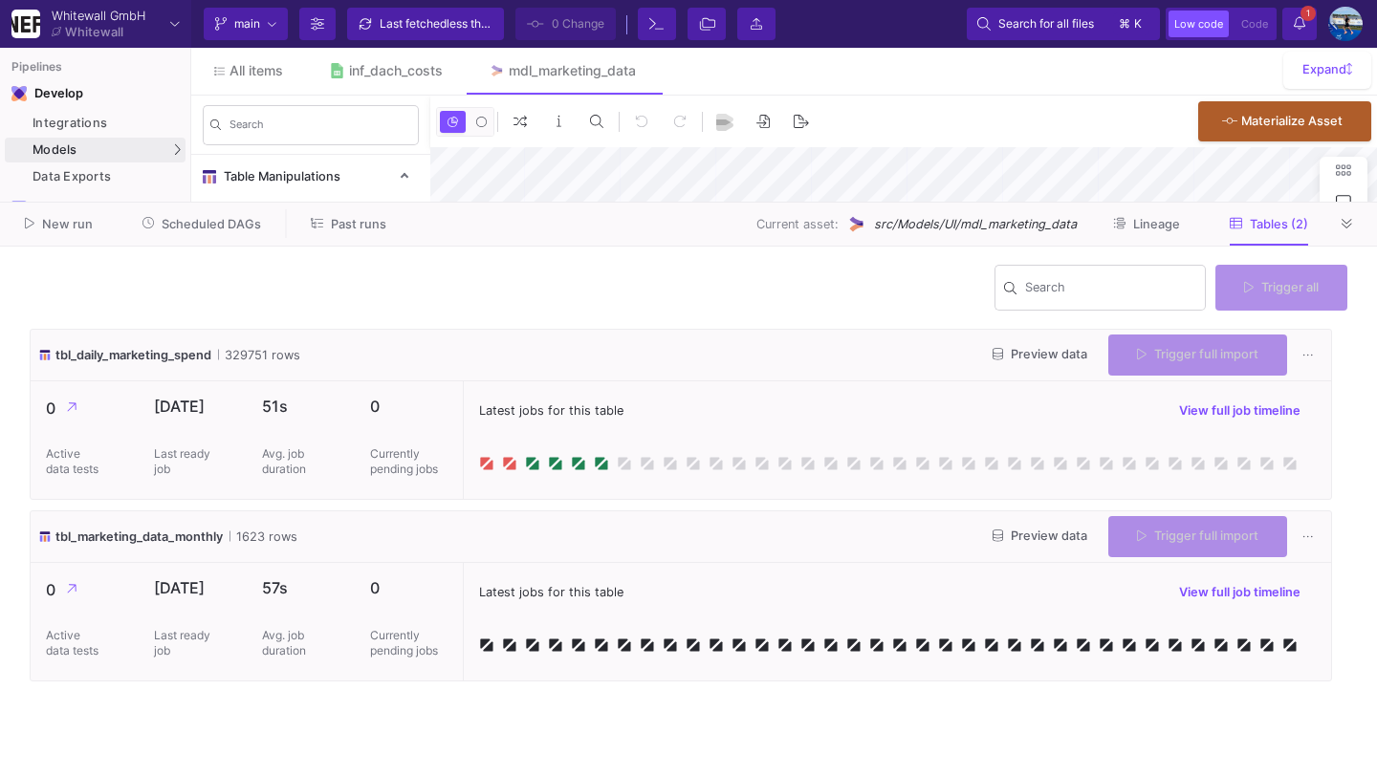
click at [1167, 372] on div "Trigger full import" at bounding box center [1197, 355] width 179 height 41
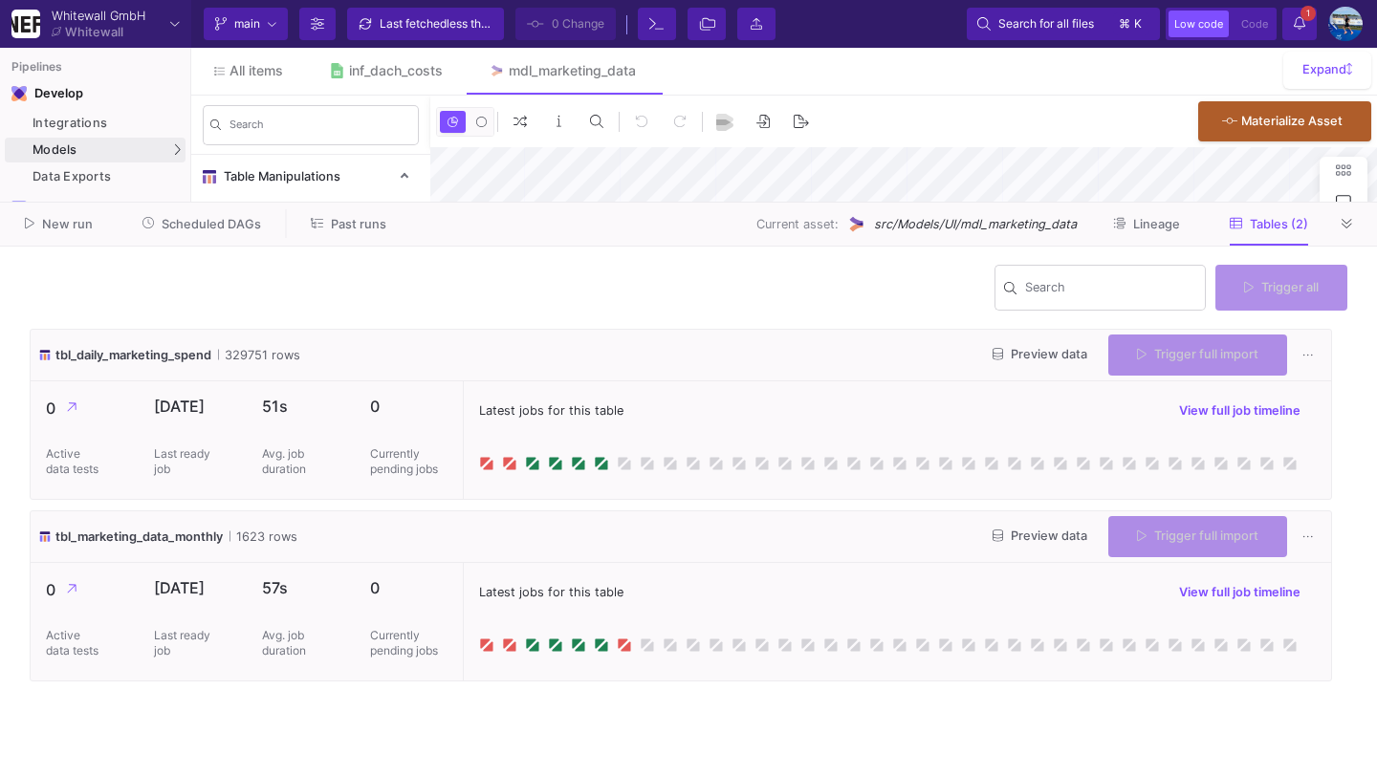
type input "-40"
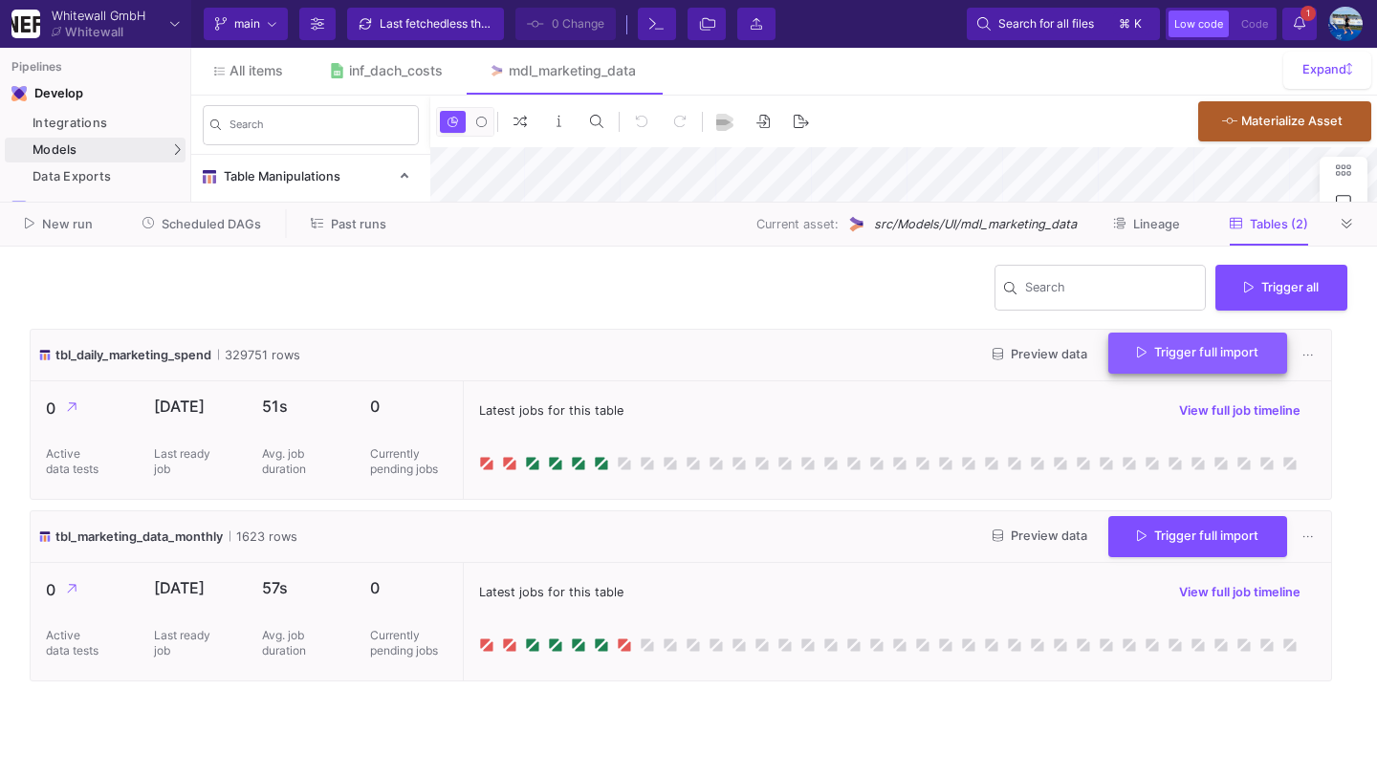
click at [1171, 360] on span "Trigger full import" at bounding box center [1197, 352] width 121 height 14
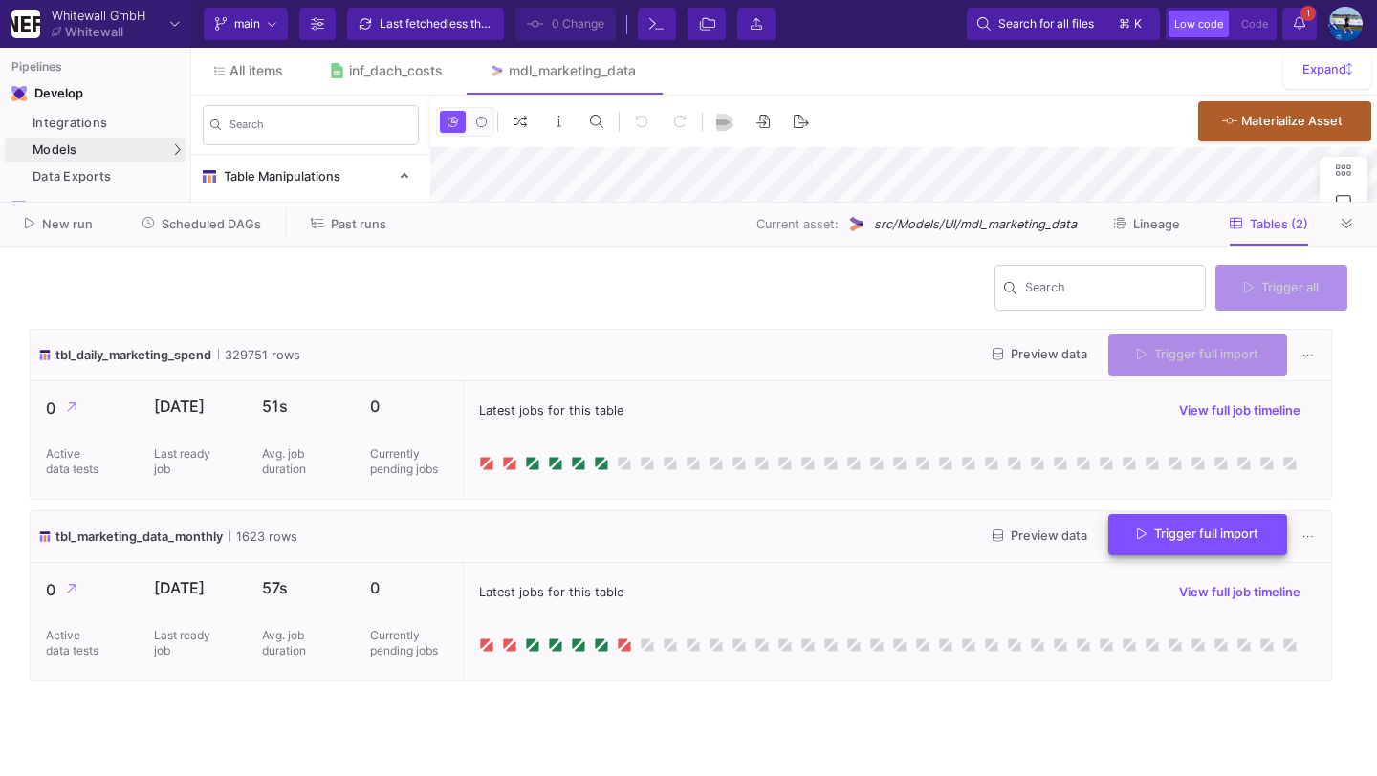
click at [1171, 528] on span "Trigger full import" at bounding box center [1197, 534] width 121 height 14
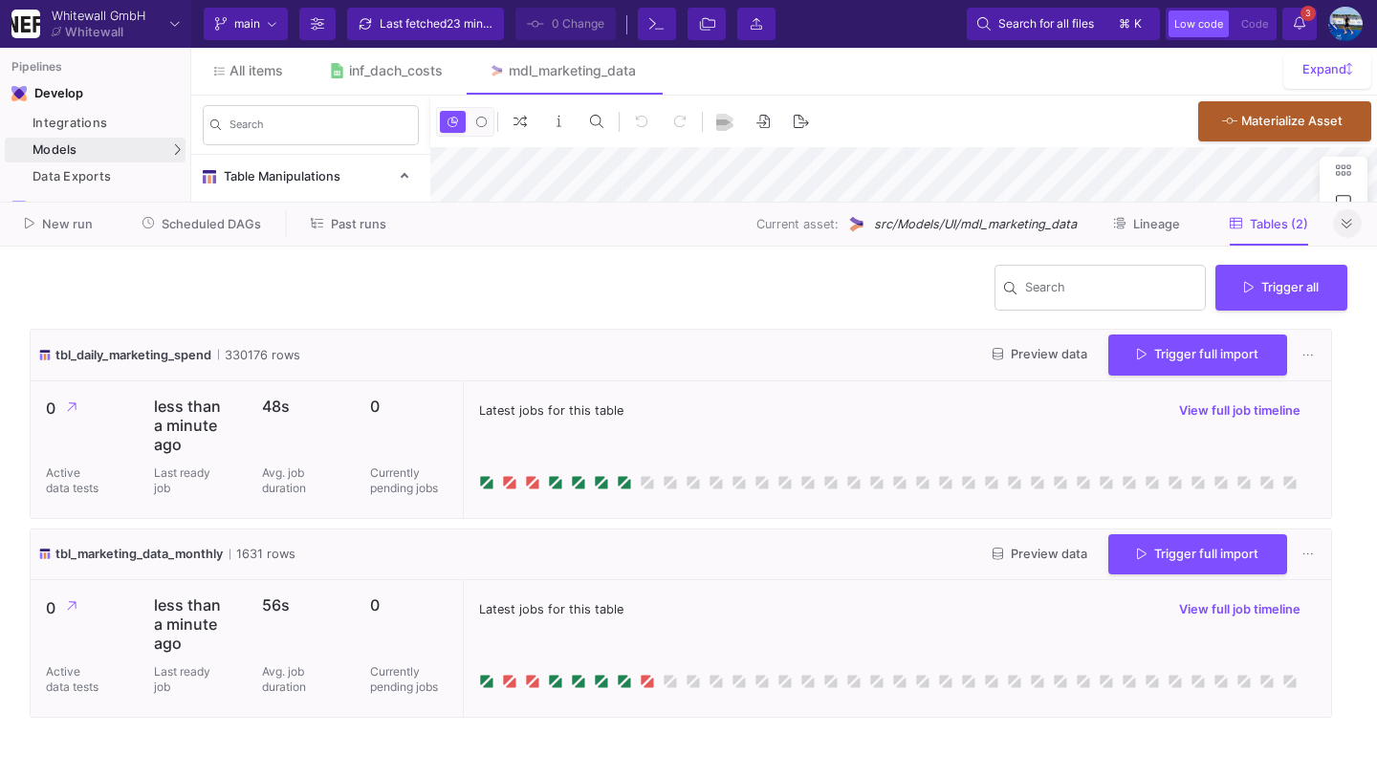
click at [1346, 228] on icon at bounding box center [1347, 224] width 11 height 12
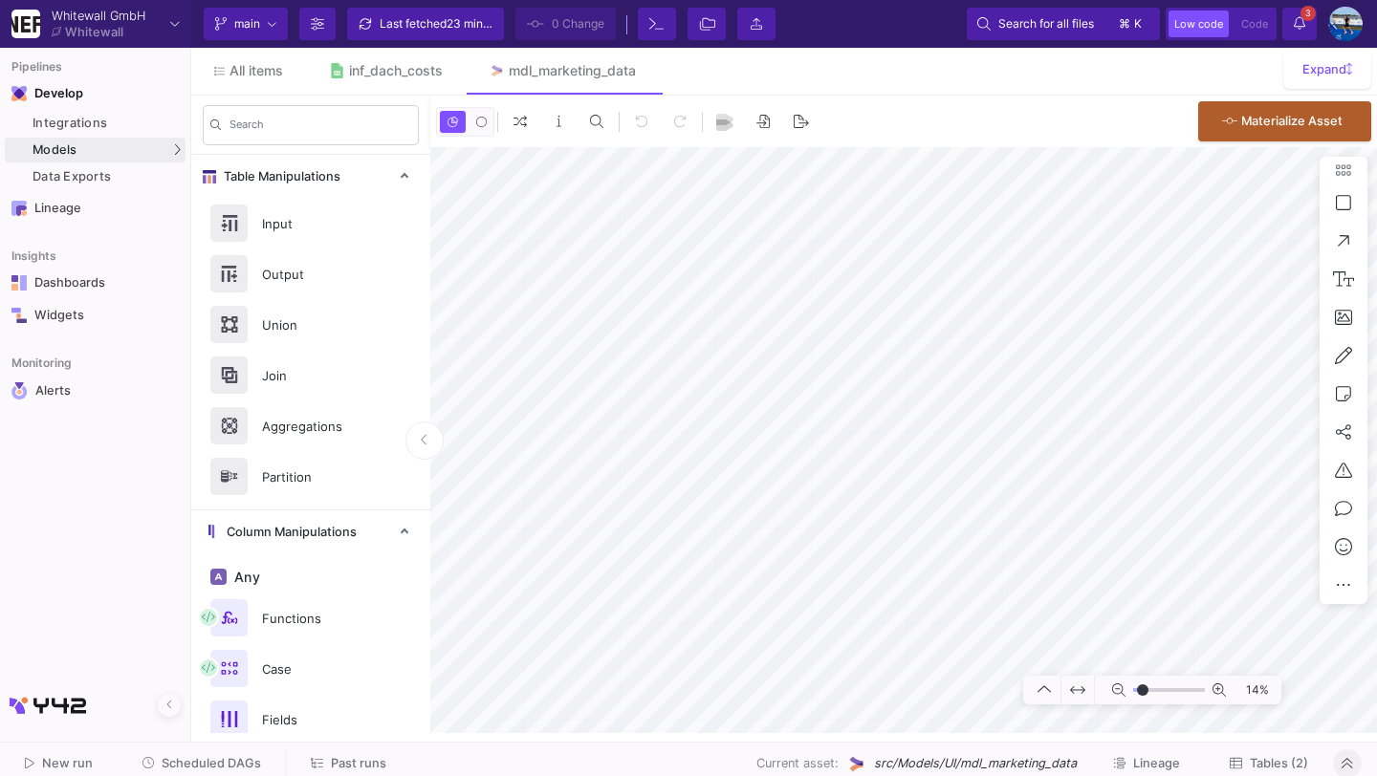
click at [1295, 8] on button "3 3 Notifications" at bounding box center [1299, 24] width 34 height 33
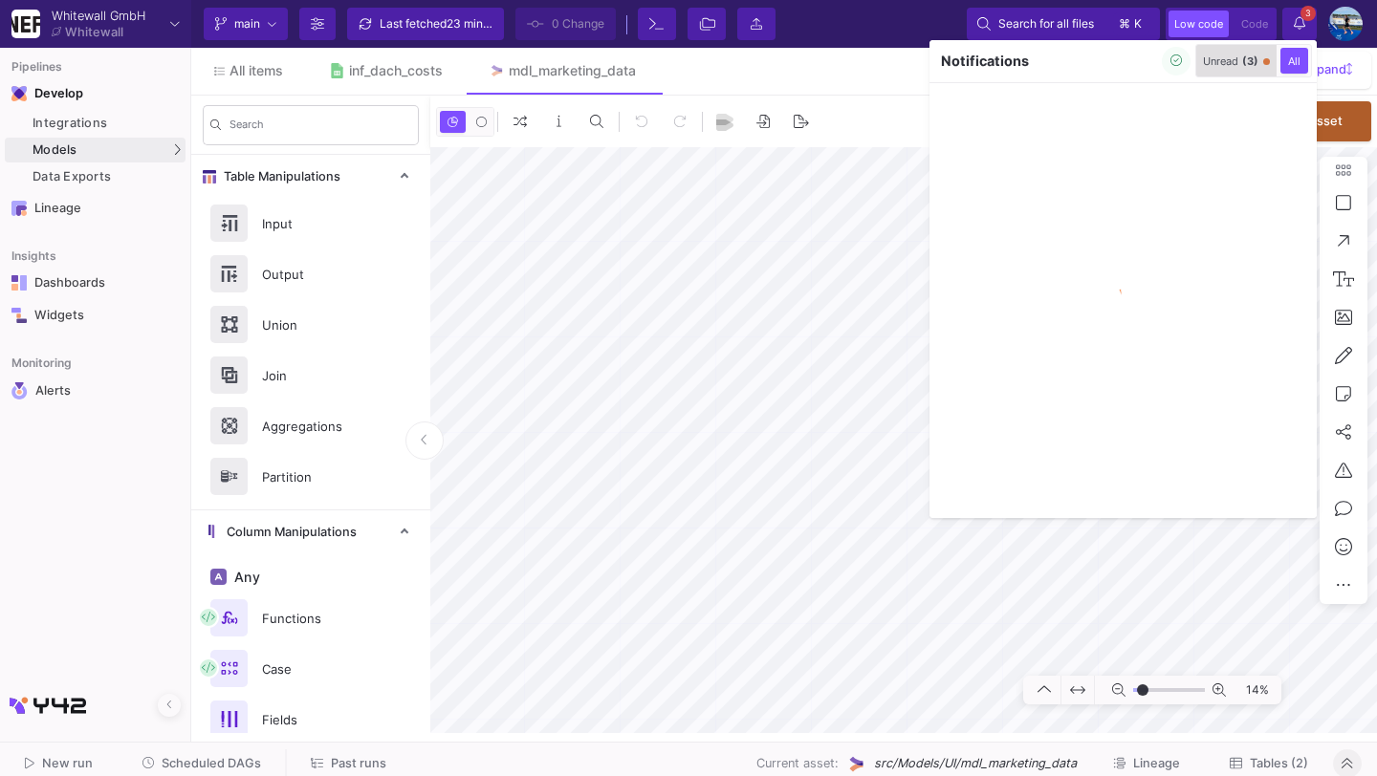
click at [1227, 68] on button "Unread (3)" at bounding box center [1236, 61] width 75 height 26
click at [1162, 59] on button "button" at bounding box center [1176, 61] width 29 height 29
click at [1294, 21] on div at bounding box center [688, 388] width 1377 height 776
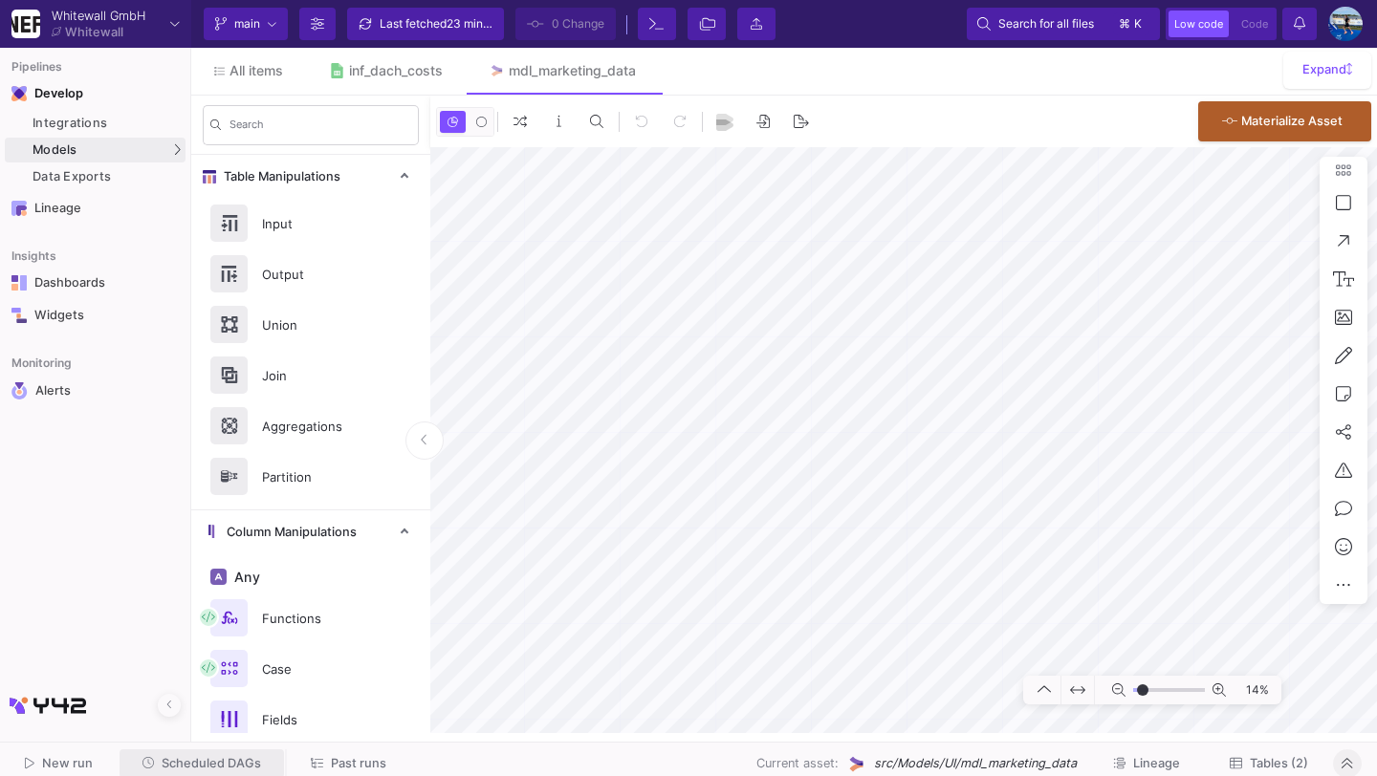
click at [203, 775] on button "Scheduled DAGs" at bounding box center [202, 765] width 165 height 30
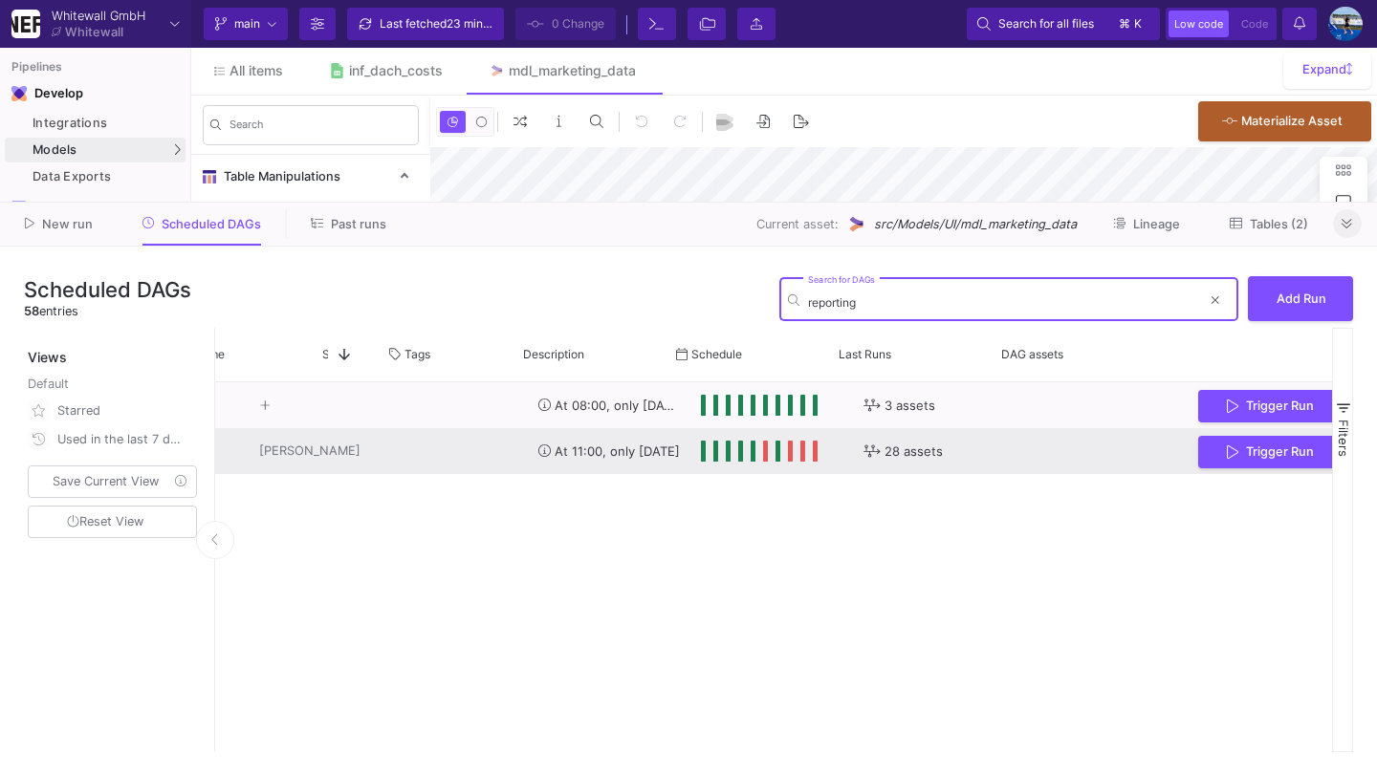
scroll to position [0, 370]
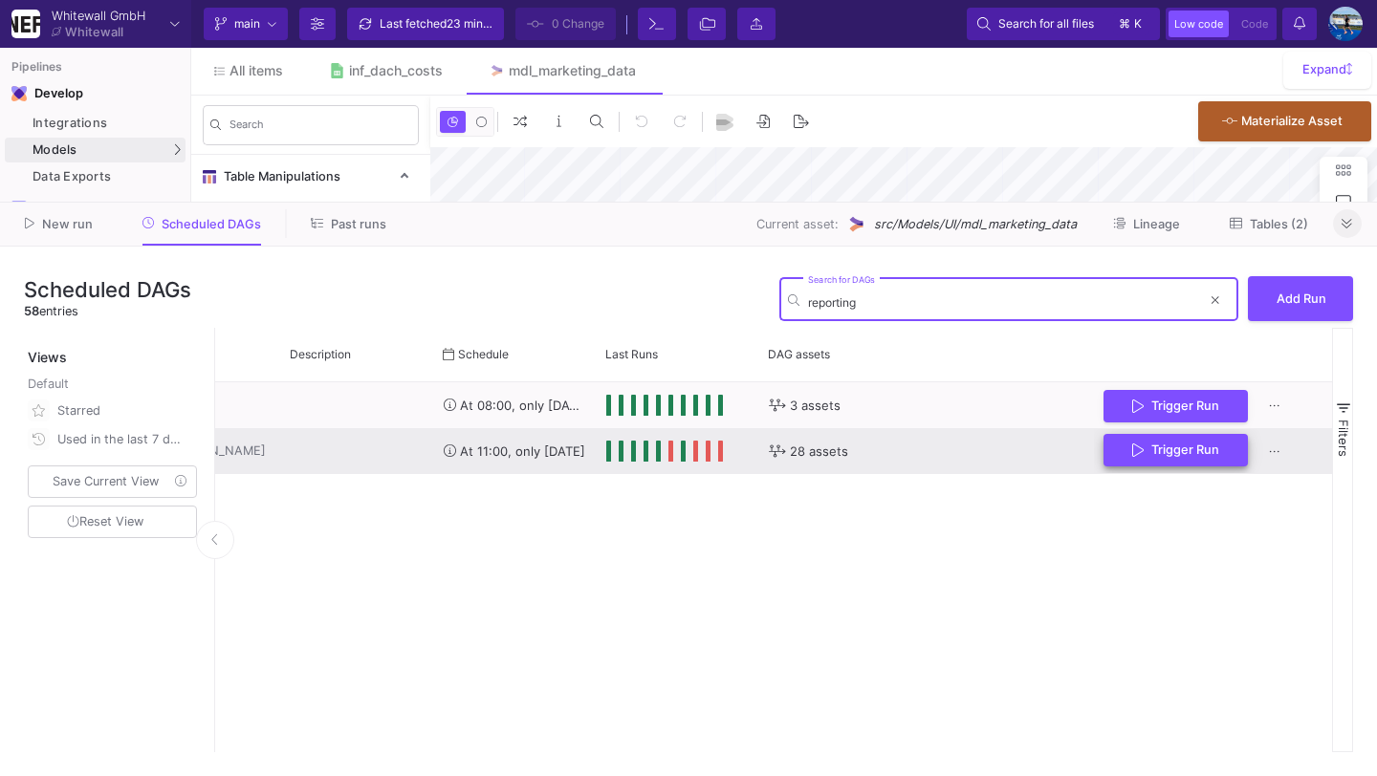
type input "reporting"
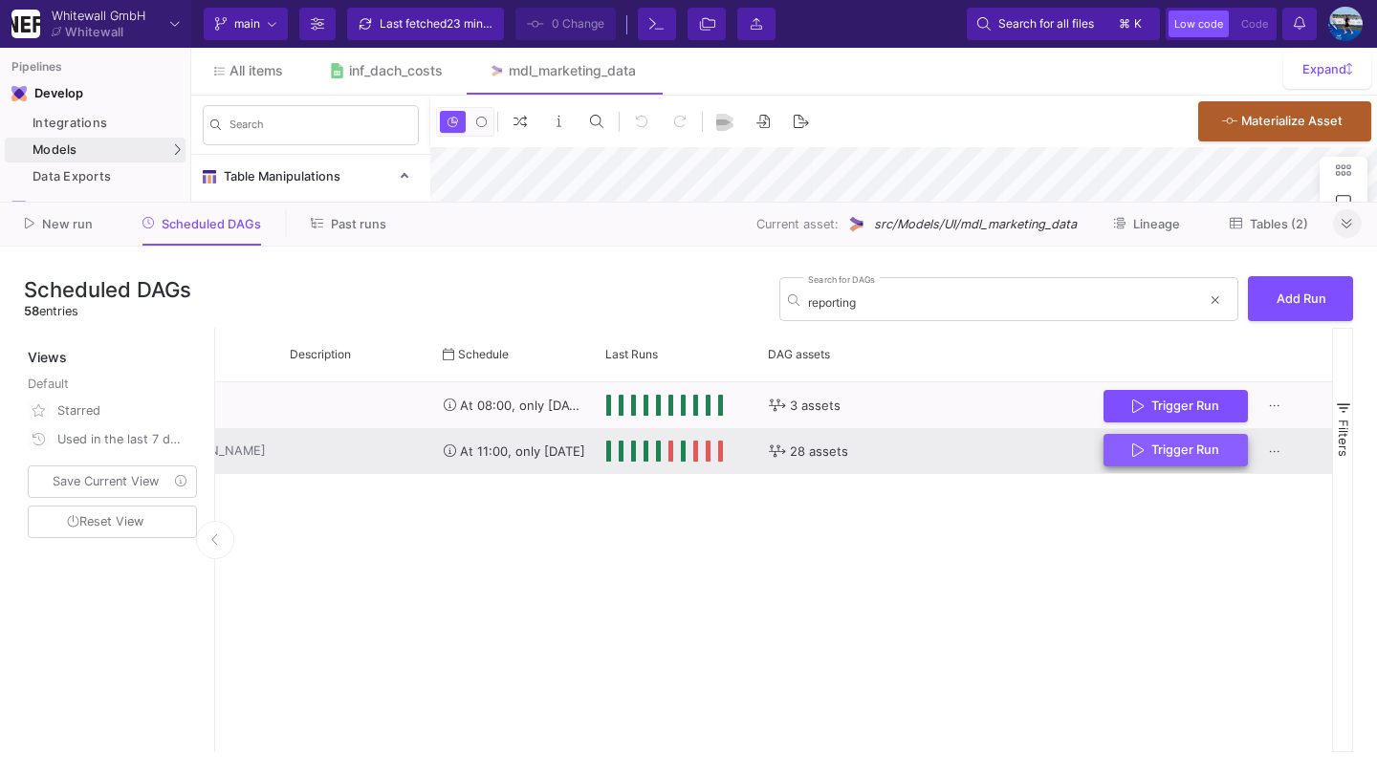
click at [1171, 456] on span "Trigger Run" at bounding box center [1185, 450] width 68 height 14
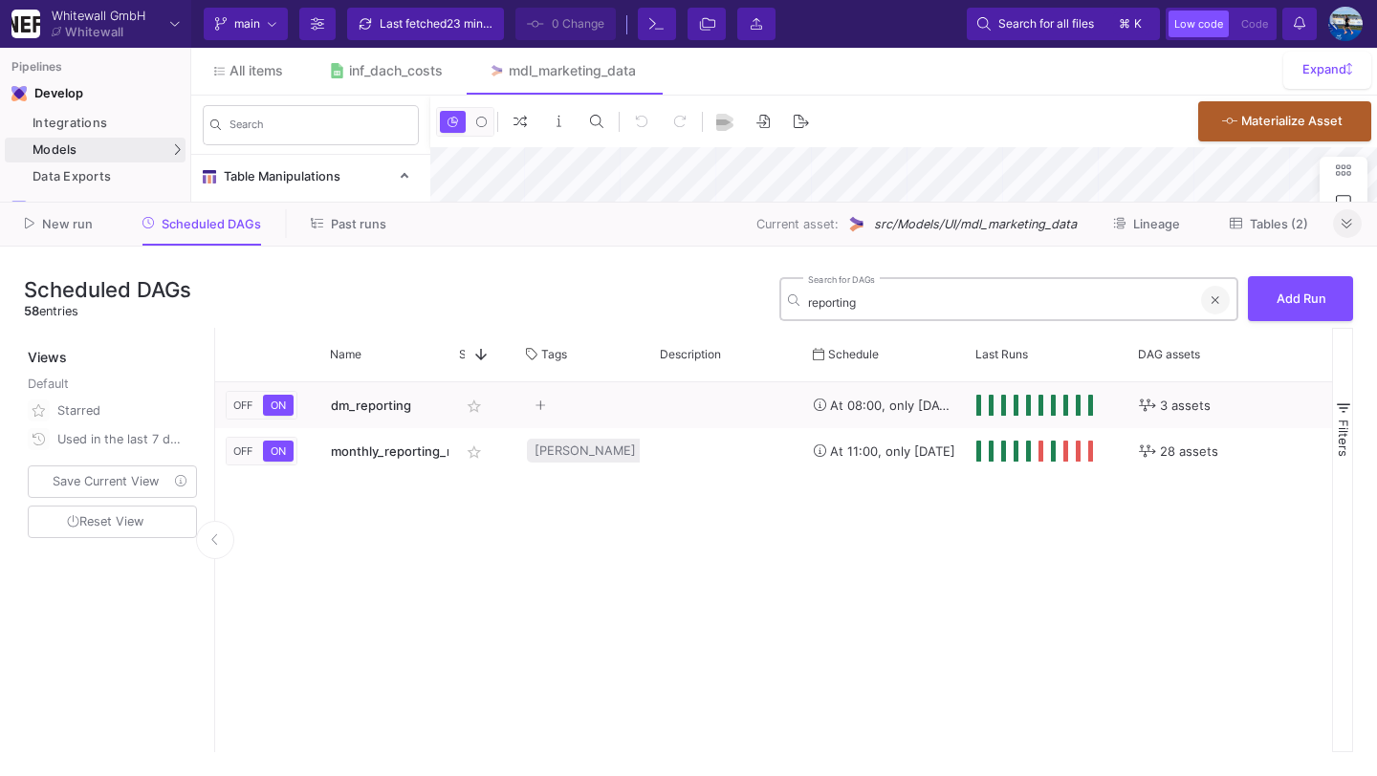
click at [1219, 301] on button at bounding box center [1215, 300] width 29 height 29
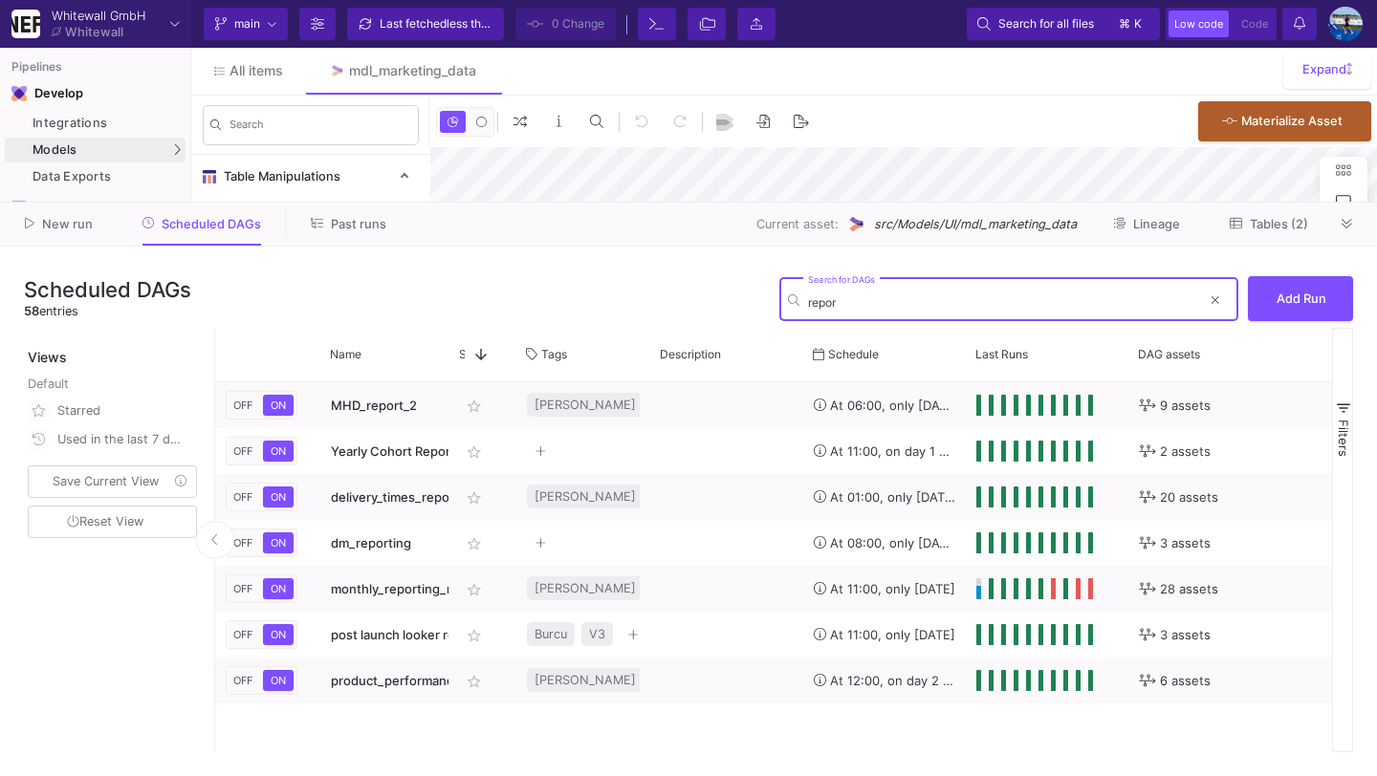
type input "report"
type input "-40"
type input "r"
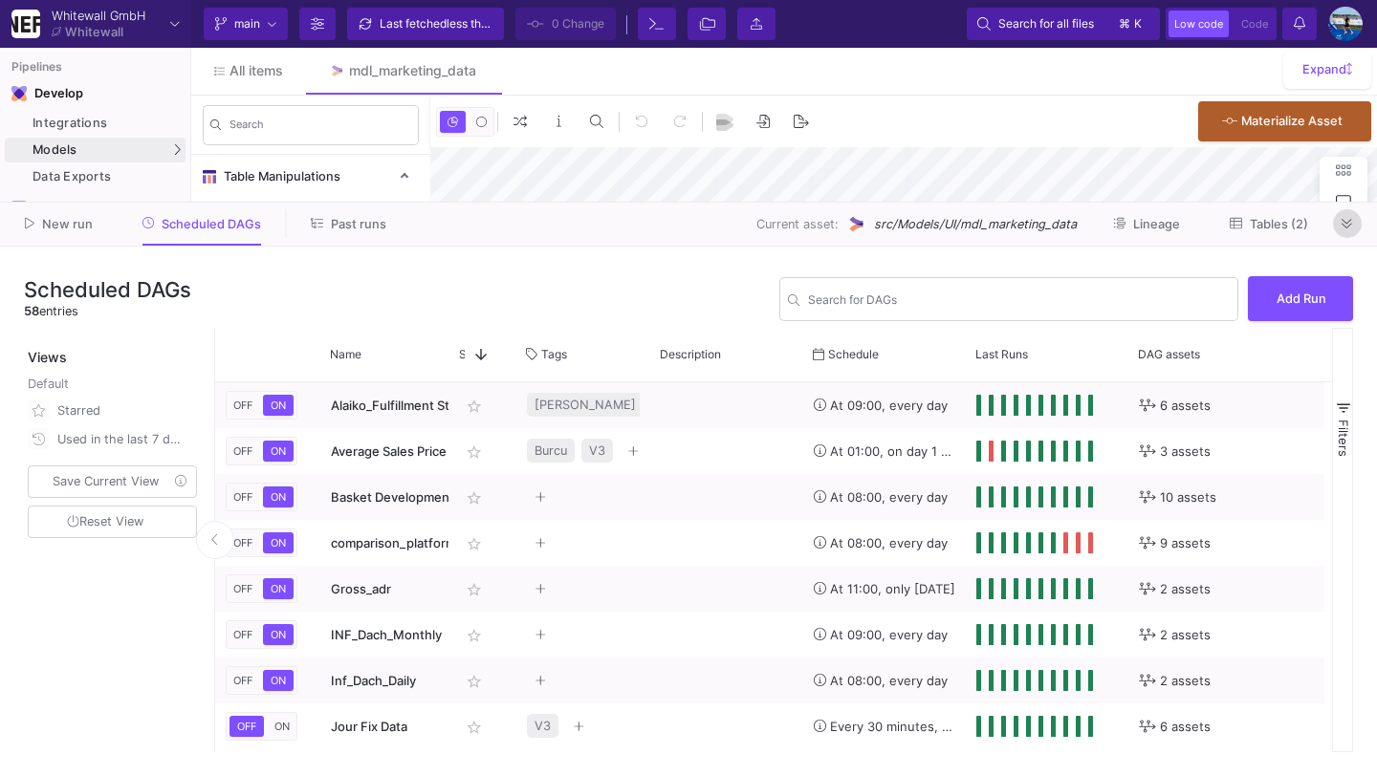
click at [1347, 231] on fa-icon at bounding box center [1347, 224] width 11 height 14
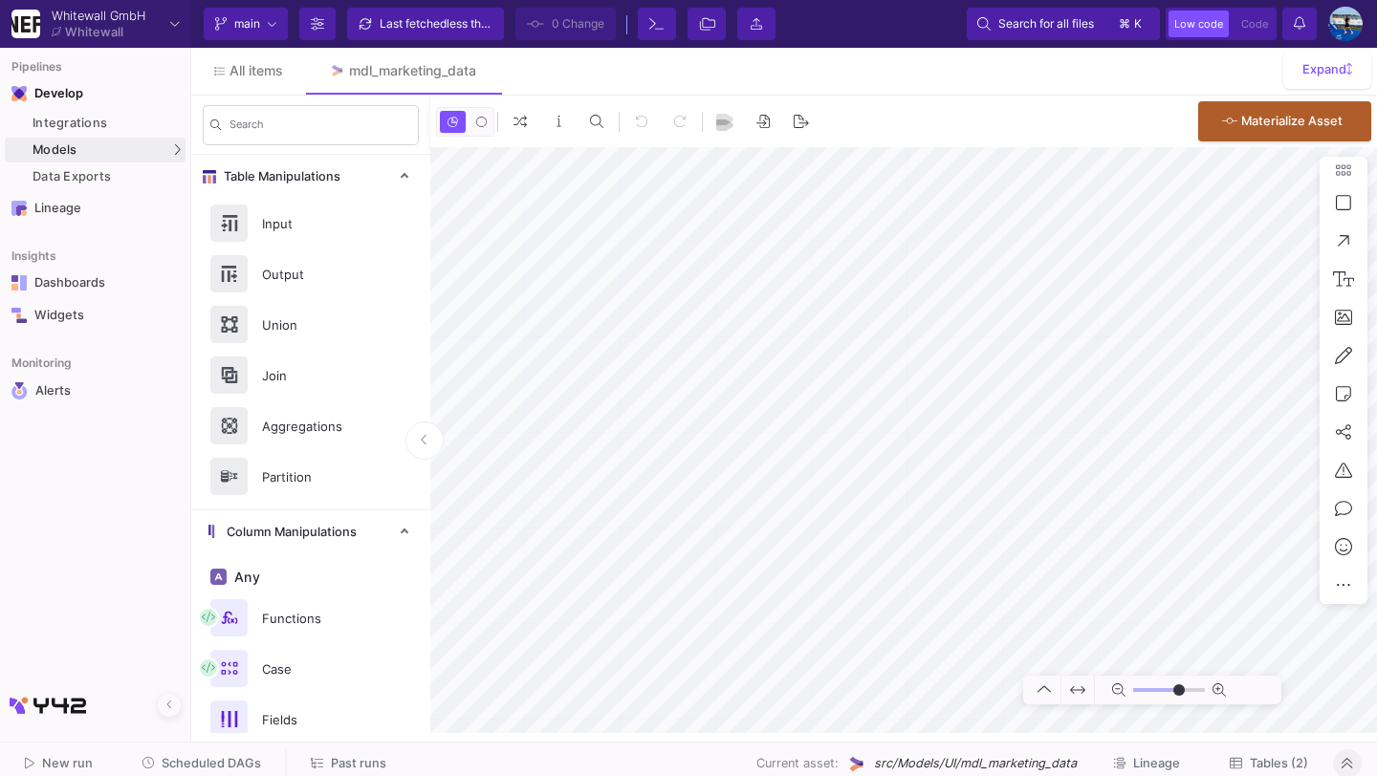
type input "-40"
click at [199, 764] on span "Scheduled DAGs" at bounding box center [211, 763] width 99 height 14
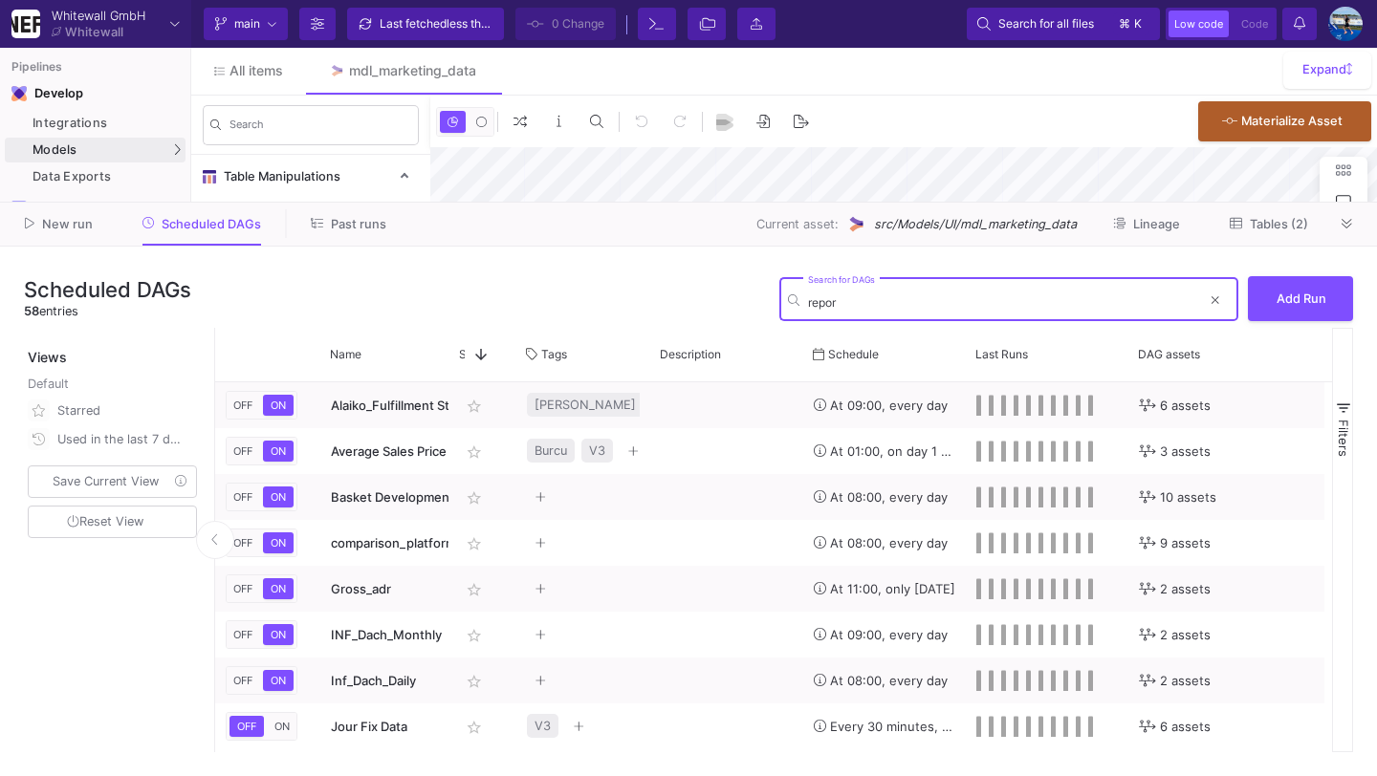
type input "report"
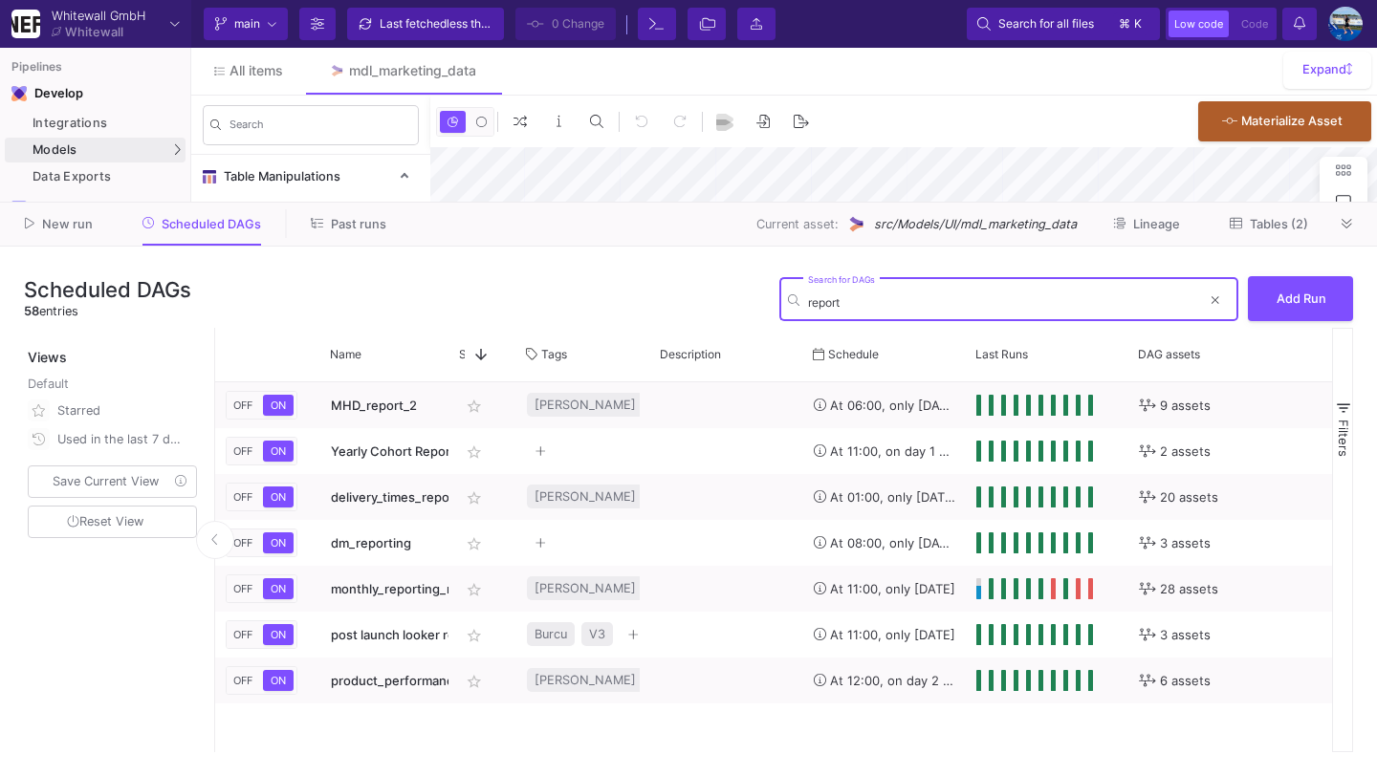
type input "-40"
type input "report"
click at [1217, 303] on icon at bounding box center [1216, 300] width 8 height 8
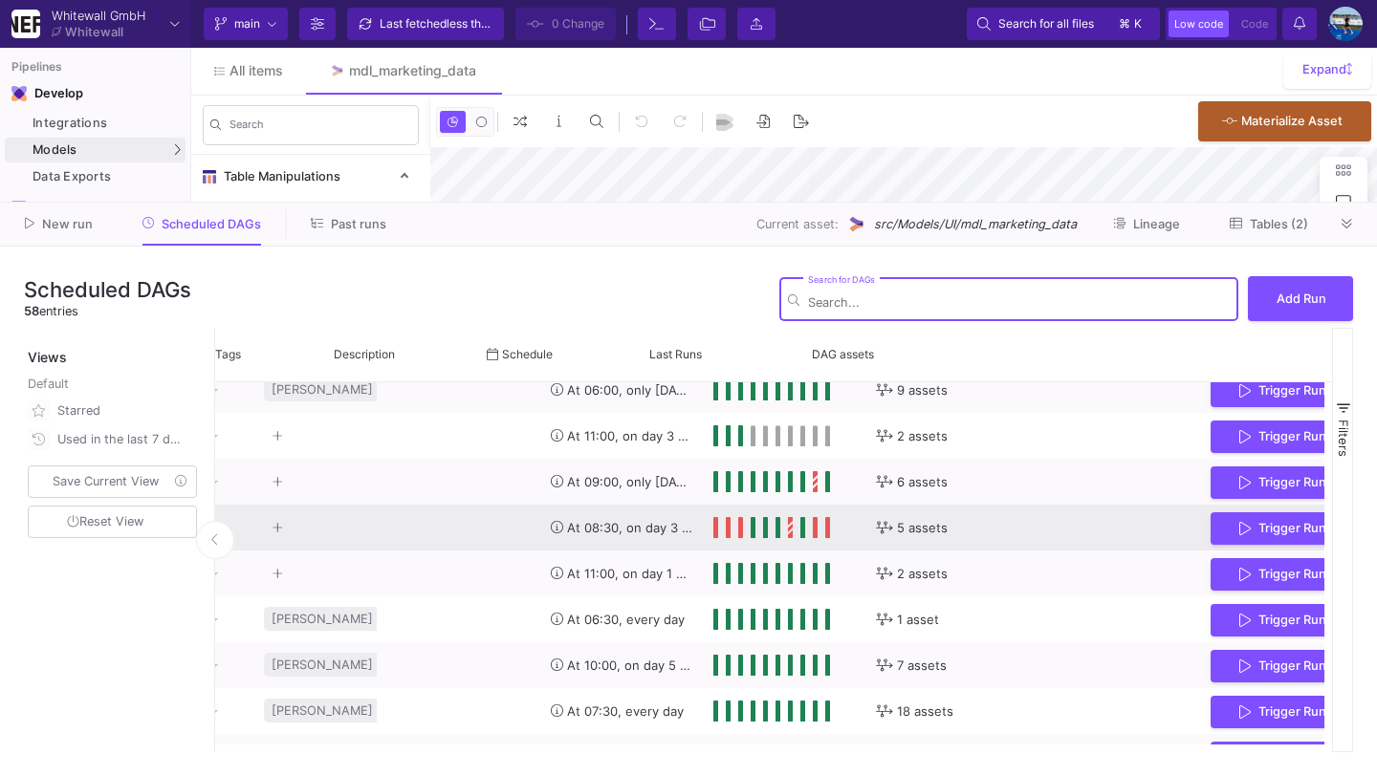
scroll to position [0, 378]
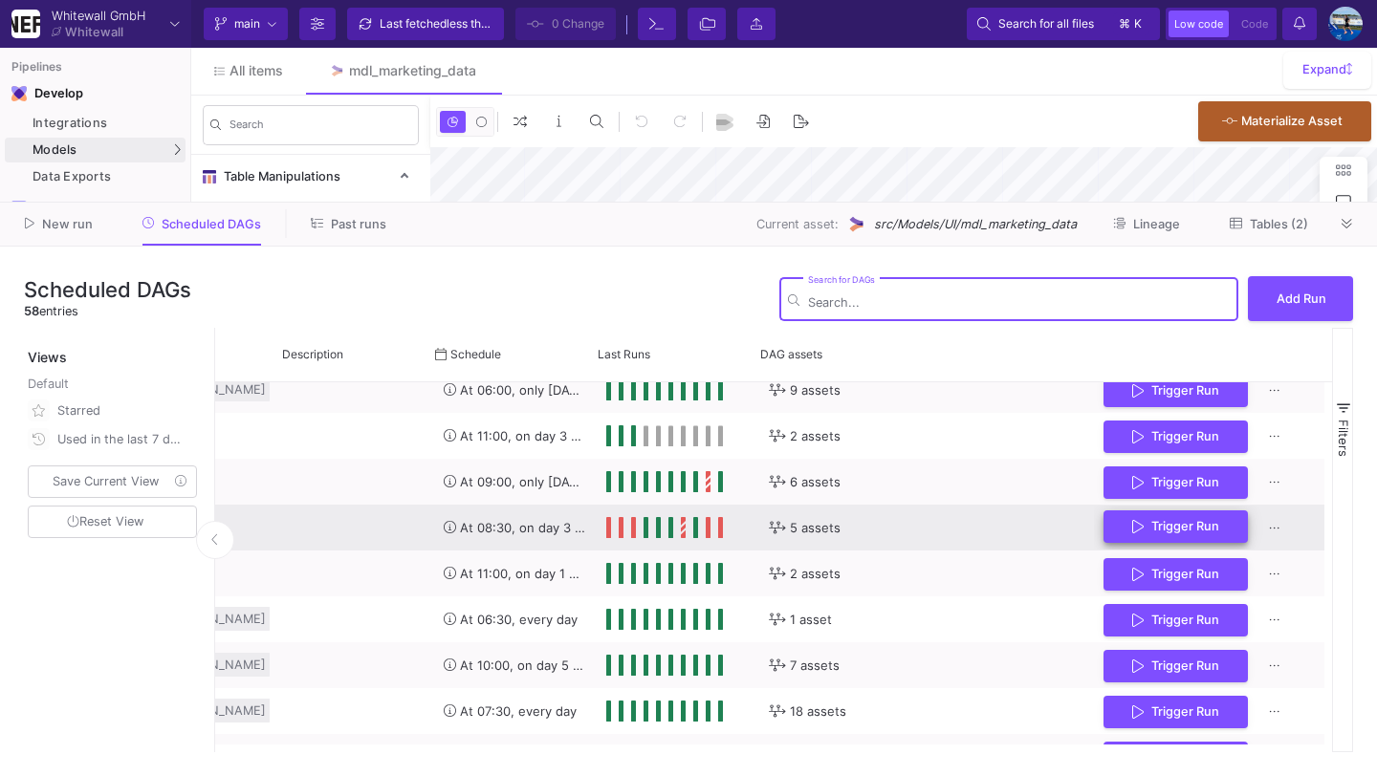
click at [1191, 522] on span "Trigger Run" at bounding box center [1185, 526] width 68 height 14
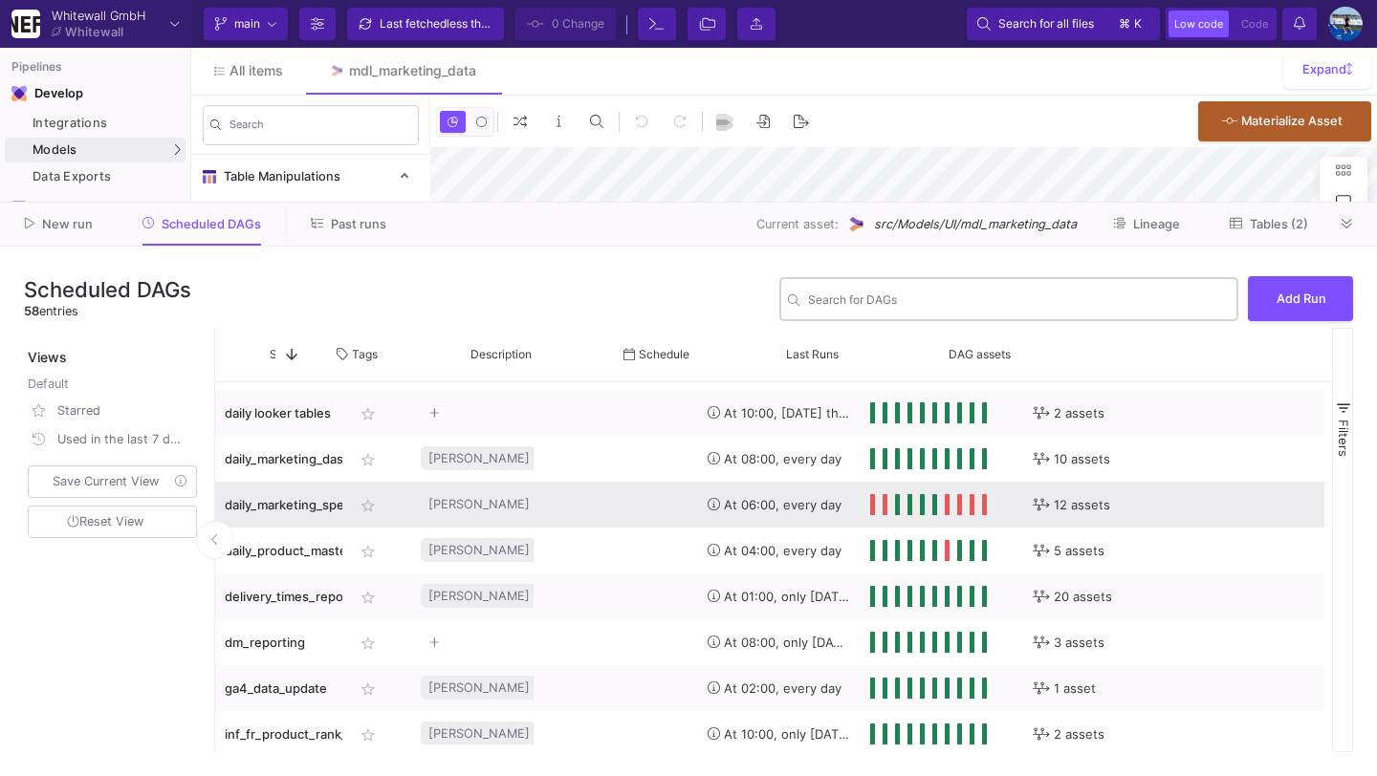
scroll to position [0, 243]
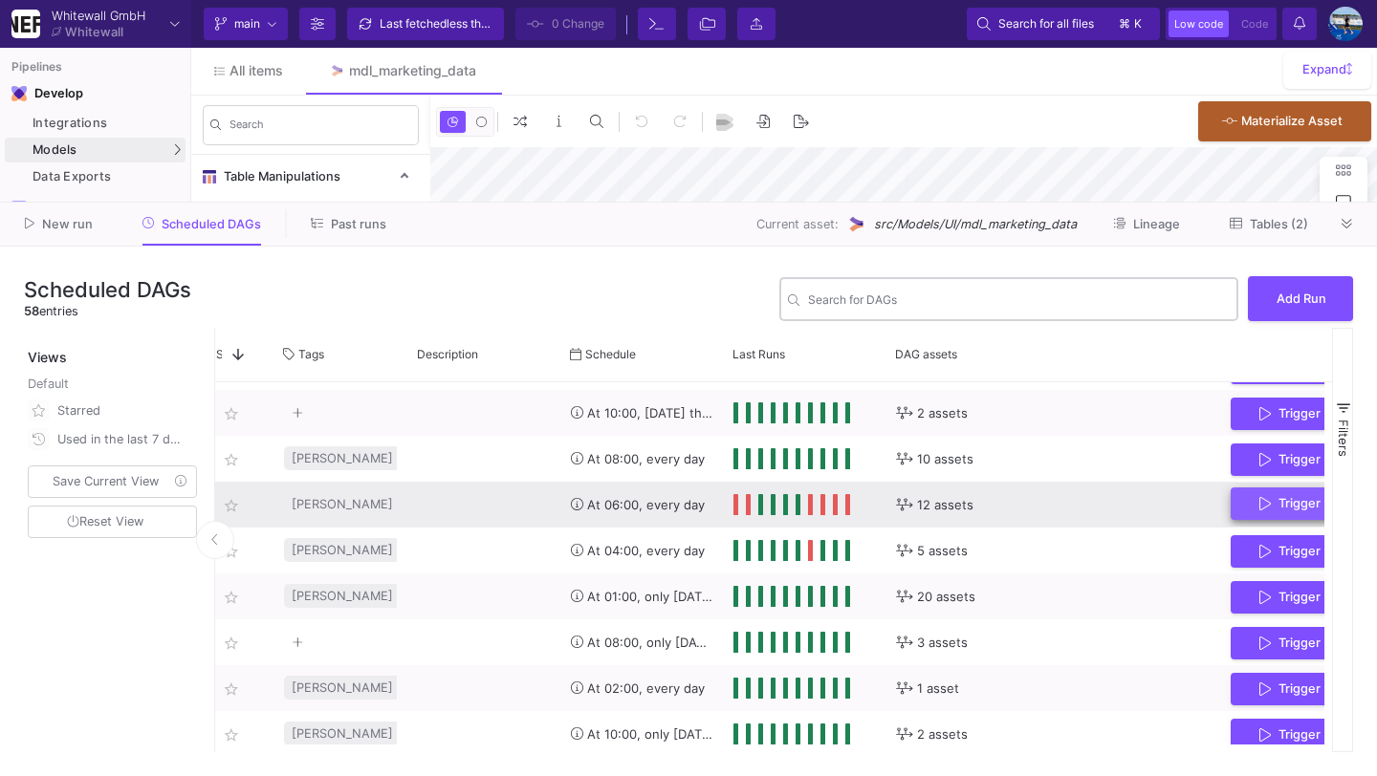
click at [1268, 497] on icon "Press SPACE to select this row." at bounding box center [1264, 503] width 11 height 15
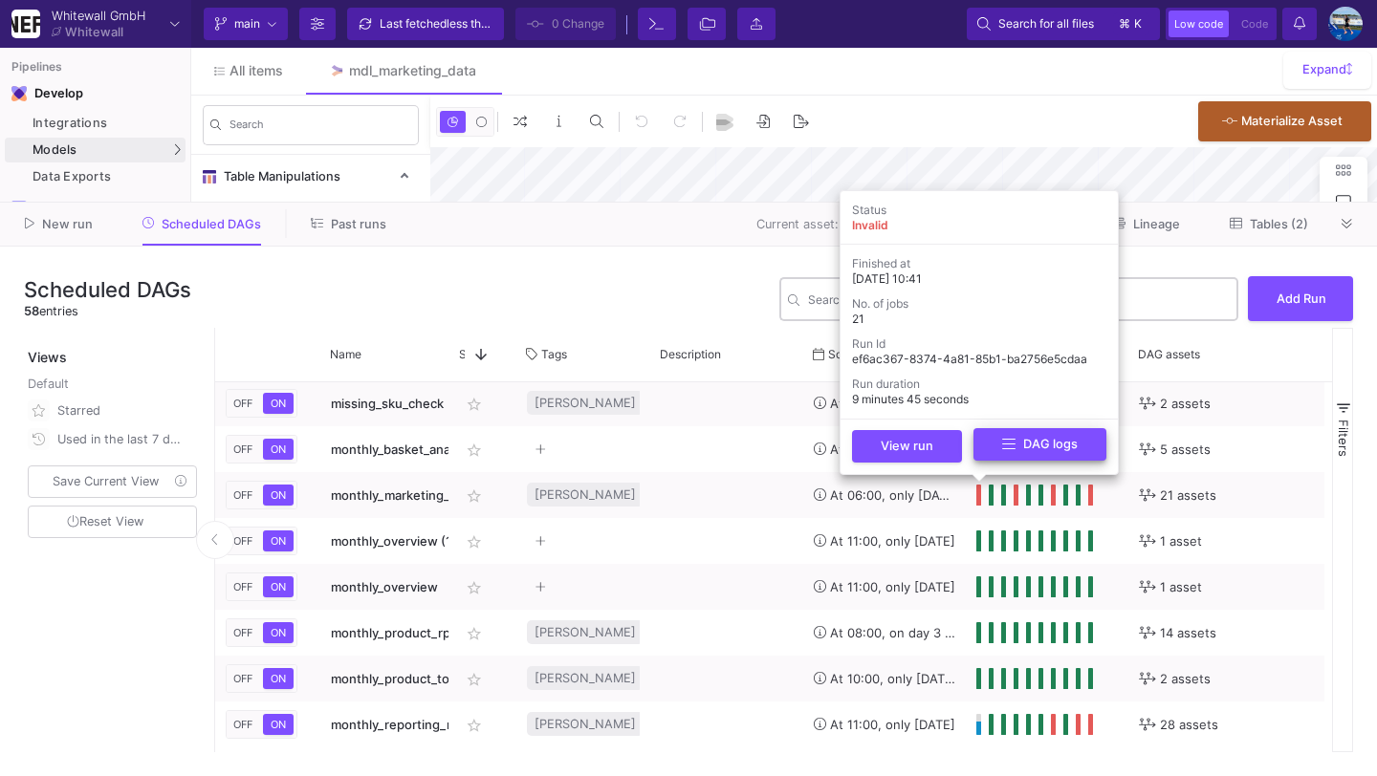
click at [995, 446] on button "DAG logs" at bounding box center [1039, 444] width 133 height 33
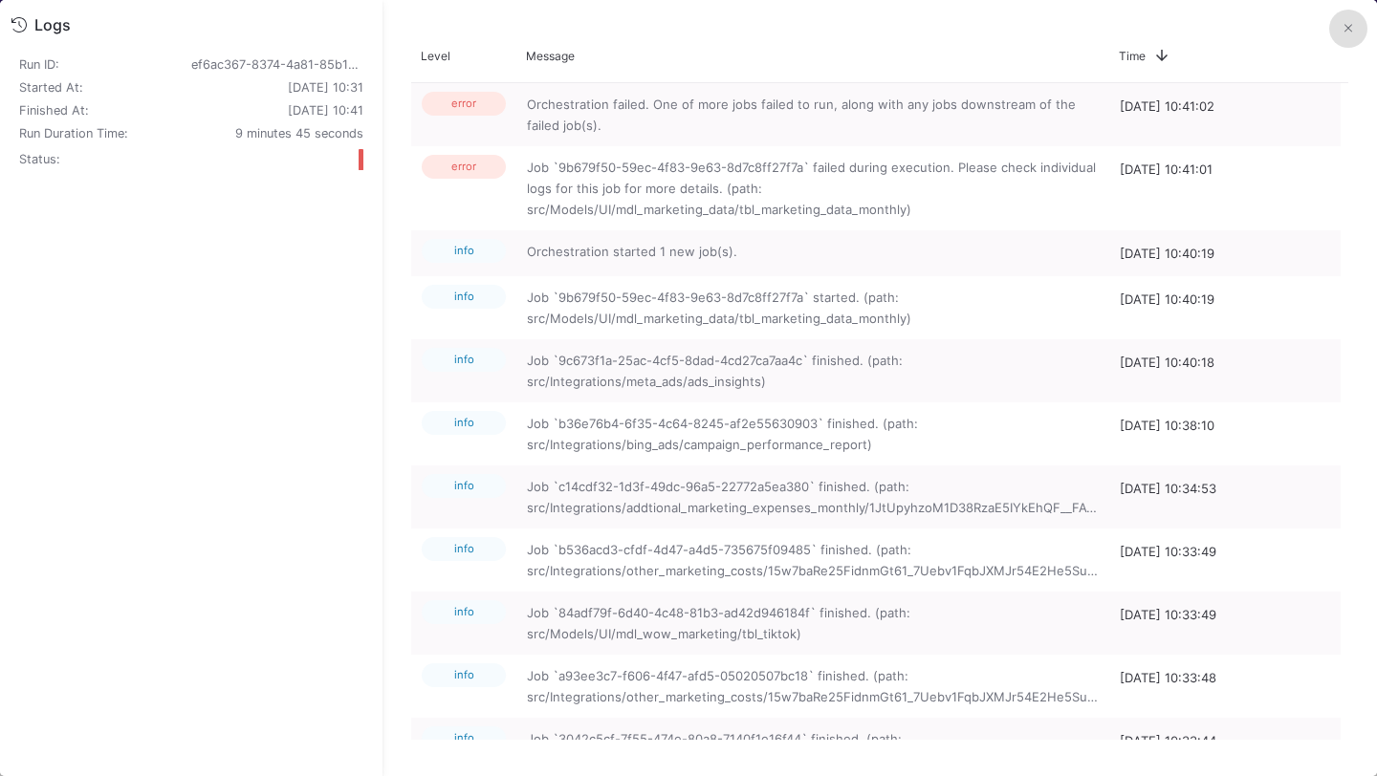
click at [1345, 16] on button at bounding box center [1348, 29] width 38 height 38
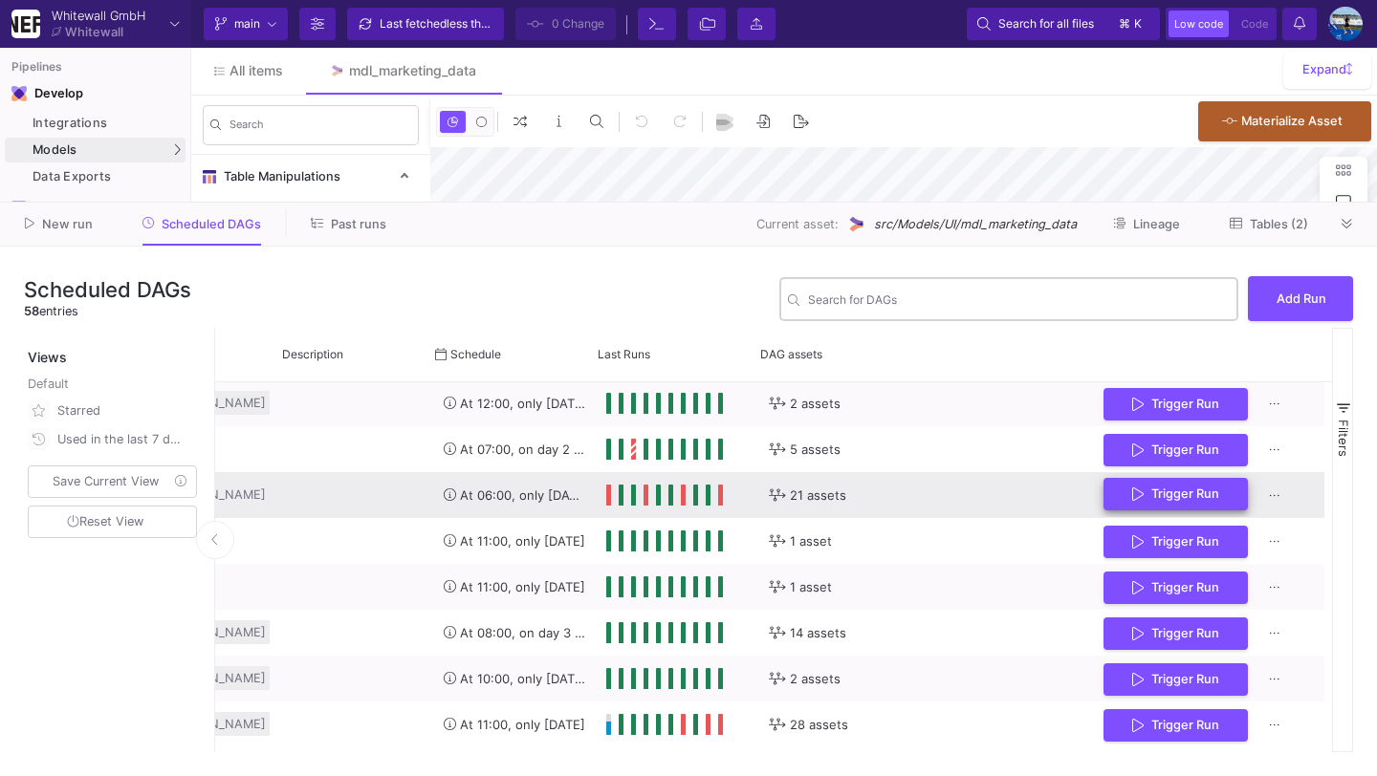
click at [1175, 495] on span "Trigger Run" at bounding box center [1185, 494] width 68 height 14
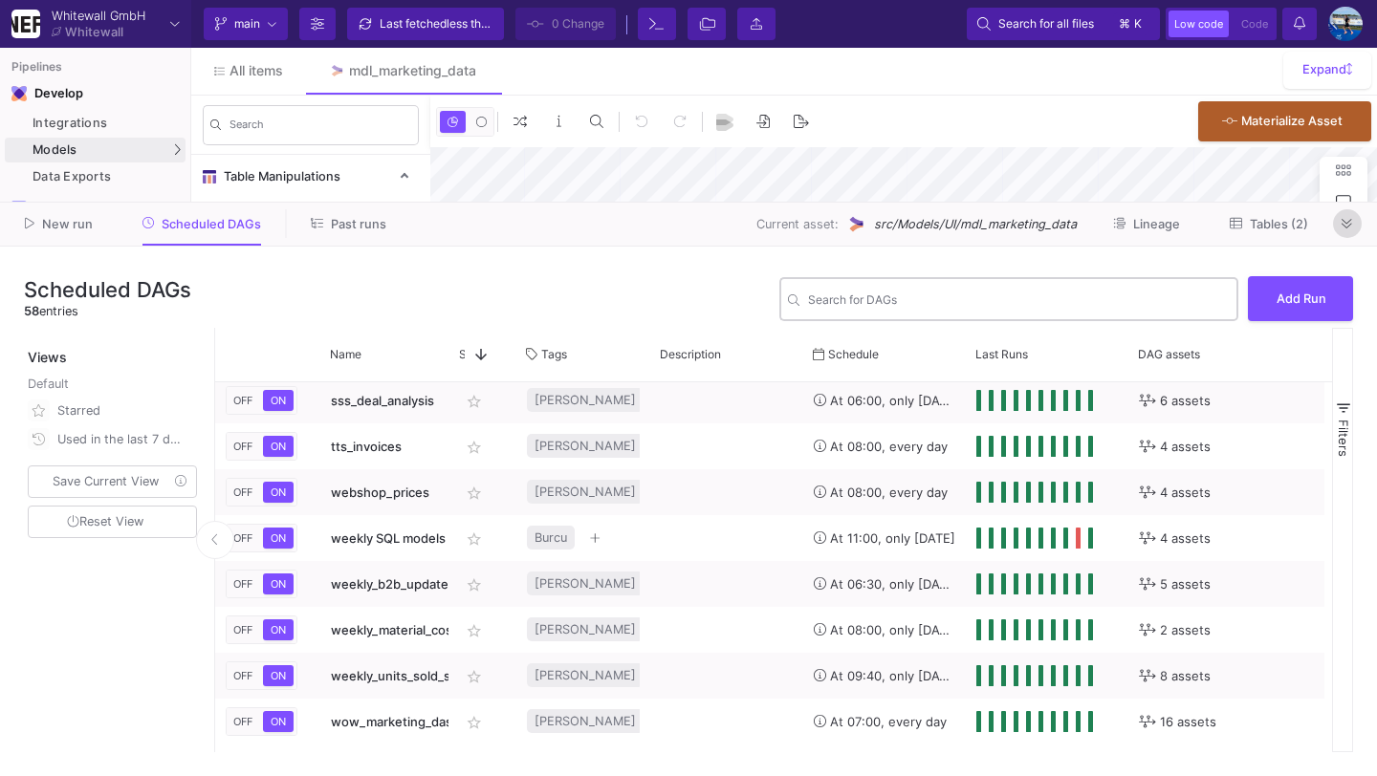
click at [1358, 229] on button at bounding box center [1347, 223] width 29 height 29
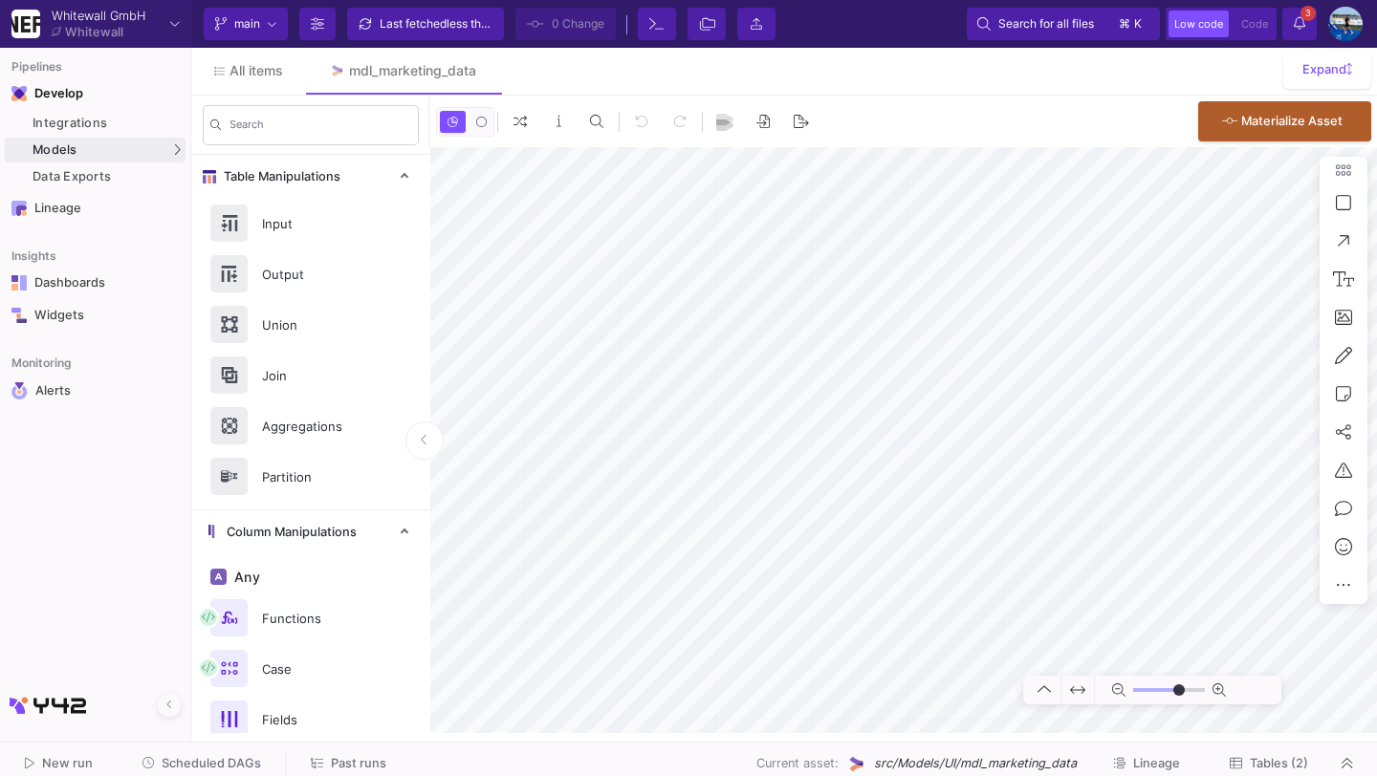
type input "-40"
click at [247, 757] on span "Scheduled DAGs" at bounding box center [211, 763] width 99 height 14
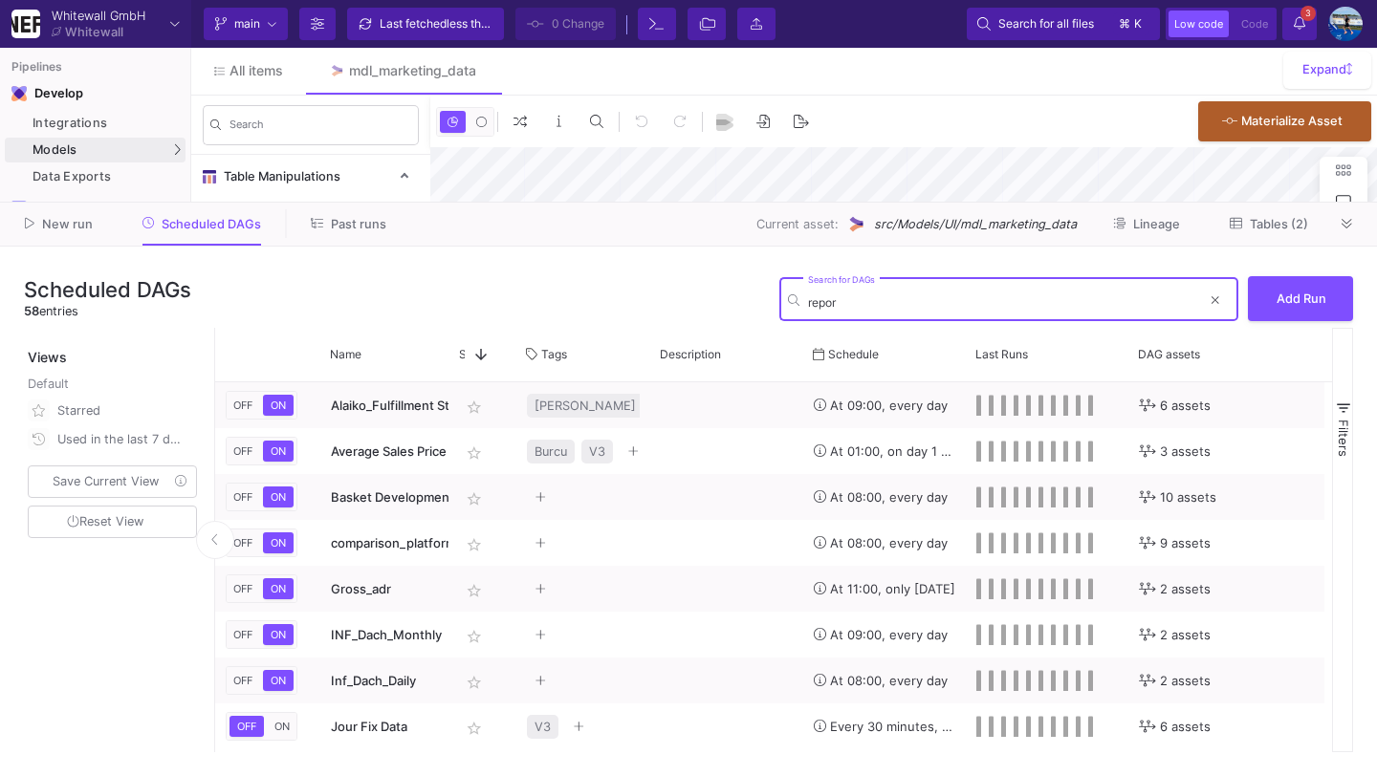
type input "report"
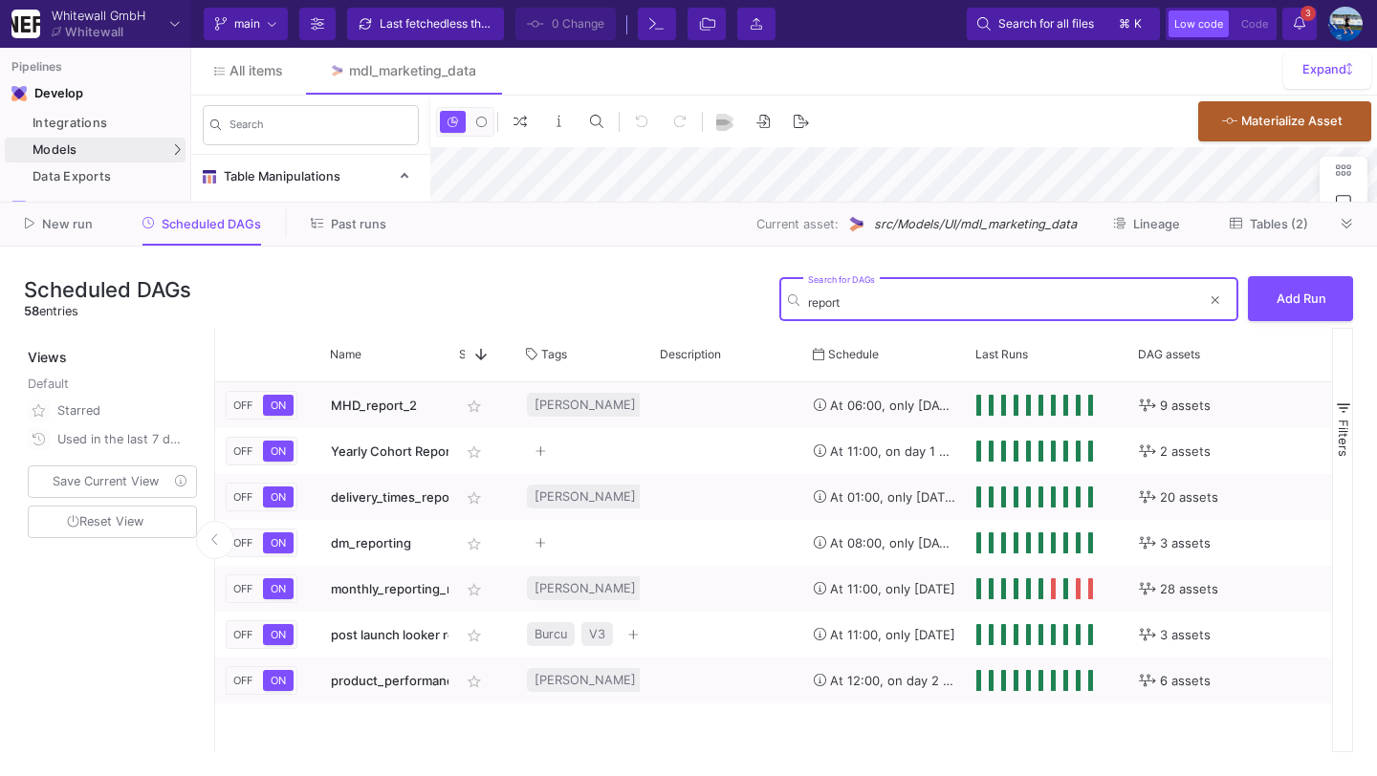
type input "-40"
type input "report"
click at [1215, 302] on icon at bounding box center [1216, 300] width 8 height 11
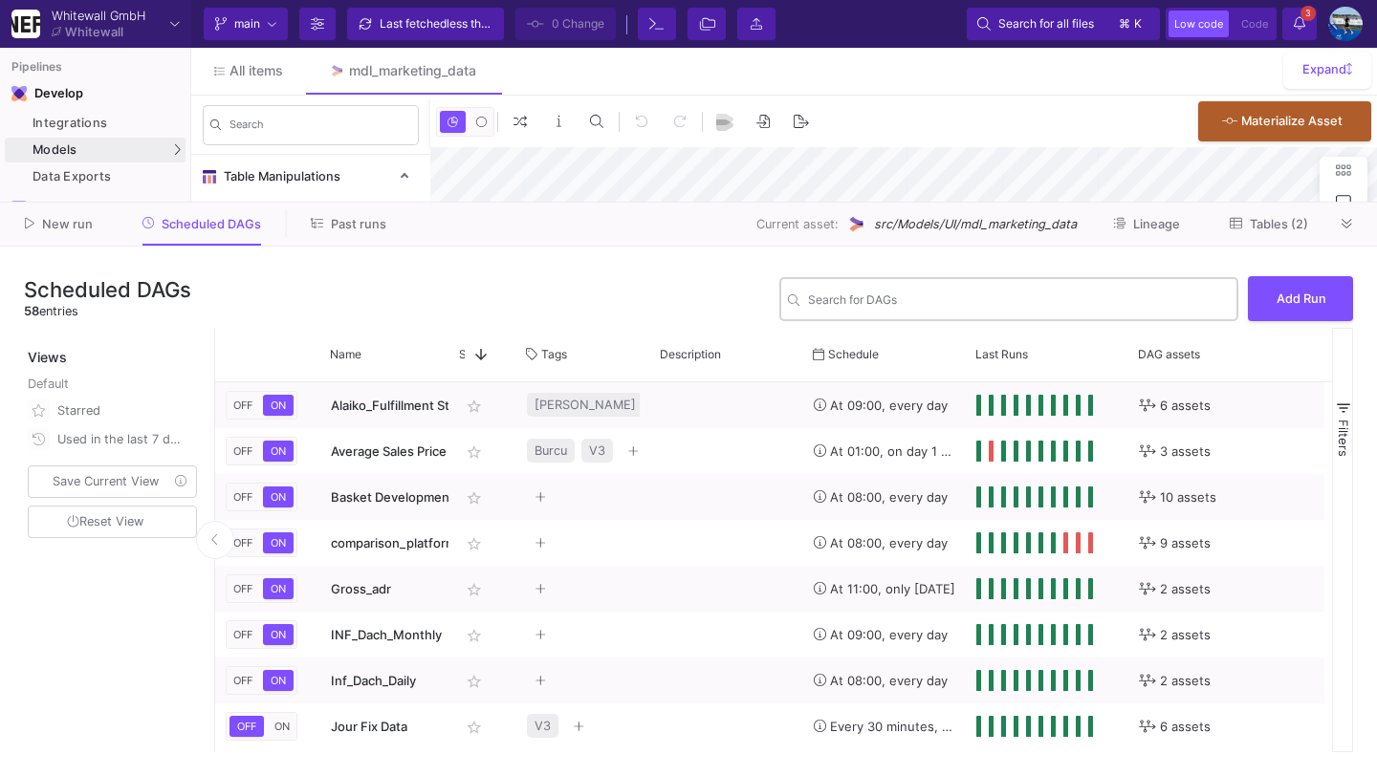
click at [1362, 228] on div "New run Scheduled DAGs Past runs Current asset: src/Models/UI/mdl_marketing_dat…" at bounding box center [688, 225] width 1377 height 44
click at [1349, 228] on icon at bounding box center [1347, 224] width 11 height 12
